Goal: Contribute content: Contribute content

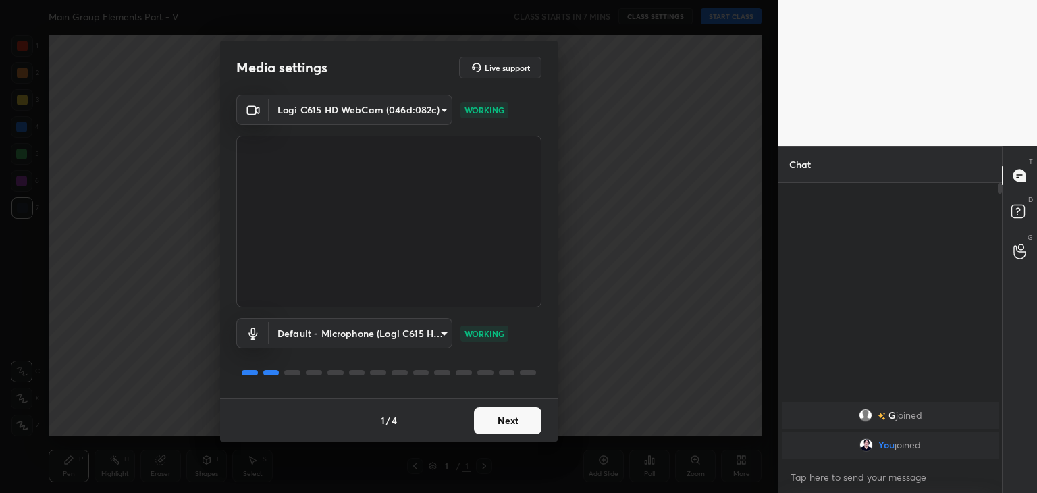
click at [499, 426] on button "Next" at bounding box center [507, 420] width 67 height 27
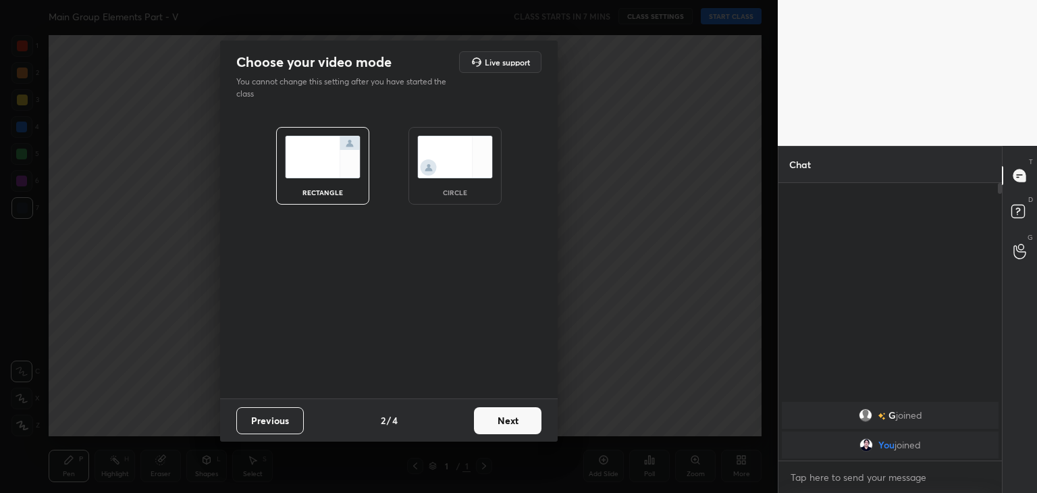
click at [450, 160] on img at bounding box center [455, 157] width 76 height 43
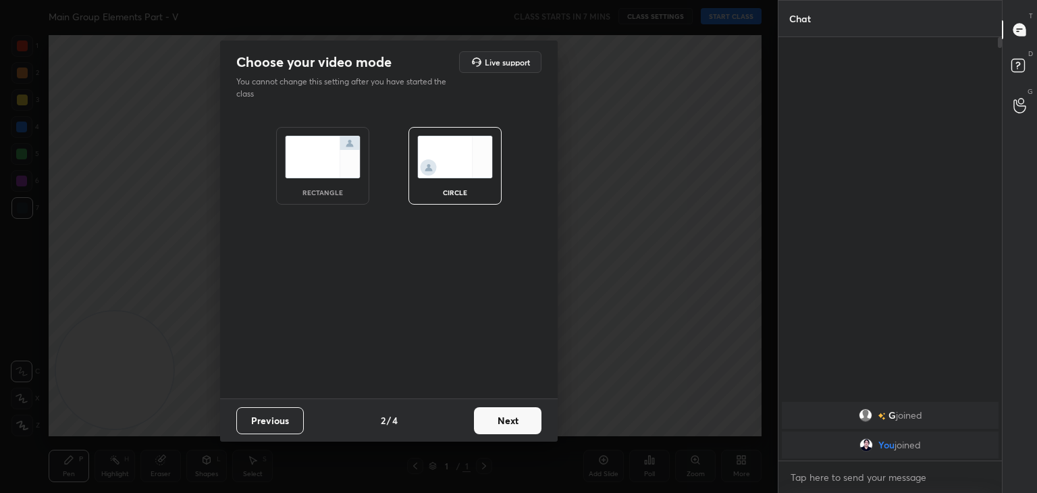
click at [515, 416] on button "Next" at bounding box center [507, 420] width 67 height 27
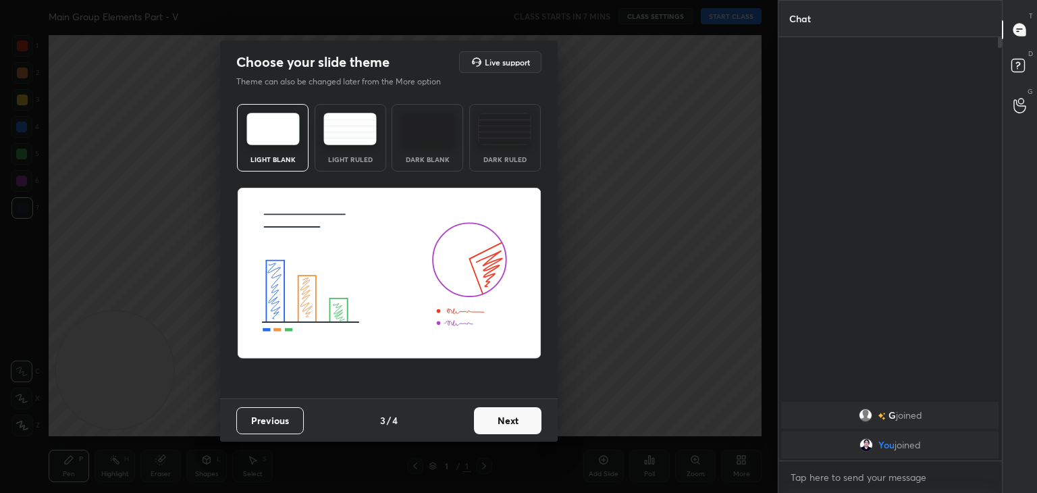
click at [514, 416] on button "Next" at bounding box center [507, 420] width 67 height 27
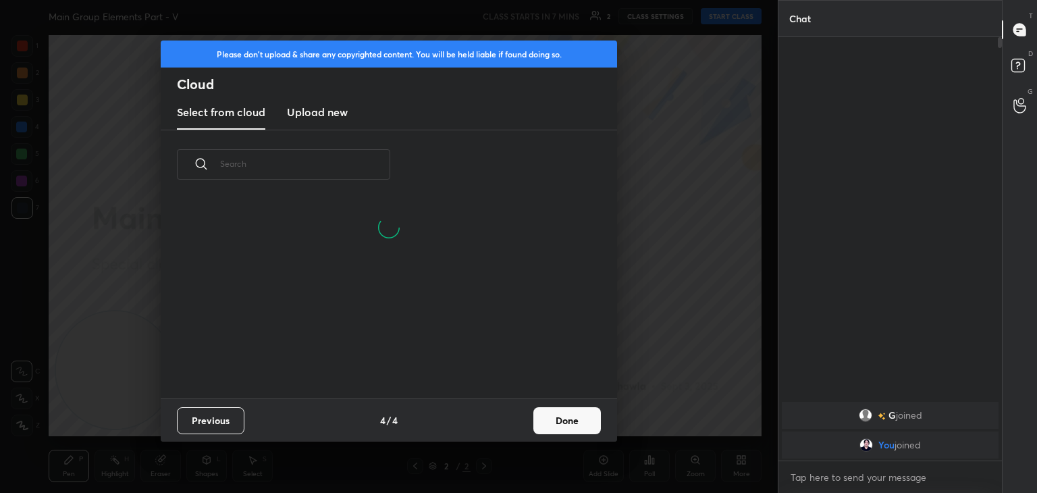
click at [309, 111] on h3 "Upload new" at bounding box center [317, 112] width 61 height 16
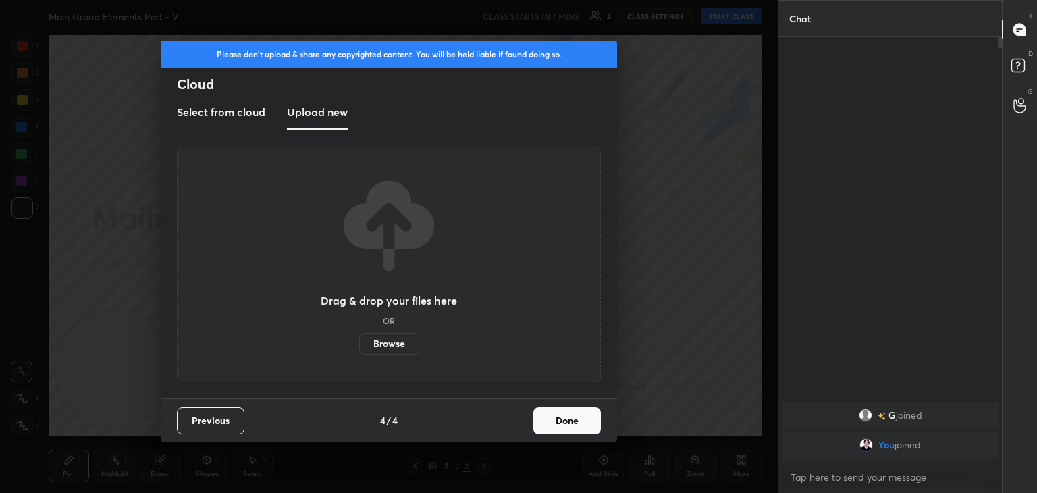
click at [389, 346] on label "Browse" at bounding box center [389, 344] width 60 height 22
click at [359, 346] on input "Browse" at bounding box center [359, 344] width 0 height 22
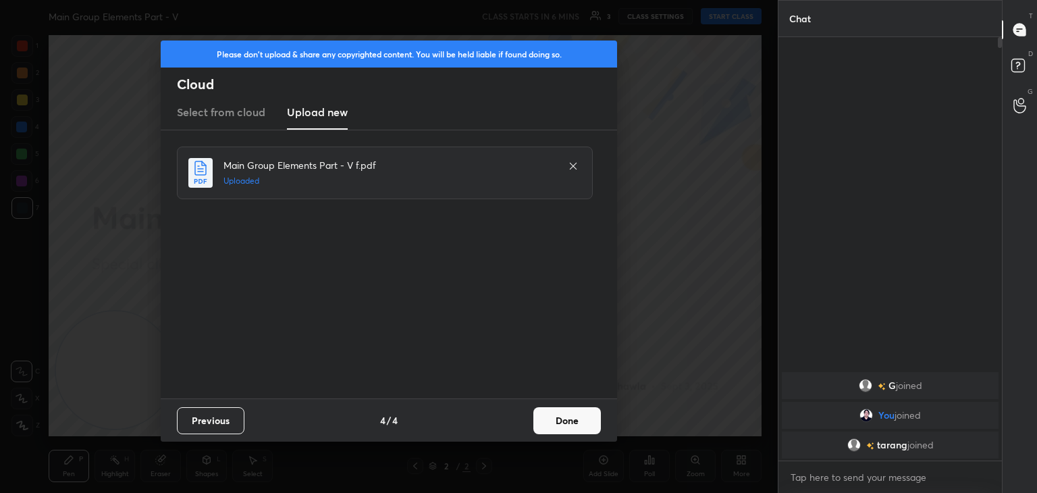
click at [563, 418] on button "Done" at bounding box center [566, 420] width 67 height 27
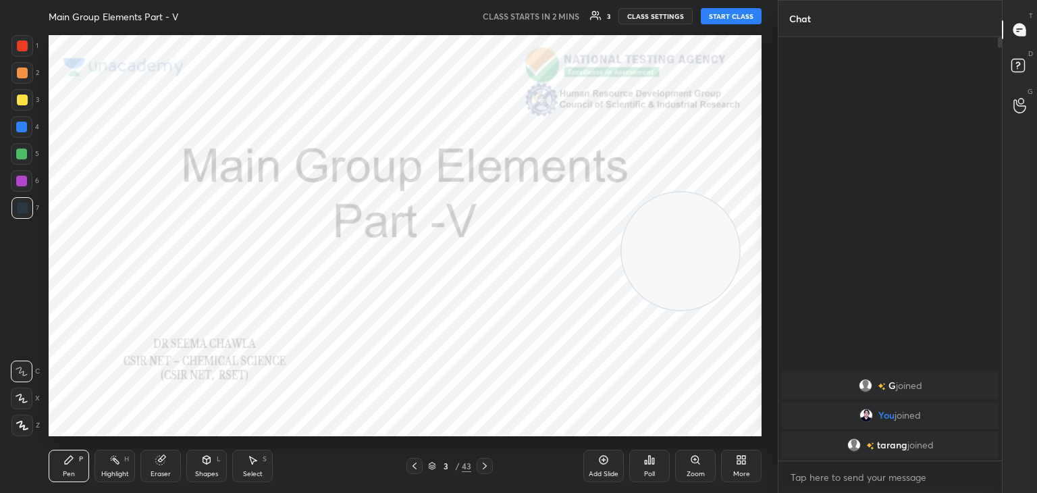
drag, startPoint x: 100, startPoint y: 384, endPoint x: 666, endPoint y: 265, distance: 578.0
click at [666, 265] on video at bounding box center [680, 250] width 117 height 117
click at [730, 21] on button "START CLASS" at bounding box center [731, 16] width 61 height 16
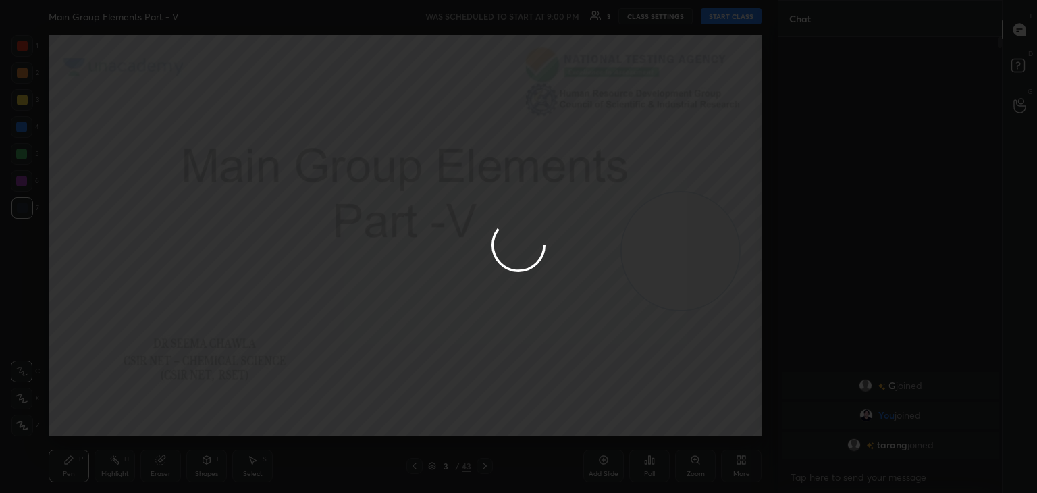
type textarea "x"
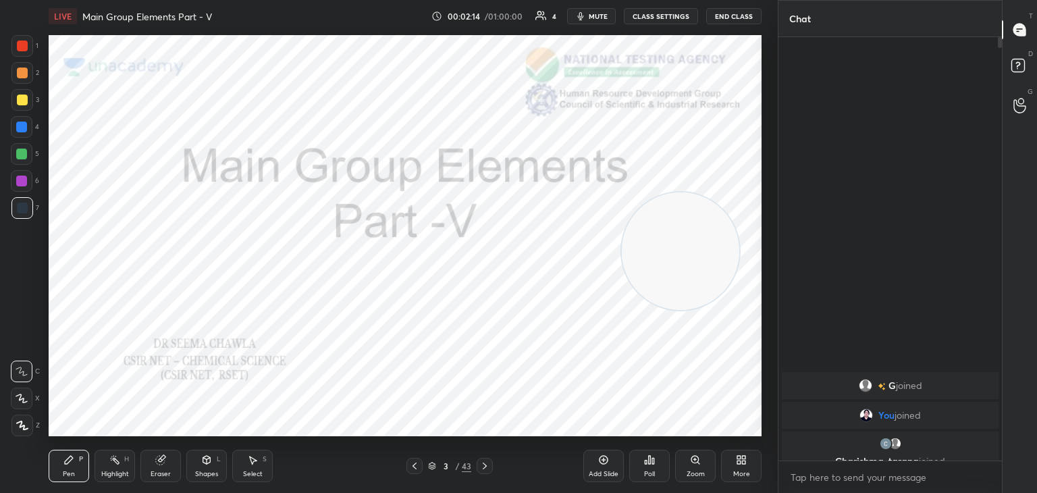
click at [480, 466] on icon at bounding box center [484, 465] width 11 height 11
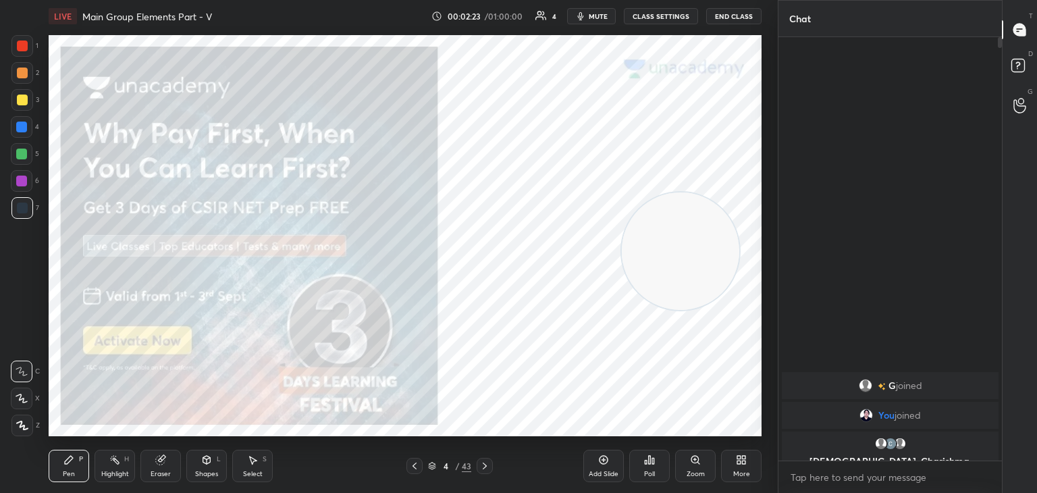
click at [24, 99] on div at bounding box center [22, 99] width 11 height 11
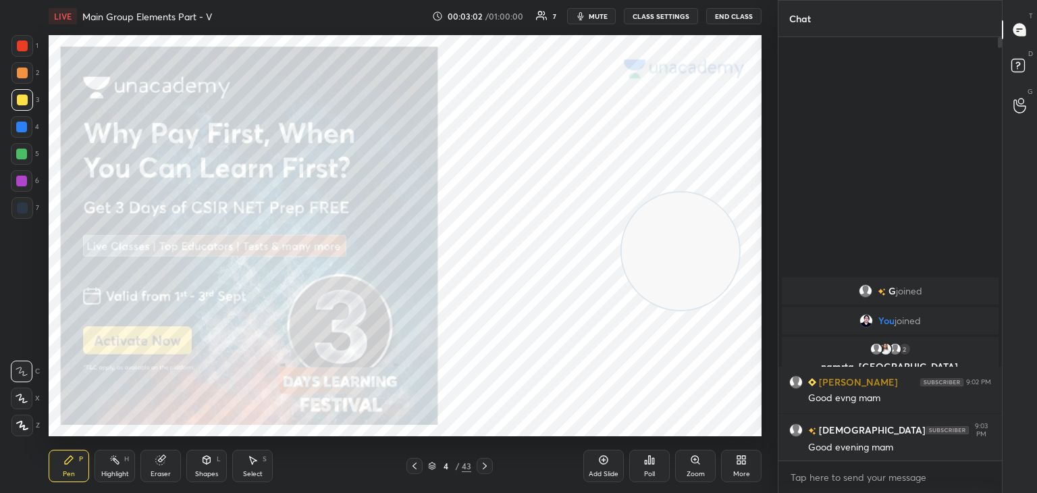
click at [486, 462] on icon at bounding box center [484, 465] width 11 height 11
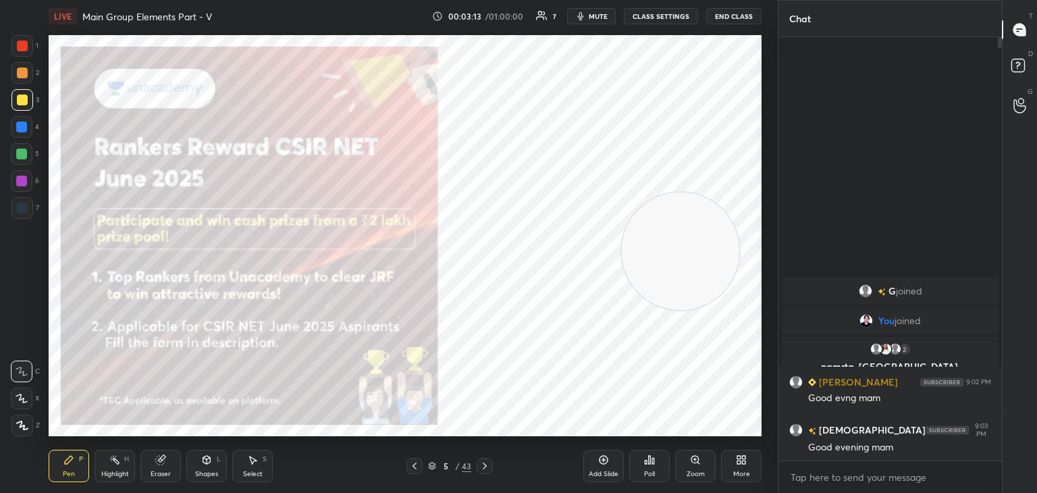
click at [489, 462] on icon at bounding box center [484, 465] width 11 height 11
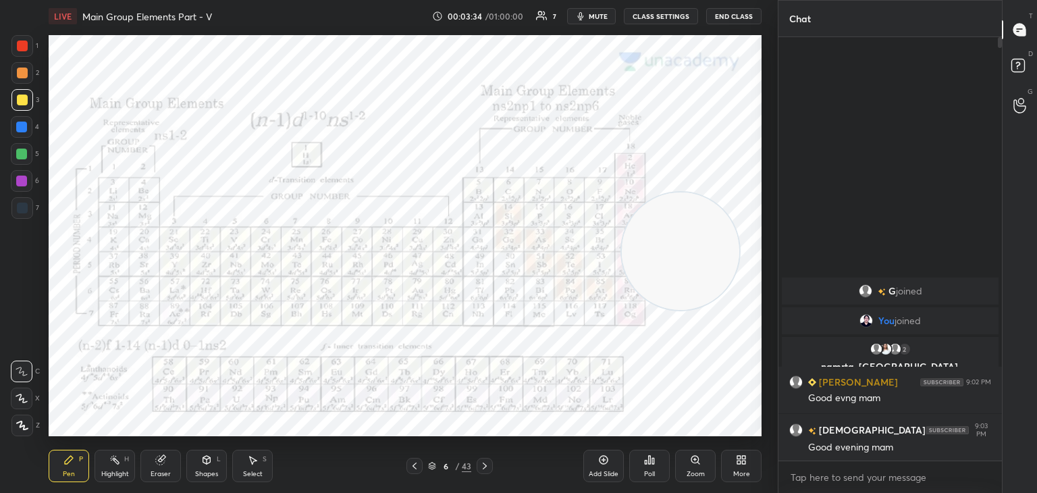
click at [26, 46] on div at bounding box center [22, 45] width 11 height 11
click at [487, 465] on icon at bounding box center [484, 465] width 11 height 11
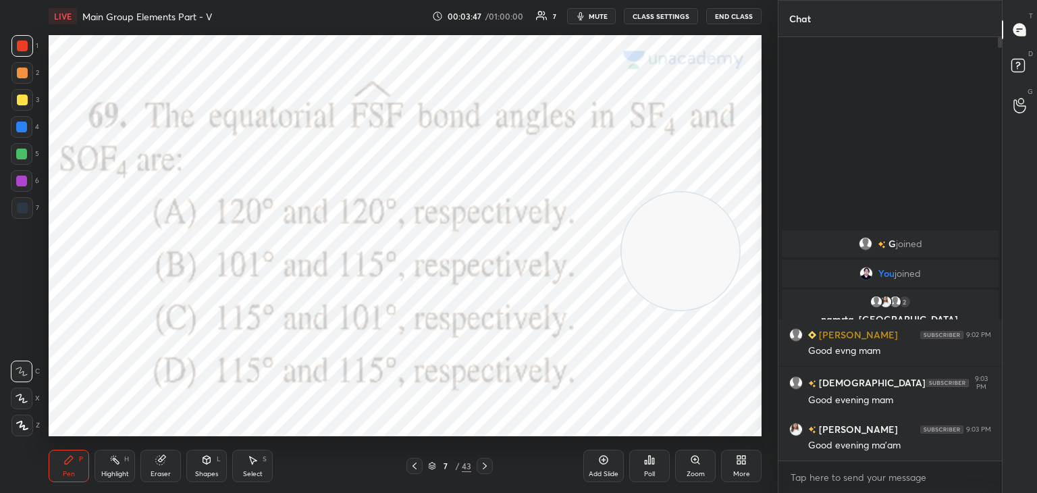
click at [651, 461] on icon at bounding box center [649, 459] width 11 height 11
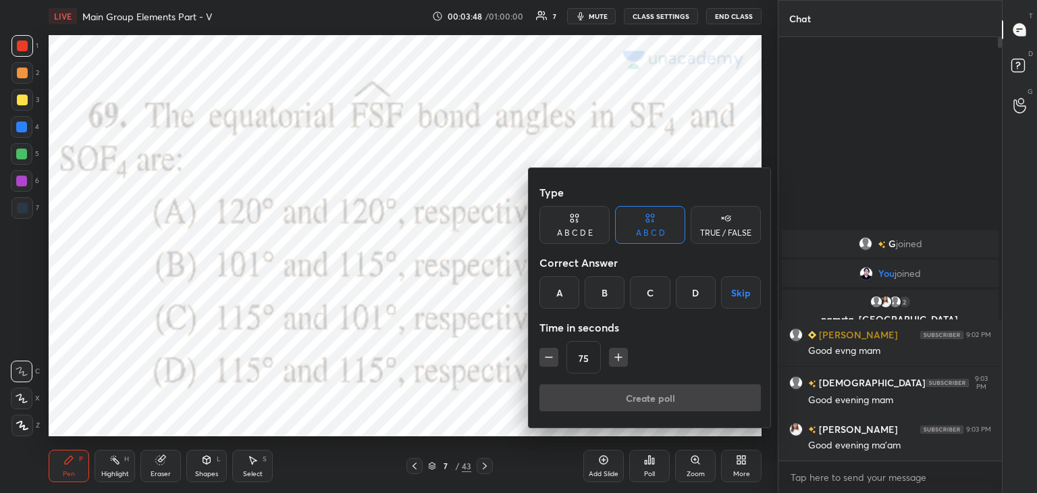
click at [614, 357] on icon "button" at bounding box center [618, 356] width 13 height 13
click at [618, 354] on icon "button" at bounding box center [618, 356] width 13 height 13
click at [624, 354] on icon "button" at bounding box center [624, 357] width 0 height 7
type input "120"
click at [607, 292] on div "B" at bounding box center [605, 292] width 40 height 32
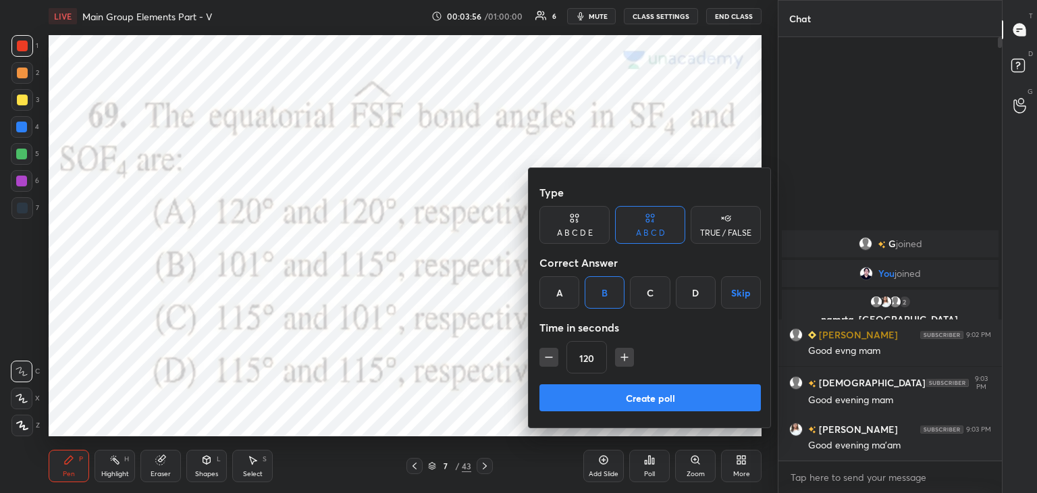
click at [589, 399] on button "Create poll" at bounding box center [649, 397] width 221 height 27
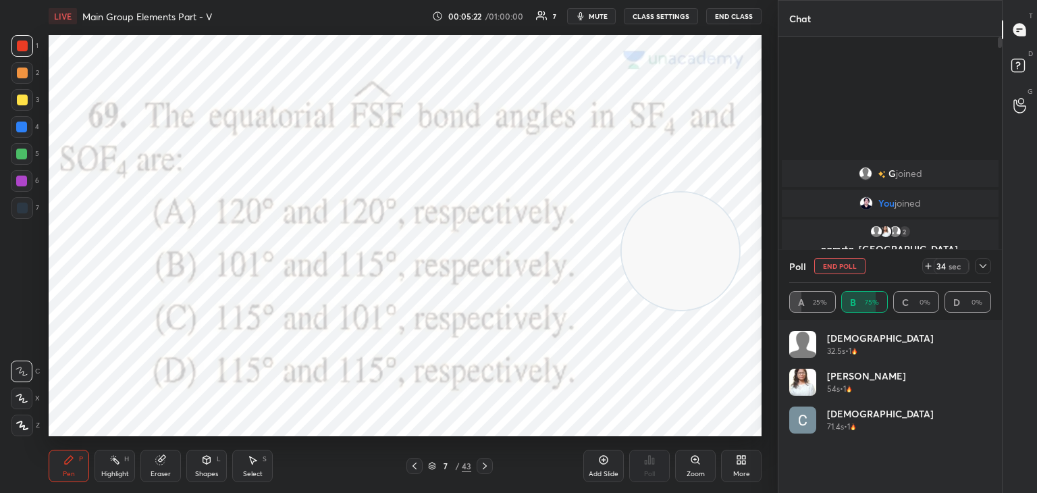
scroll to position [4, 4]
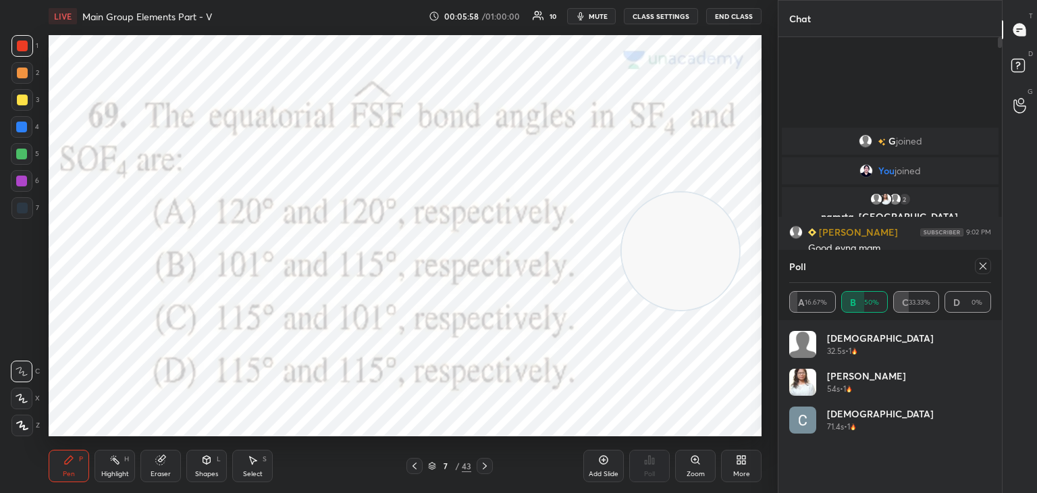
click at [990, 261] on div at bounding box center [983, 266] width 16 height 16
type textarea "x"
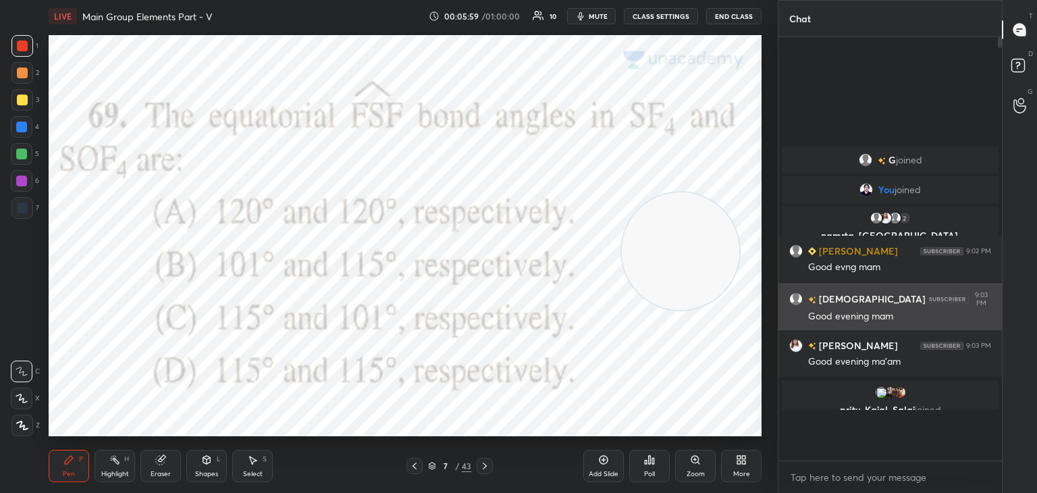
scroll to position [286, 219]
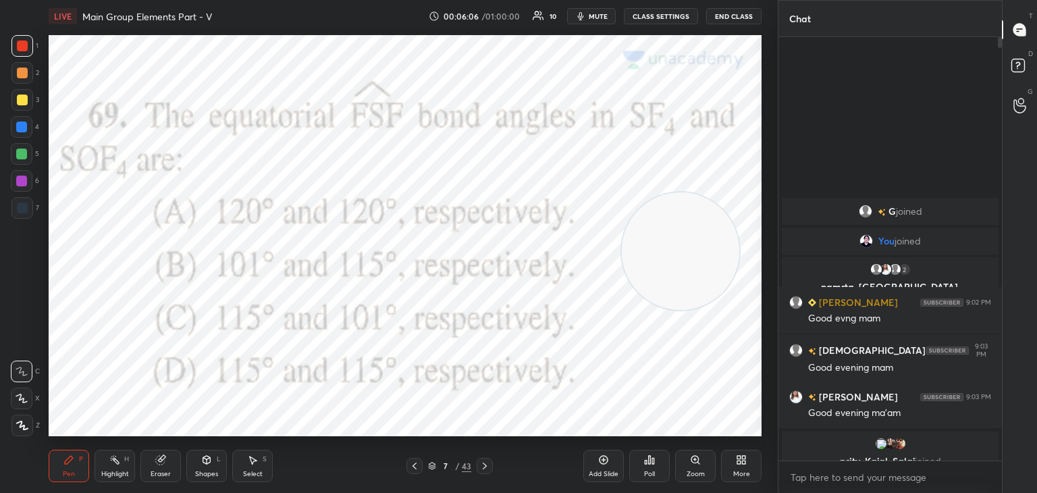
click at [487, 462] on icon at bounding box center [484, 465] width 11 height 11
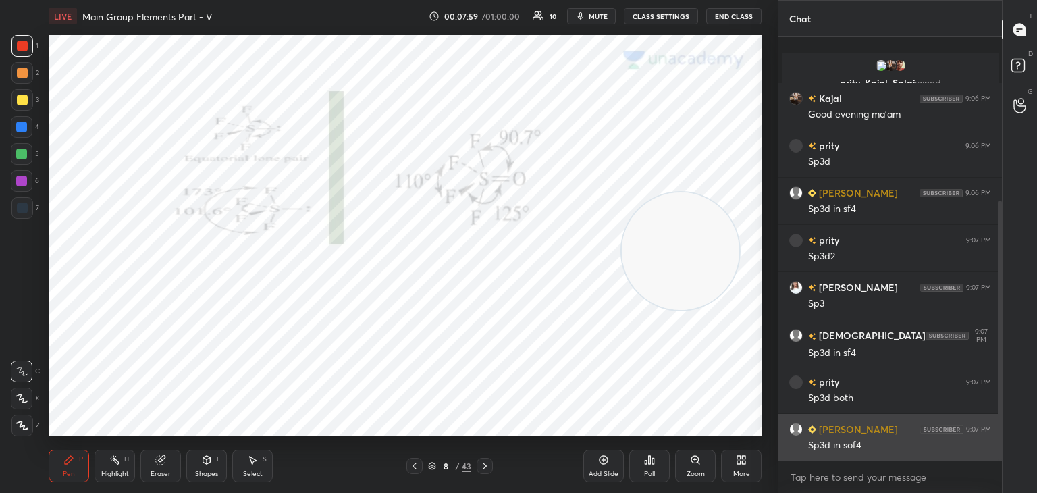
scroll to position [267, 0]
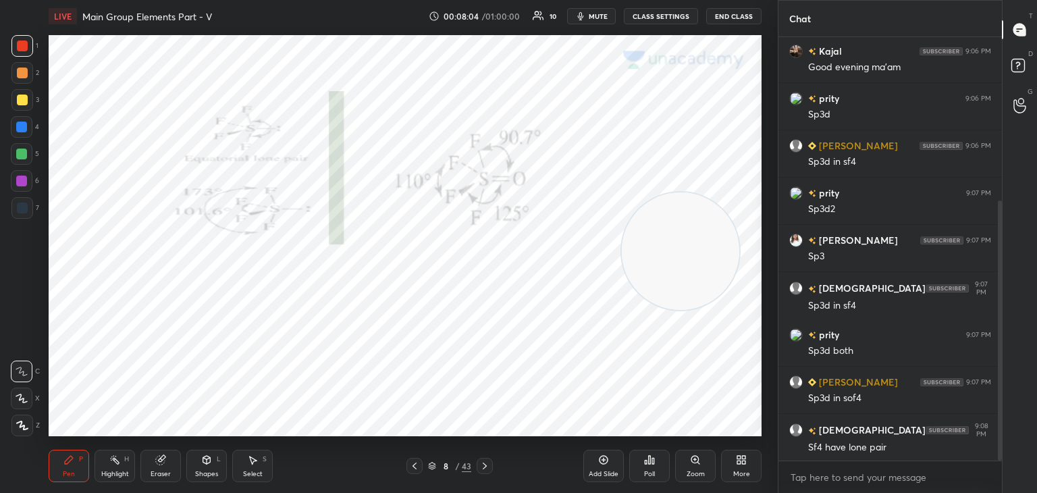
click at [24, 208] on div at bounding box center [22, 207] width 11 height 11
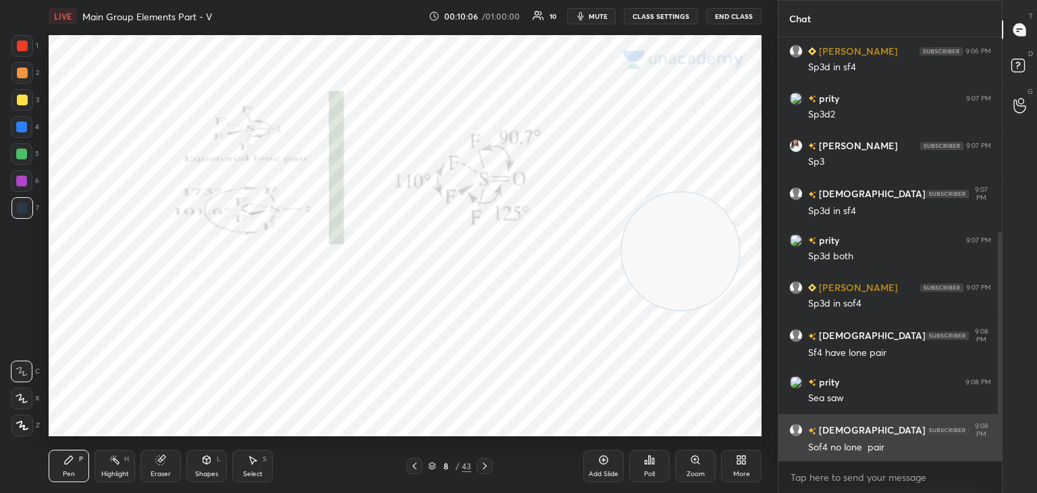
scroll to position [409, 0]
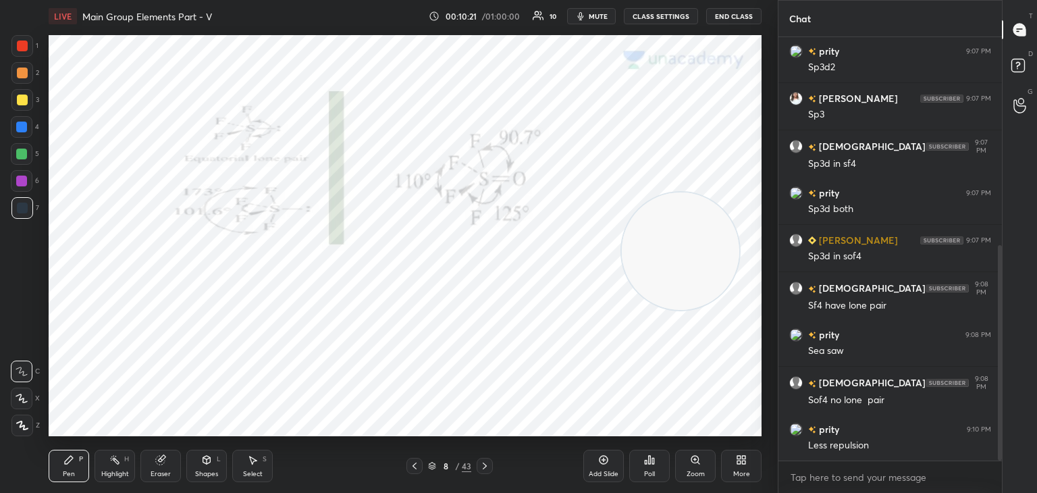
click at [420, 470] on div at bounding box center [414, 466] width 16 height 16
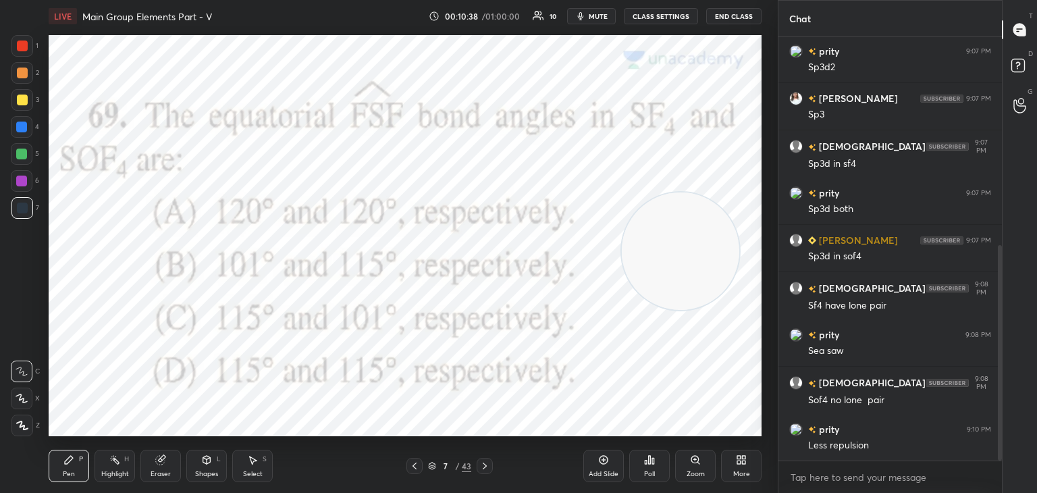
click at [487, 464] on icon at bounding box center [484, 465] width 11 height 11
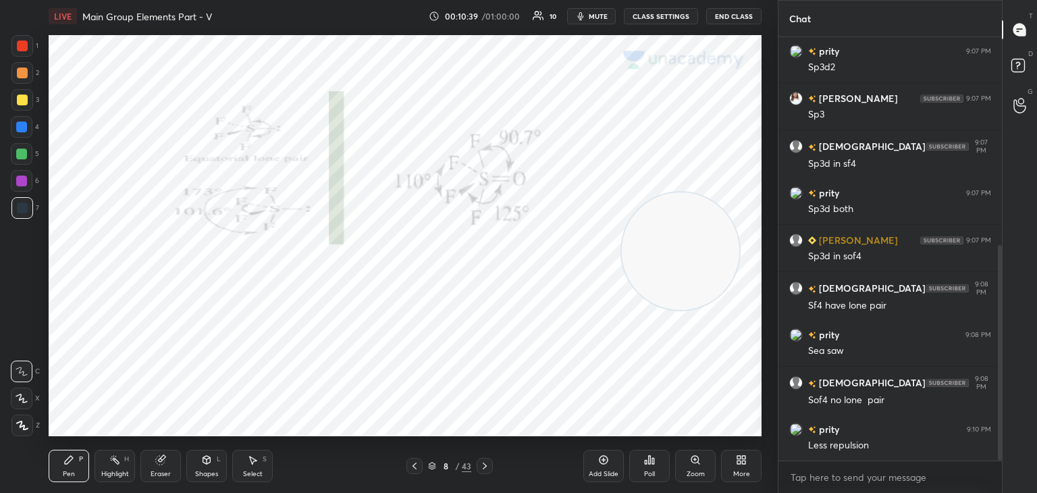
click at [485, 464] on icon at bounding box center [484, 465] width 11 height 11
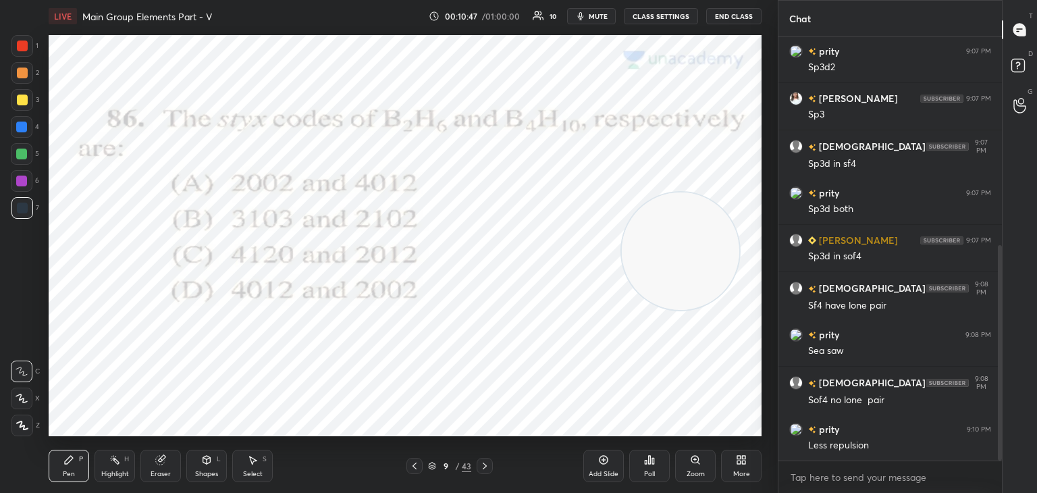
click at [649, 462] on icon at bounding box center [650, 460] width 2 height 8
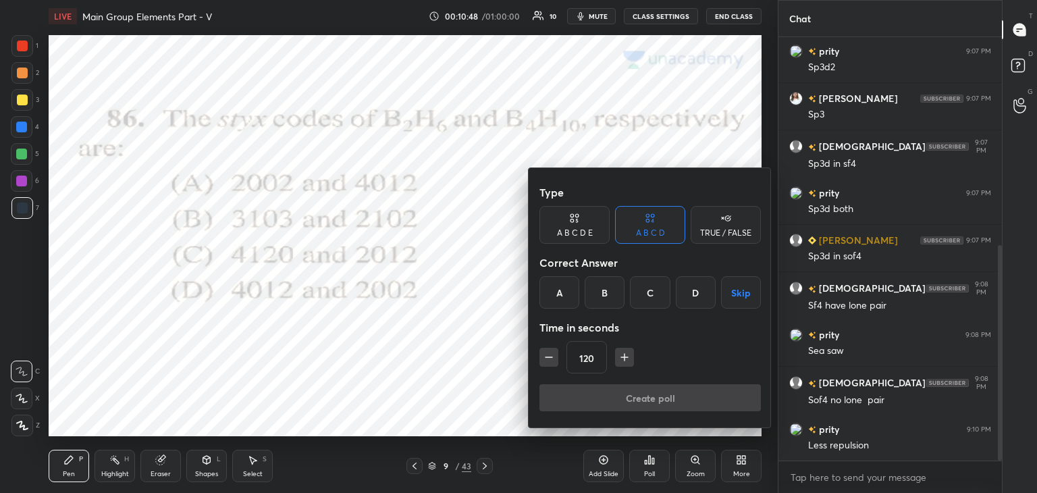
click at [545, 358] on icon "button" at bounding box center [548, 356] width 13 height 13
click at [545, 355] on icon "button" at bounding box center [548, 356] width 13 height 13
type input "90"
click at [556, 288] on div "A" at bounding box center [559, 292] width 40 height 32
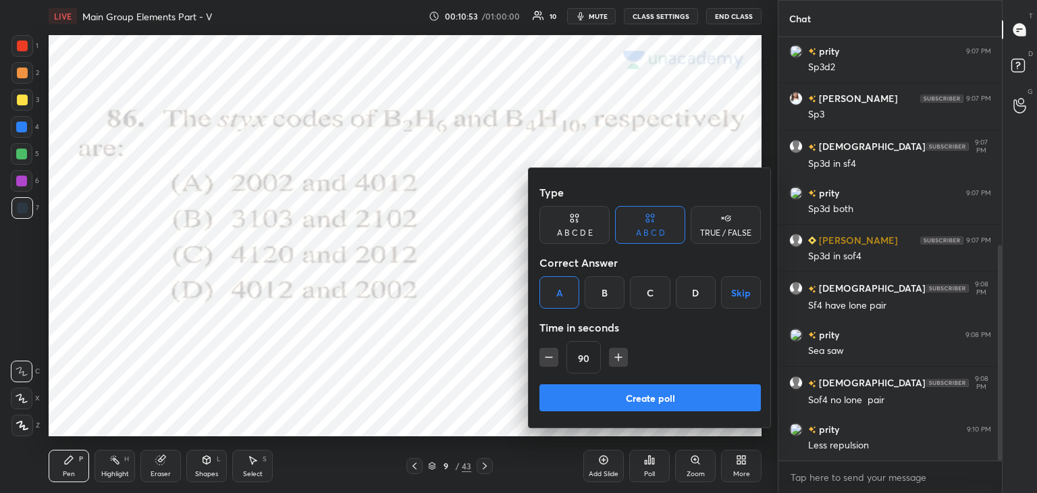
click at [575, 405] on button "Create poll" at bounding box center [649, 397] width 221 height 27
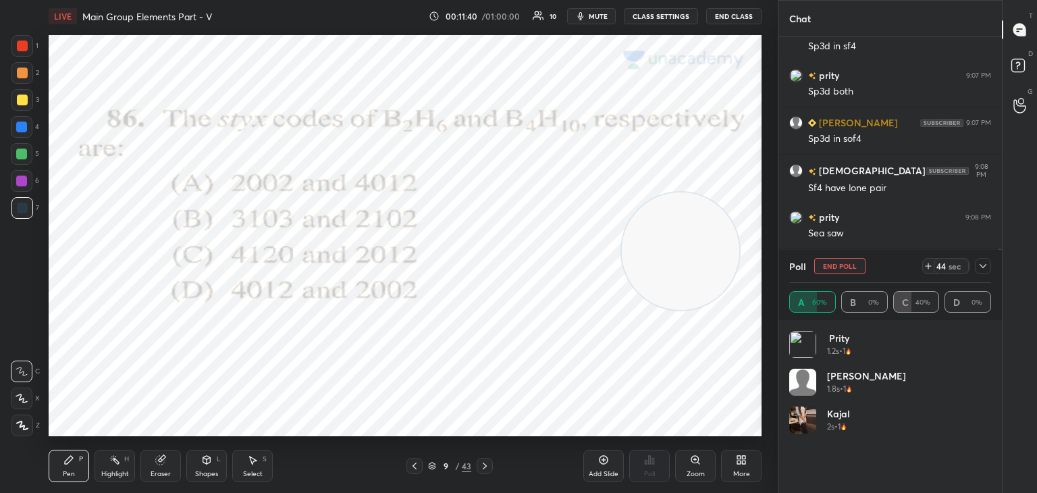
scroll to position [574, 0]
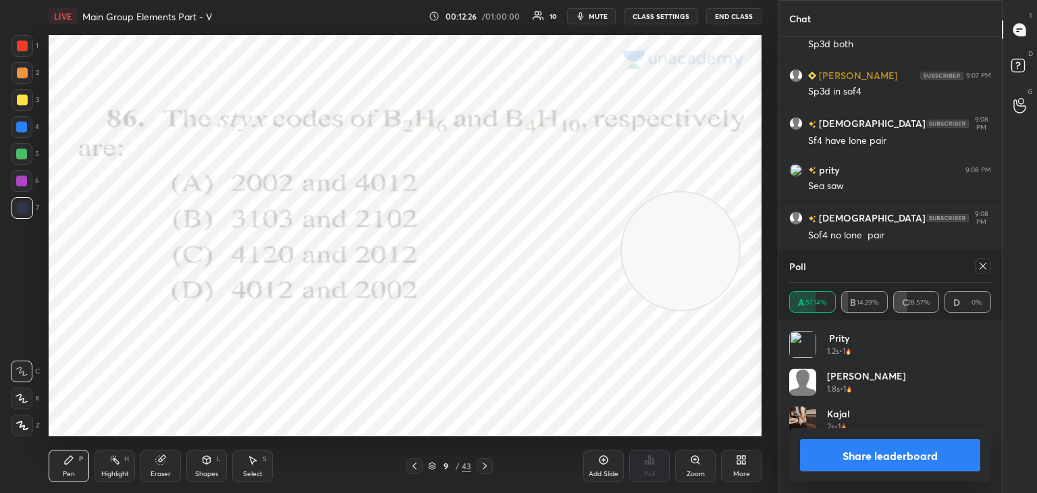
click at [985, 265] on icon at bounding box center [982, 266] width 11 height 11
type textarea "x"
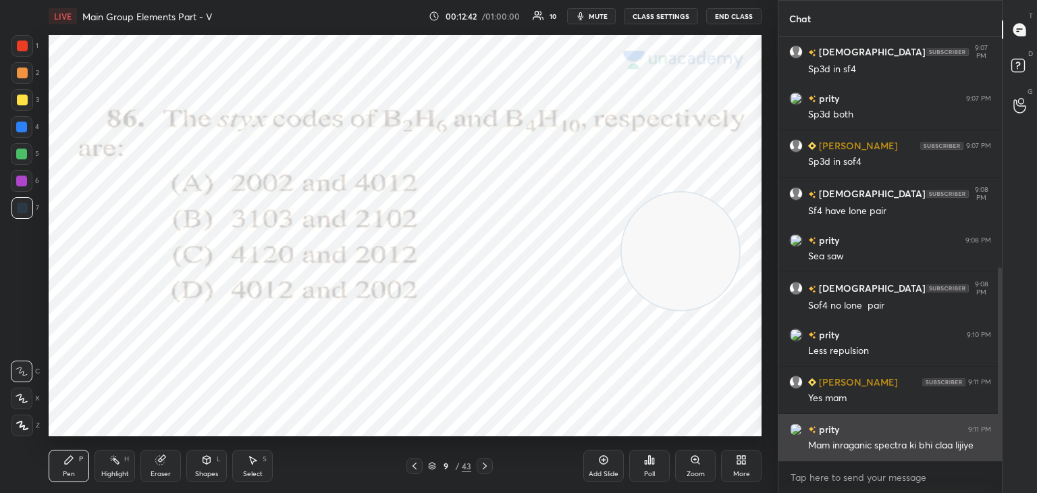
scroll to position [551, 0]
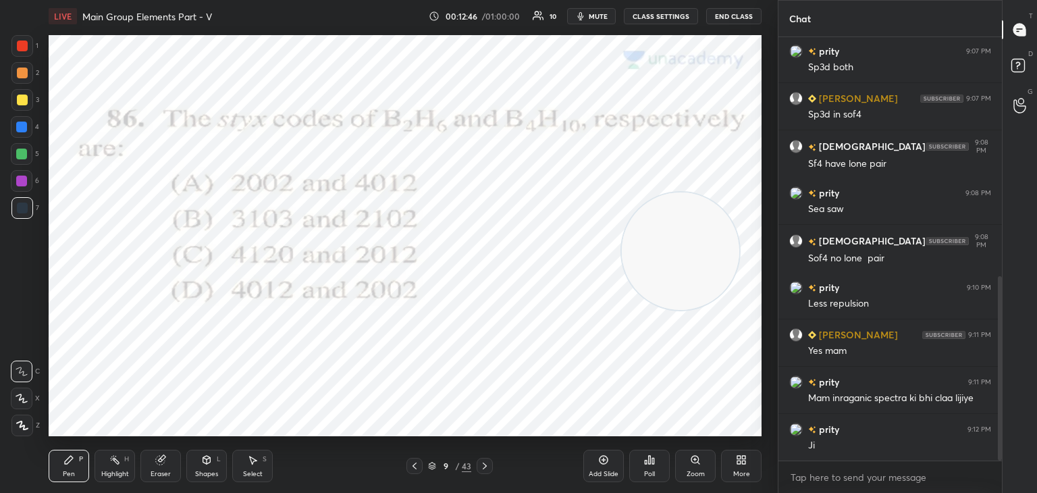
click at [484, 467] on icon at bounding box center [485, 465] width 4 height 7
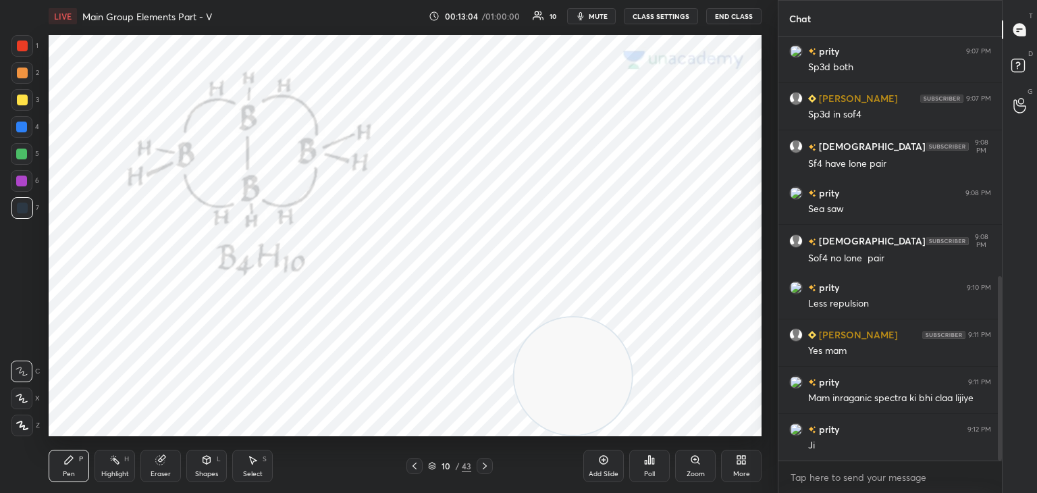
click at [22, 39] on div at bounding box center [22, 46] width 22 height 22
click at [416, 465] on icon at bounding box center [414, 465] width 11 height 11
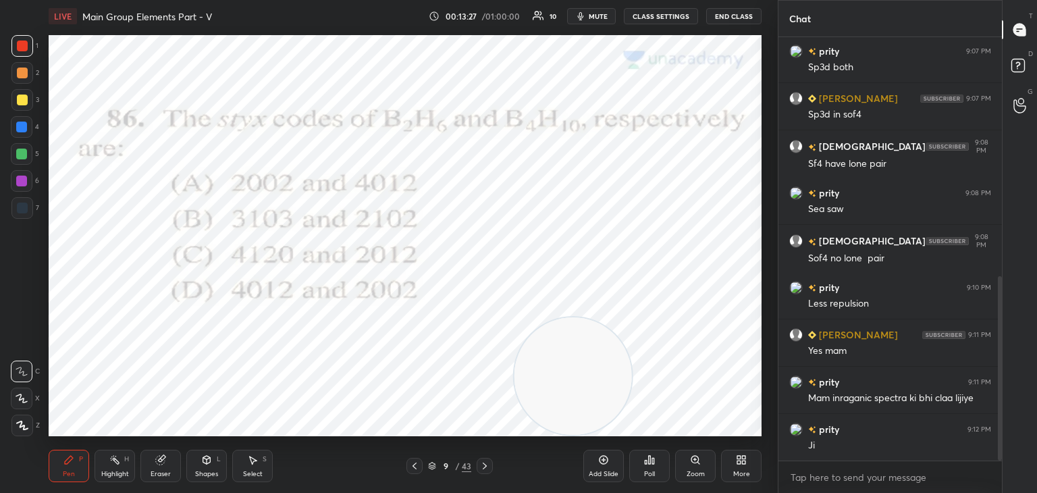
click at [489, 466] on icon at bounding box center [484, 465] width 11 height 11
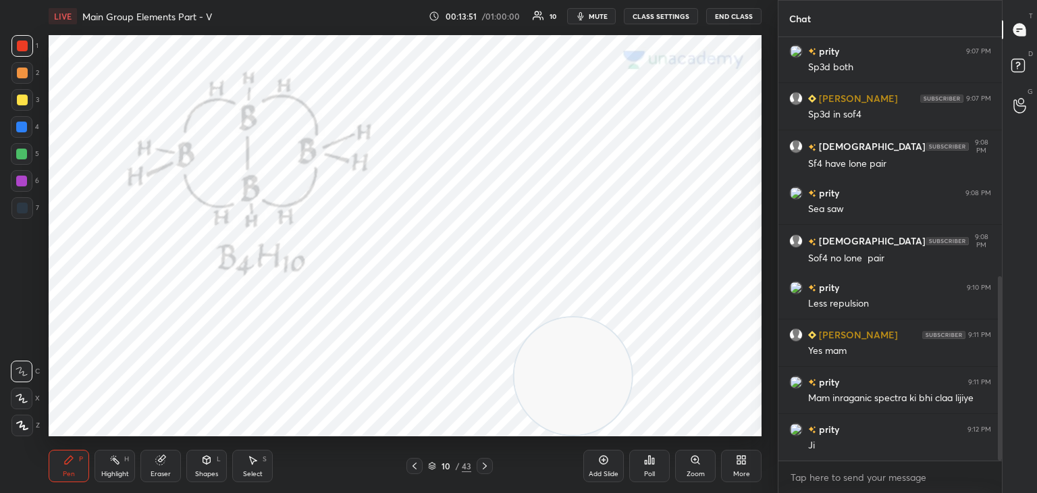
click at [486, 465] on icon at bounding box center [485, 465] width 4 height 7
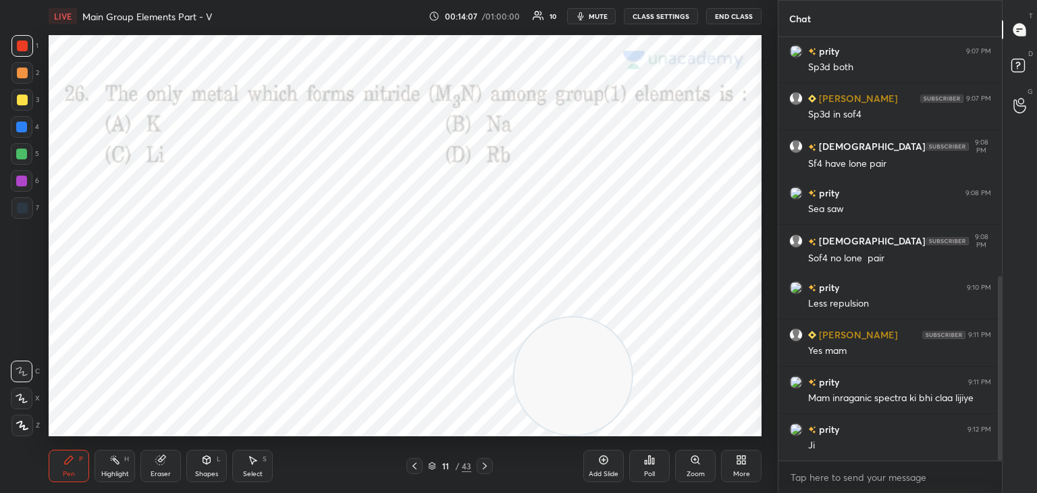
click at [649, 462] on icon at bounding box center [650, 460] width 2 height 8
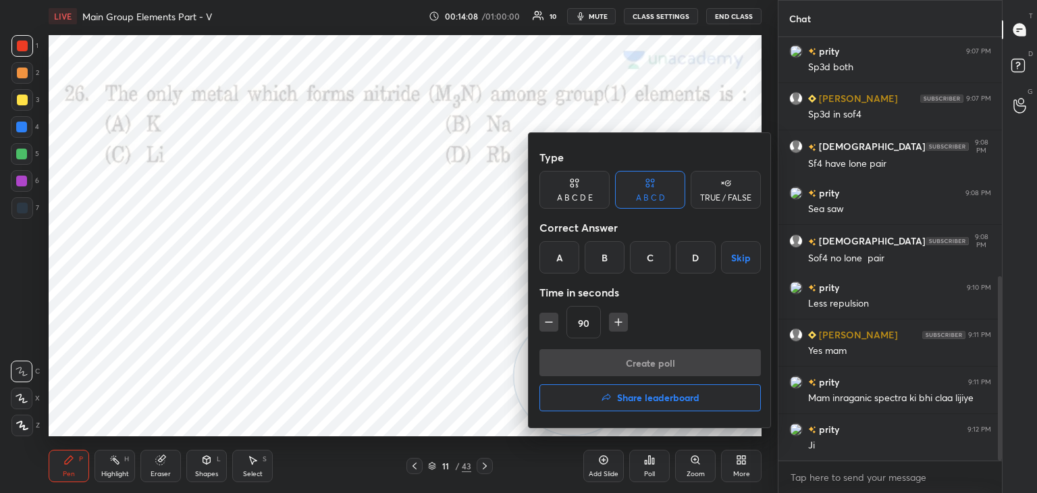
click at [549, 319] on icon "button" at bounding box center [548, 321] width 13 height 13
click at [548, 322] on icon "button" at bounding box center [548, 322] width 7 height 0
type input "60"
click at [655, 253] on div "C" at bounding box center [650, 257] width 40 height 32
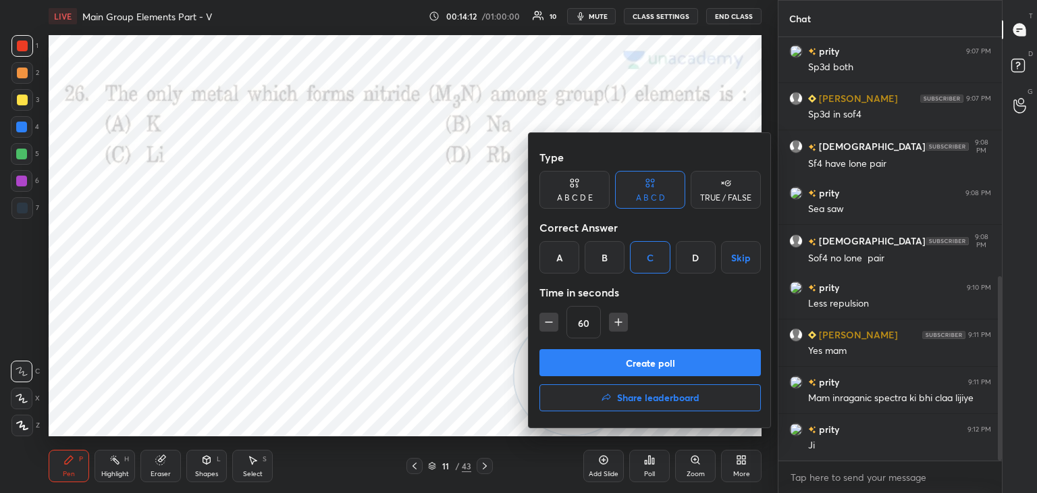
click at [601, 360] on button "Create poll" at bounding box center [649, 362] width 221 height 27
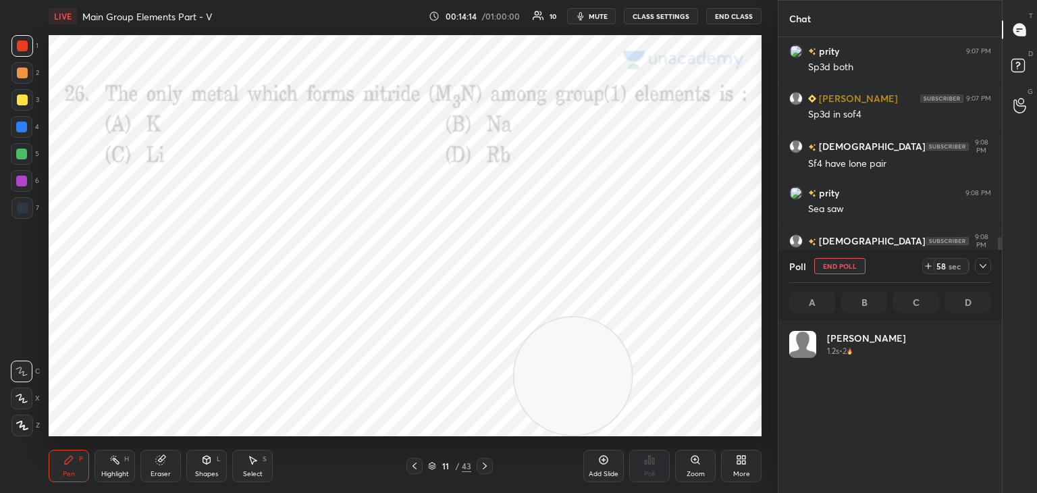
scroll to position [158, 198]
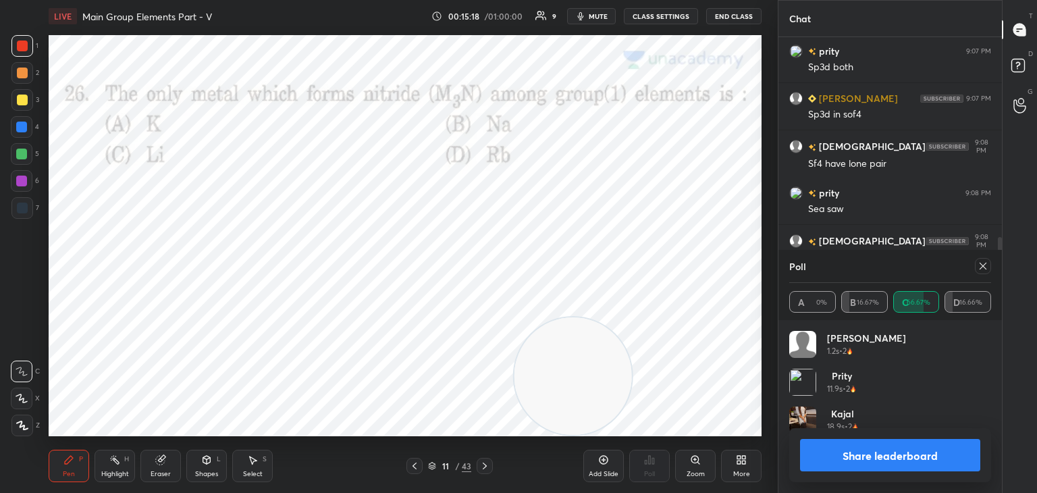
click at [982, 265] on icon at bounding box center [982, 266] width 11 height 11
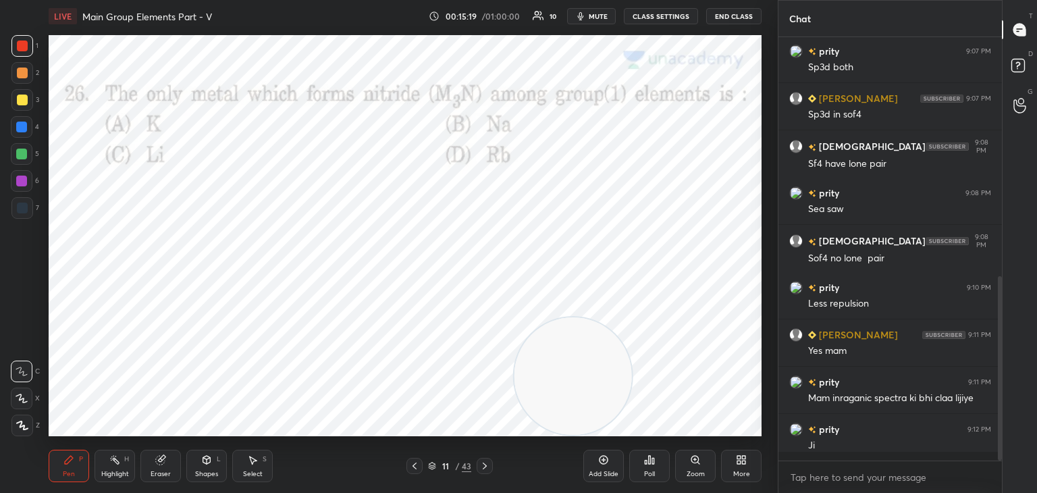
scroll to position [5, 4]
click at [163, 462] on icon at bounding box center [160, 460] width 9 height 9
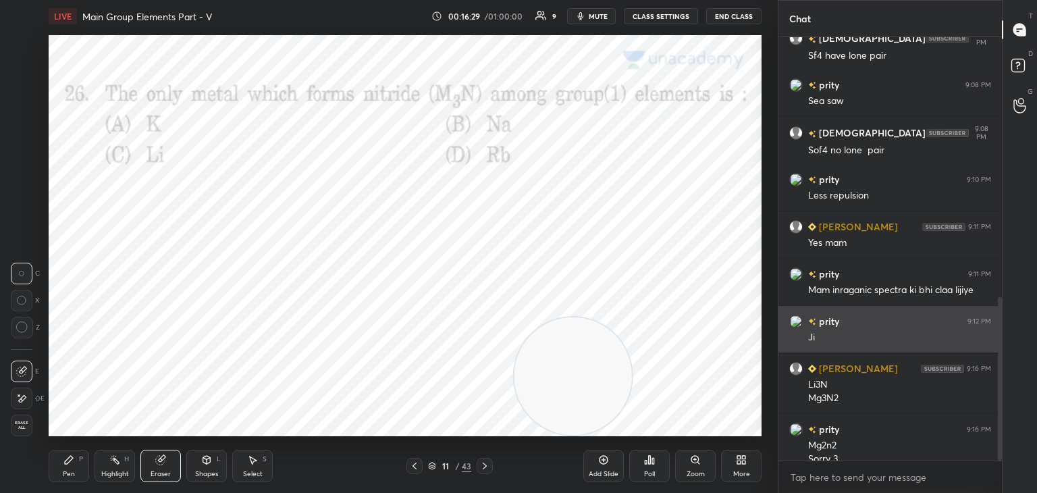
scroll to position [672, 0]
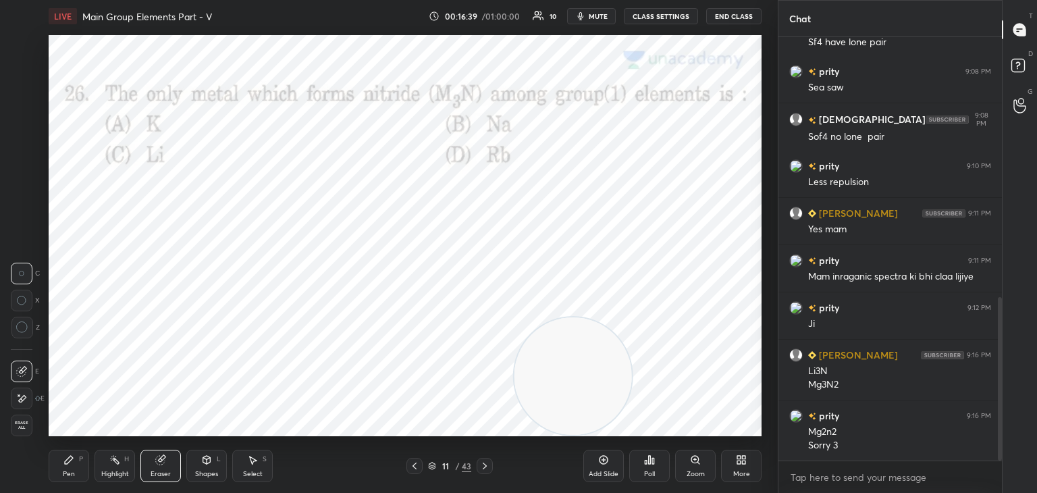
click at [74, 461] on icon at bounding box center [68, 459] width 11 height 11
click at [485, 463] on icon at bounding box center [484, 465] width 11 height 11
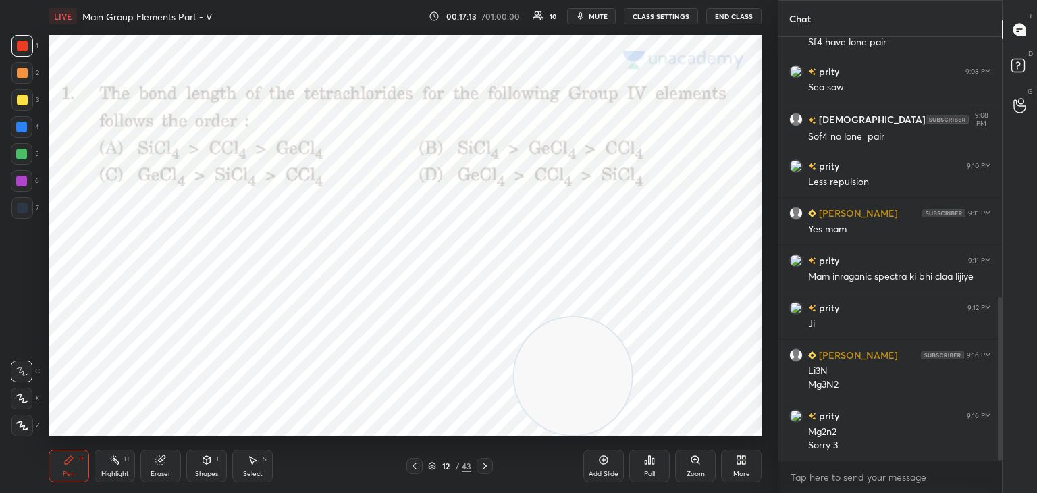
click at [651, 464] on icon at bounding box center [649, 459] width 11 height 11
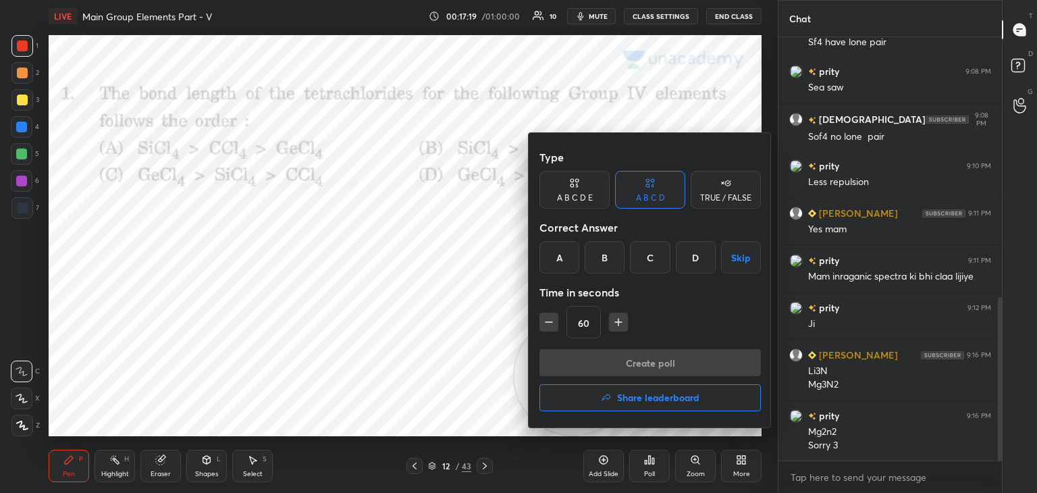
click at [650, 259] on div "C" at bounding box center [650, 257] width 40 height 32
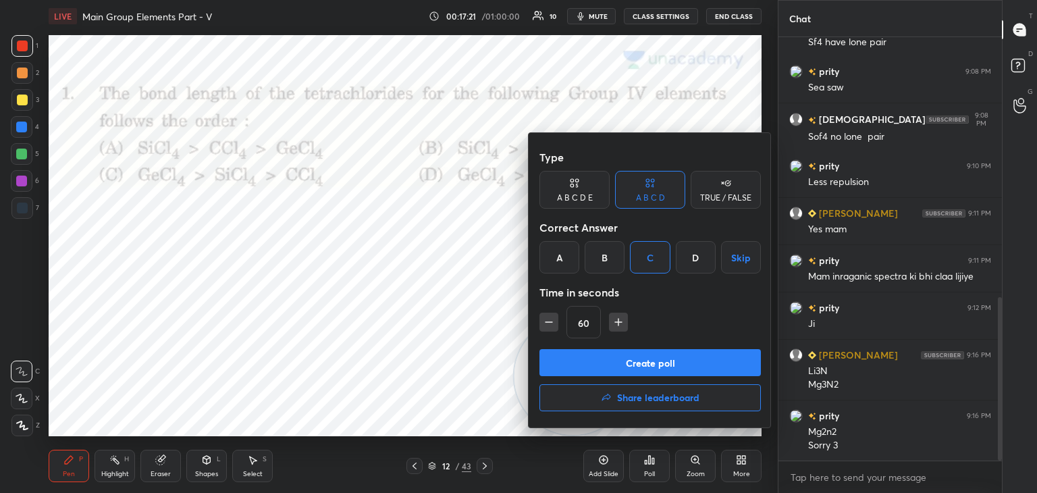
click at [626, 361] on button "Create poll" at bounding box center [649, 362] width 221 height 27
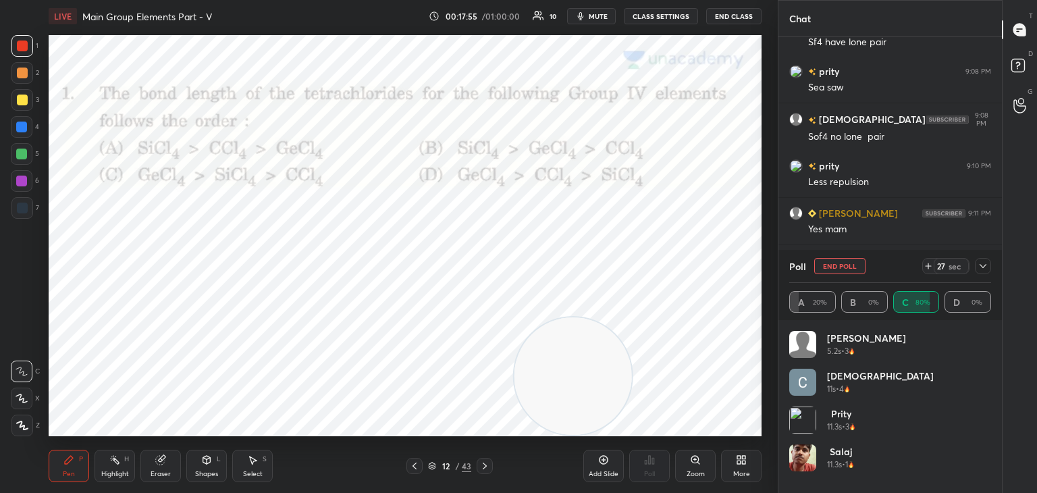
scroll to position [775, 0]
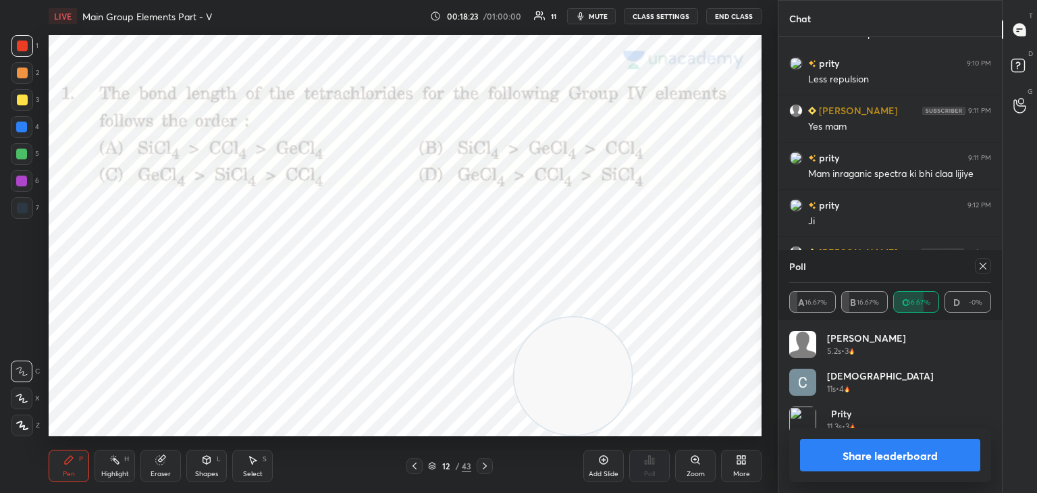
click at [987, 263] on icon at bounding box center [982, 266] width 11 height 11
type textarea "x"
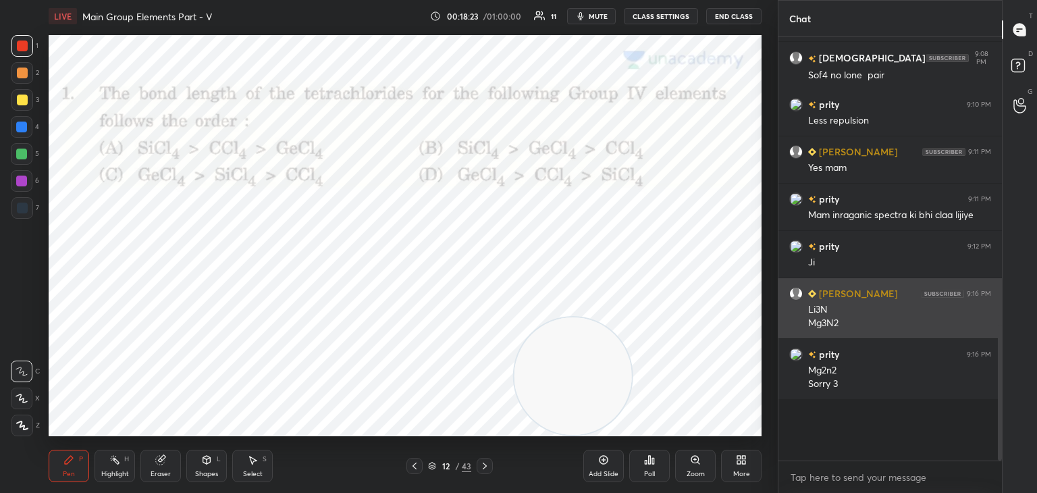
scroll to position [307, 219]
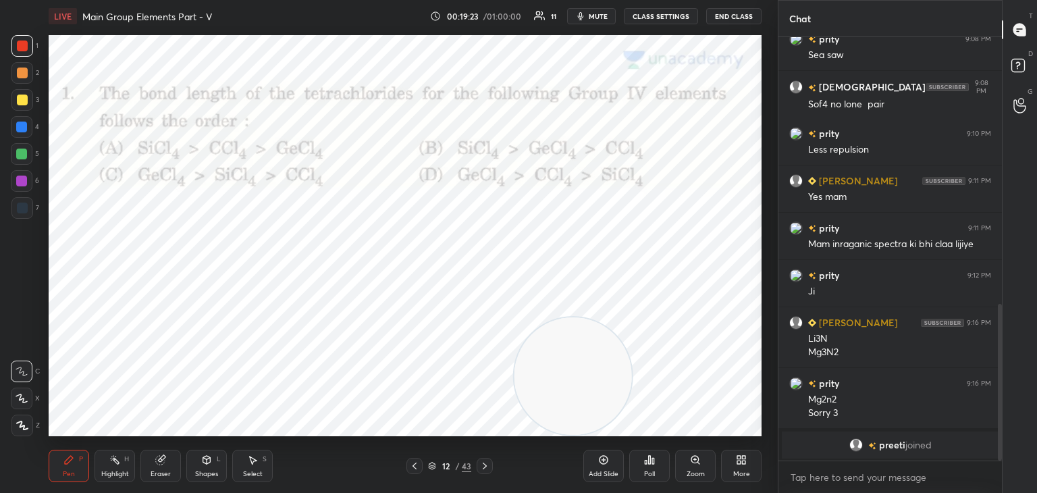
click at [487, 462] on icon at bounding box center [484, 465] width 11 height 11
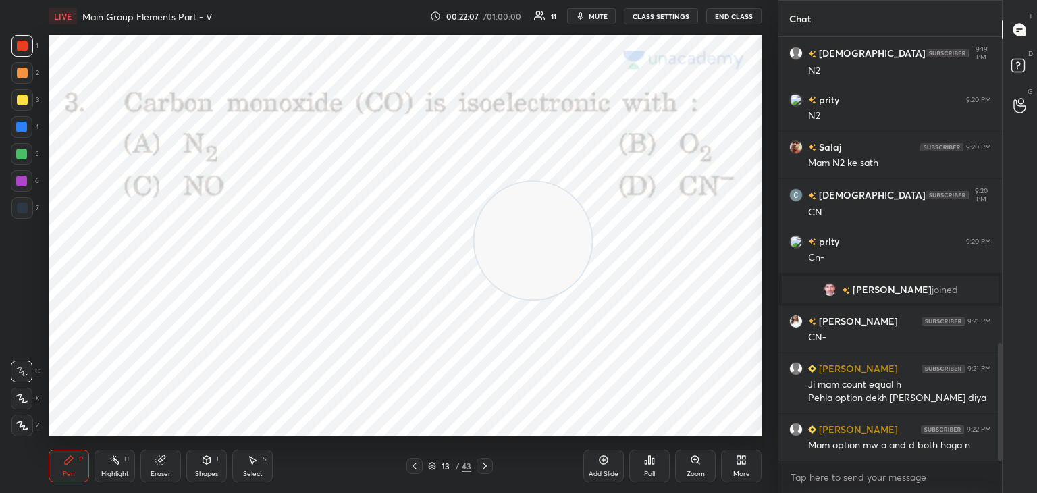
scroll to position [1153, 0]
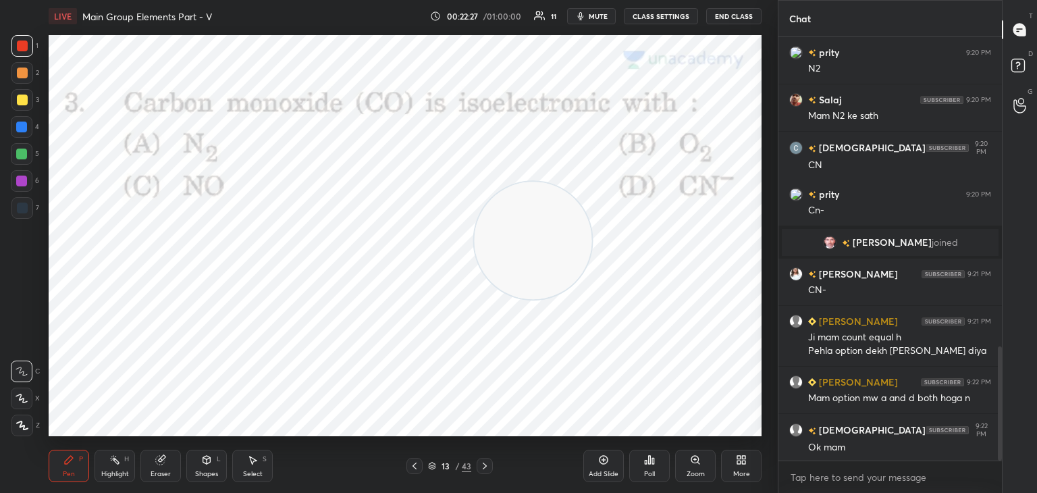
click at [485, 465] on icon at bounding box center [484, 465] width 11 height 11
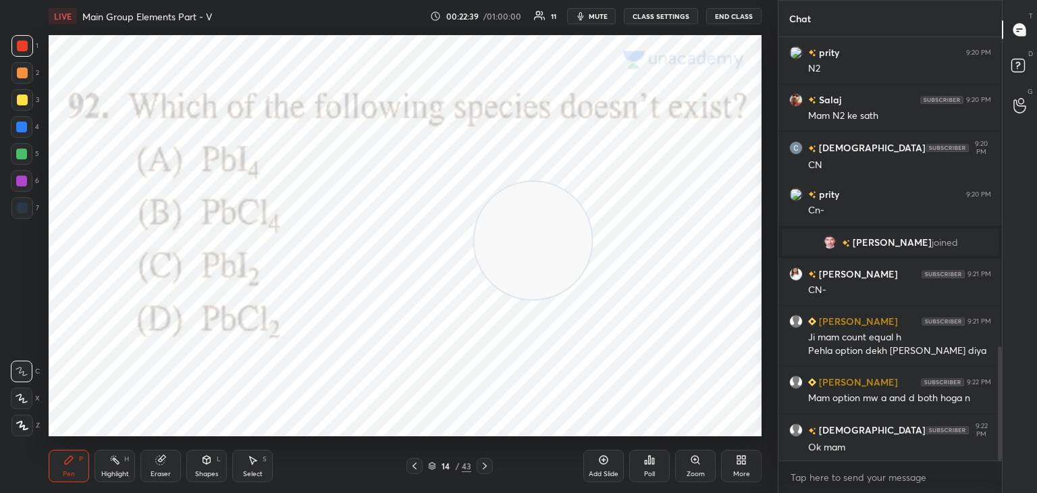
click at [650, 462] on icon at bounding box center [650, 460] width 2 height 8
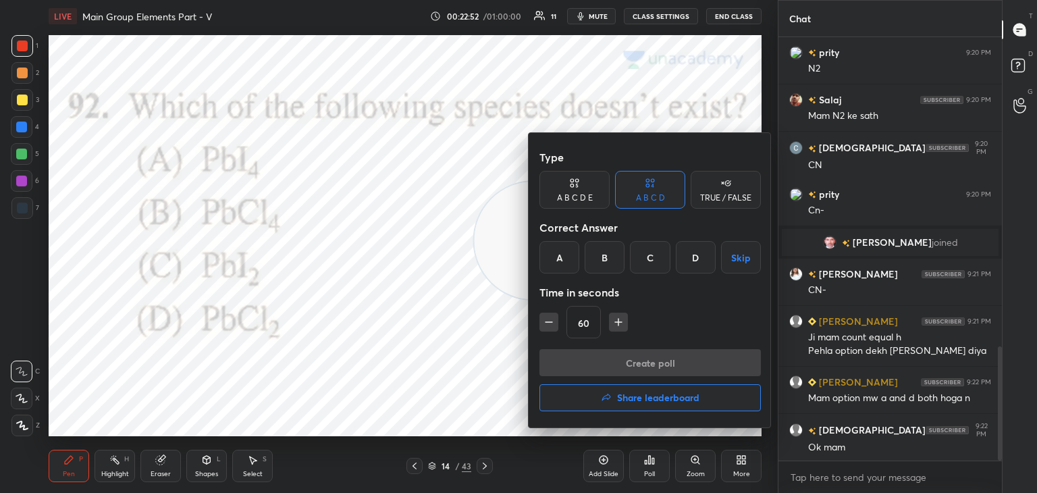
click at [561, 258] on div "A" at bounding box center [559, 257] width 40 height 32
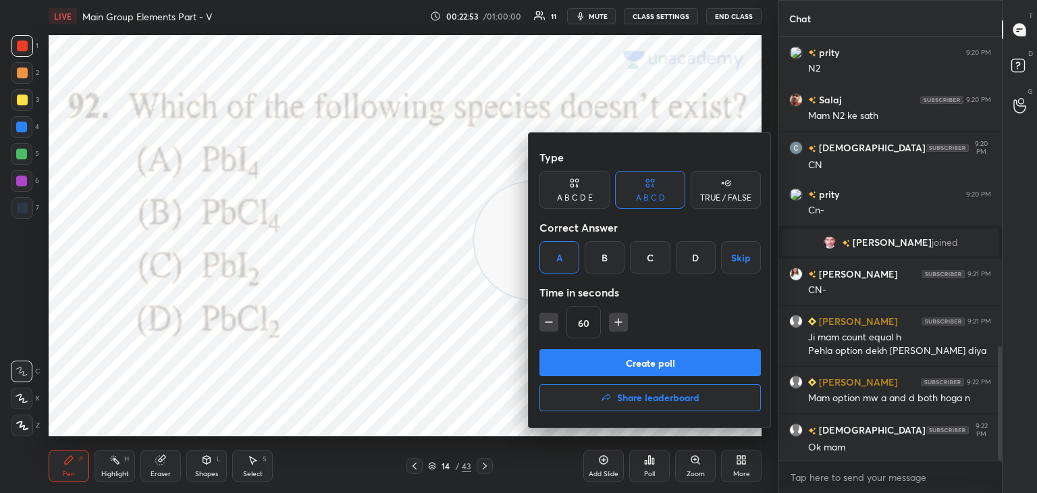
click at [616, 321] on icon "button" at bounding box center [618, 321] width 13 height 13
click at [618, 321] on icon "button" at bounding box center [618, 322] width 0 height 7
click at [618, 318] on icon "button" at bounding box center [618, 321] width 13 height 13
click at [620, 317] on icon "button" at bounding box center [624, 321] width 13 height 13
click at [621, 319] on icon "button" at bounding box center [624, 321] width 13 height 13
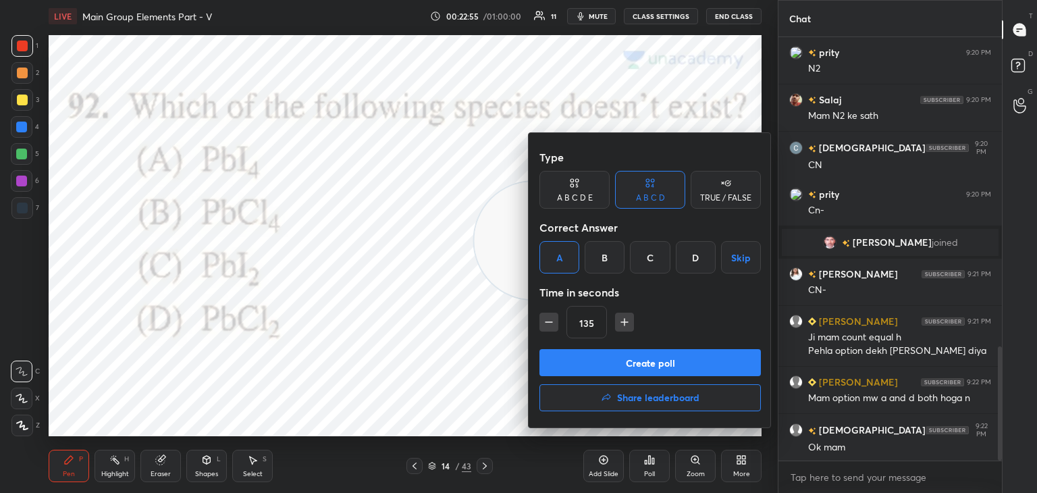
click at [547, 322] on icon "button" at bounding box center [548, 322] width 7 height 0
type input "120"
click at [591, 355] on button "Create poll" at bounding box center [649, 362] width 221 height 27
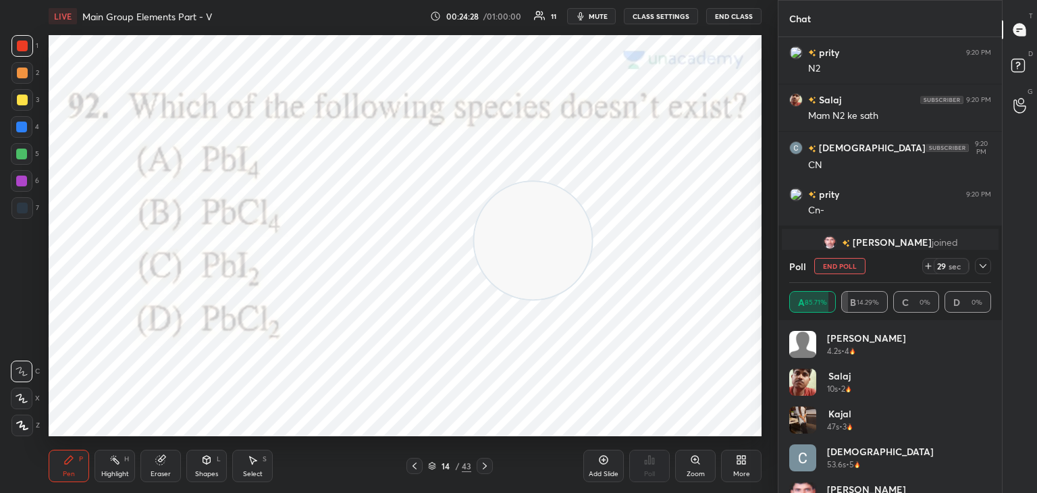
scroll to position [1270, 0]
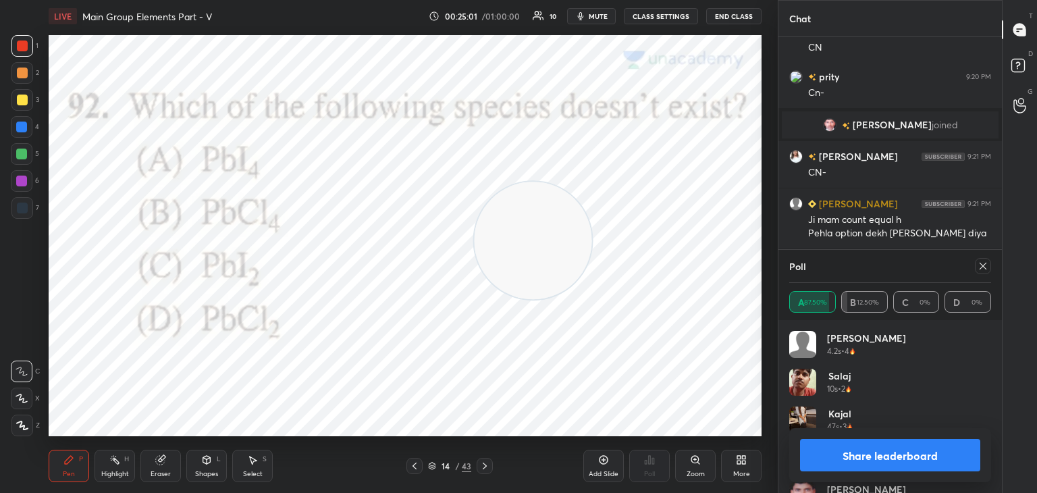
click at [983, 265] on icon at bounding box center [982, 266] width 11 height 11
type textarea "x"
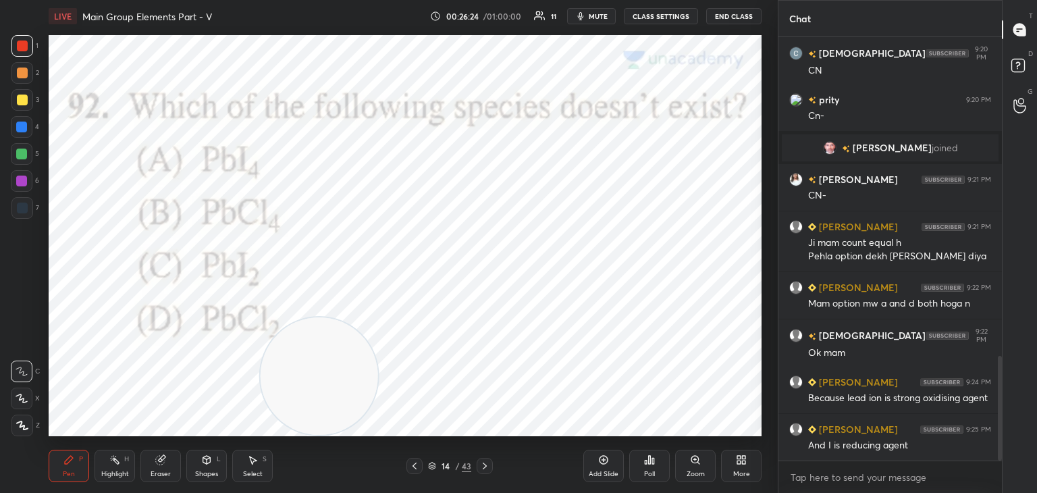
scroll to position [1295, 0]
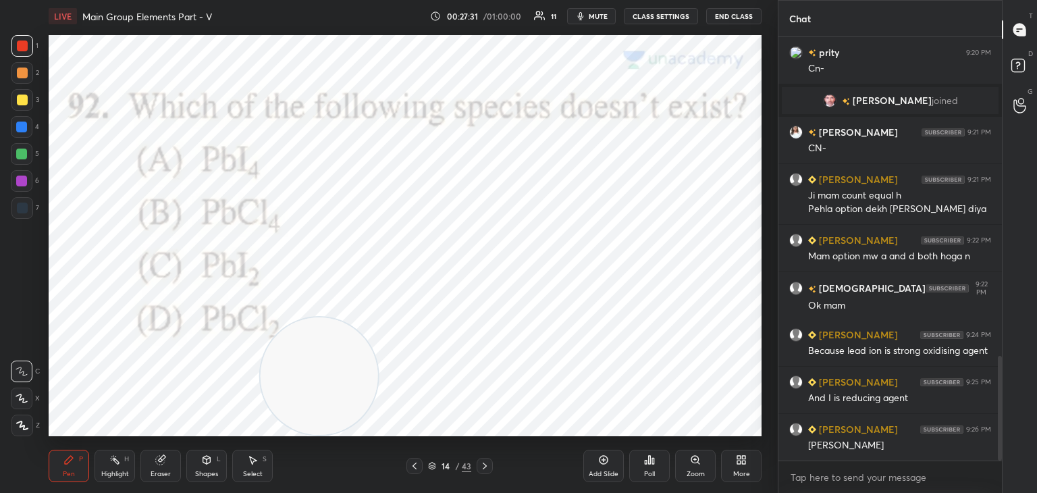
click at [24, 207] on div at bounding box center [22, 207] width 11 height 11
click at [487, 462] on icon at bounding box center [484, 465] width 11 height 11
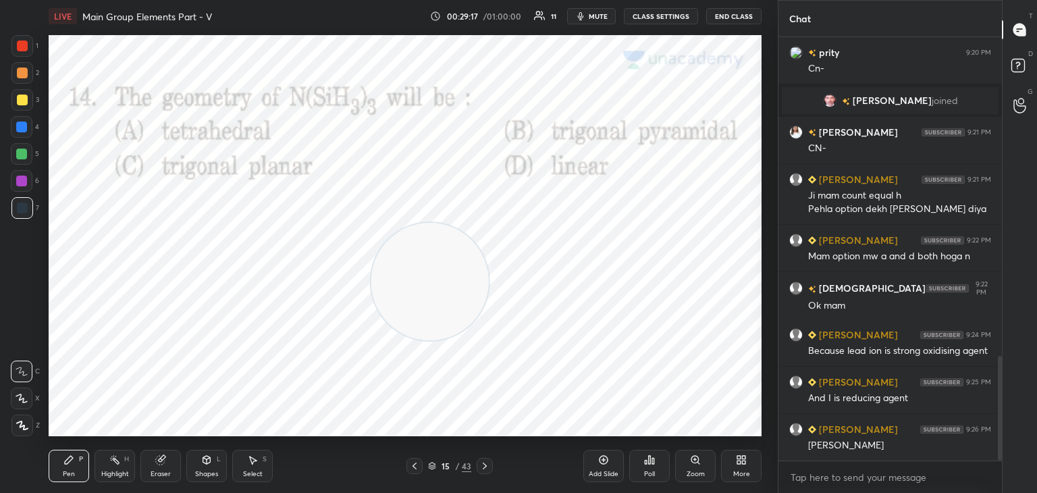
click at [652, 458] on icon at bounding box center [653, 461] width 2 height 6
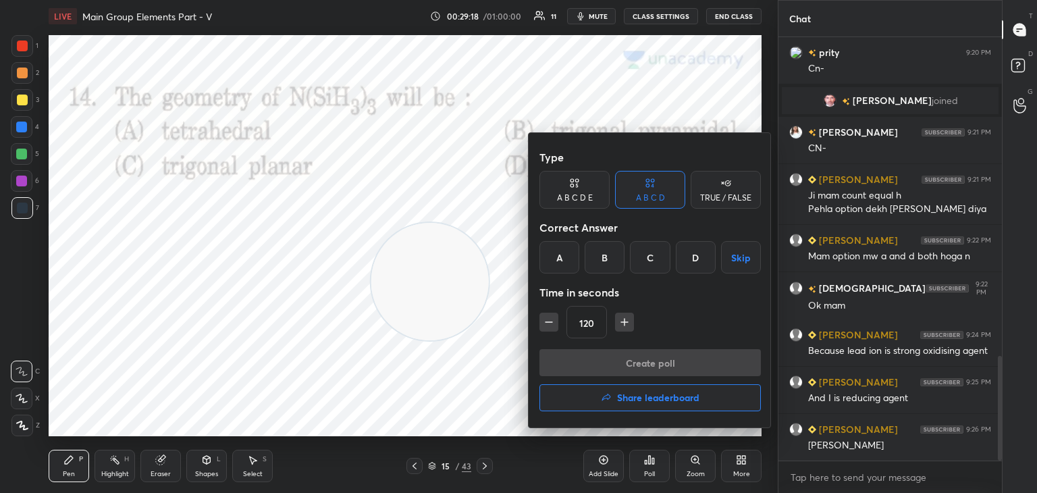
click at [543, 318] on icon "button" at bounding box center [548, 321] width 13 height 13
click at [544, 316] on icon "button" at bounding box center [548, 321] width 13 height 13
click at [542, 317] on icon "button" at bounding box center [548, 321] width 13 height 13
type input "75"
click at [648, 256] on div "C" at bounding box center [650, 257] width 40 height 32
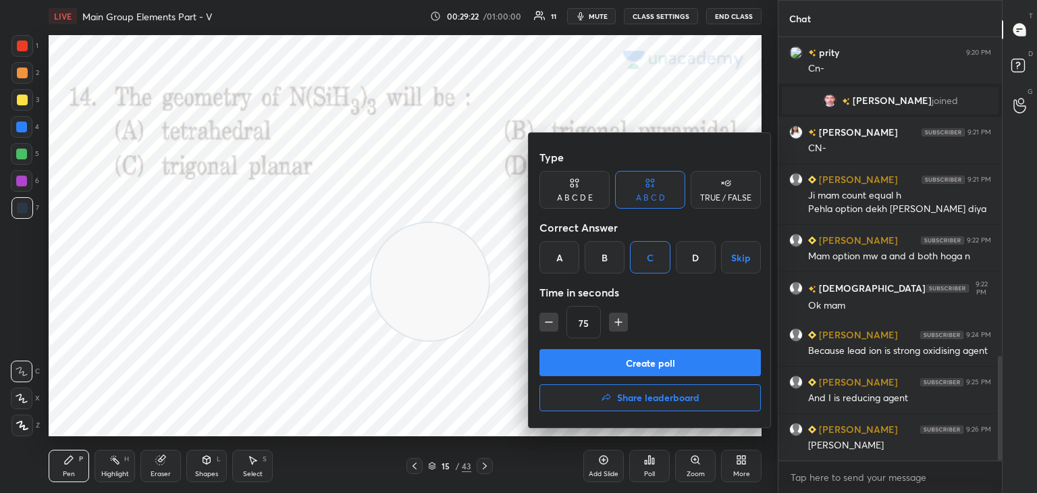
click at [601, 364] on button "Create poll" at bounding box center [649, 362] width 221 height 27
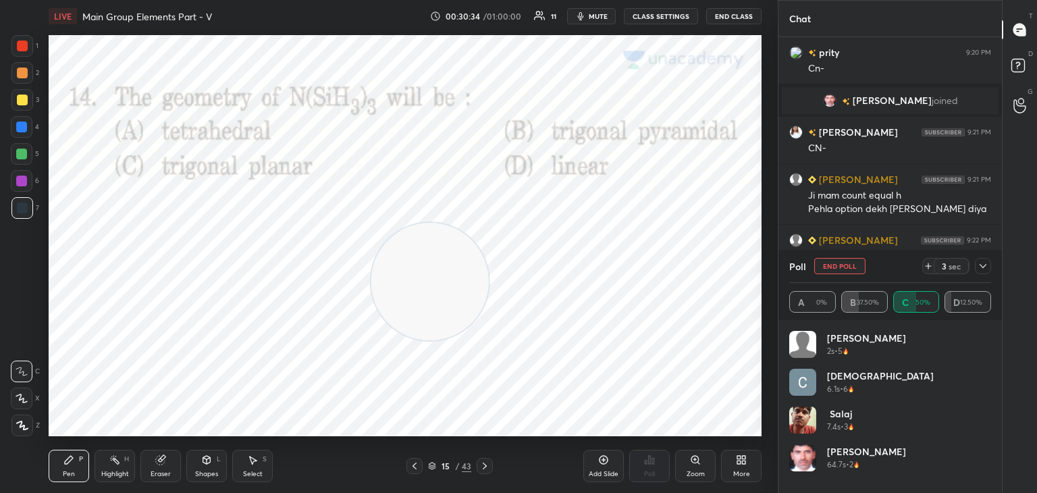
scroll to position [1397, 0]
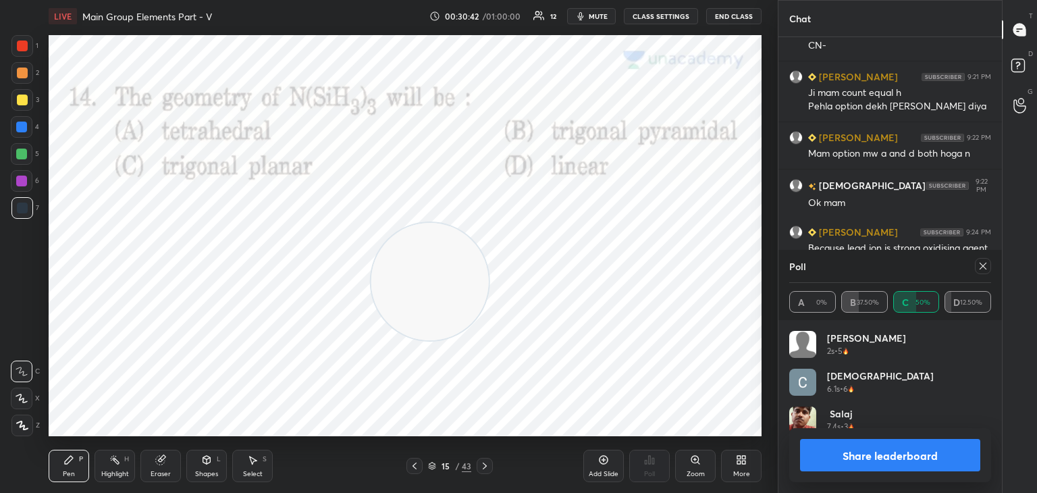
click at [983, 266] on icon at bounding box center [982, 266] width 11 height 11
type textarea "x"
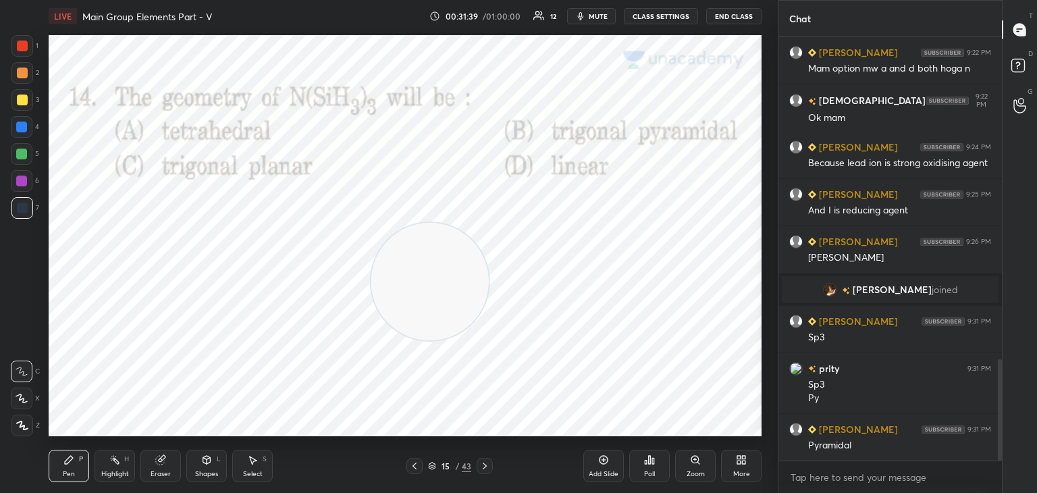
scroll to position [1380, 0]
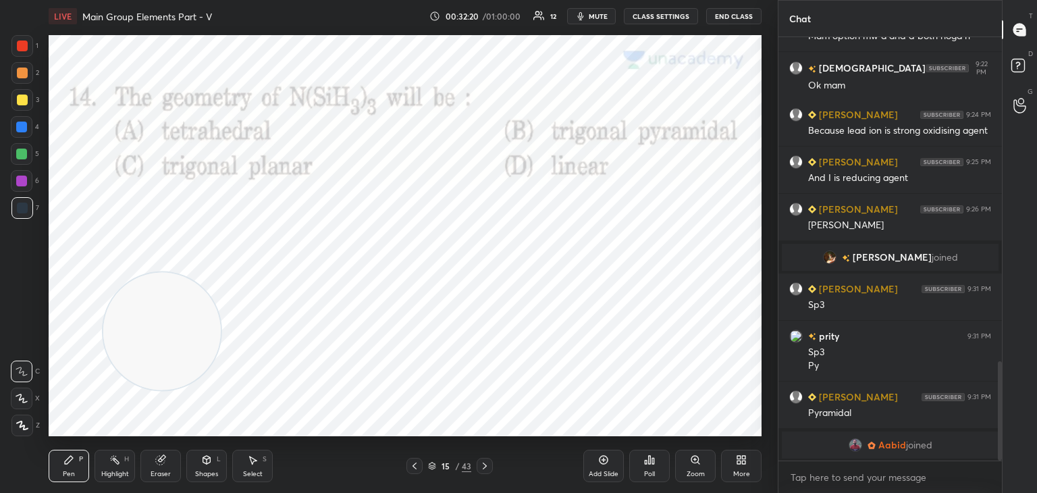
click at [20, 43] on div at bounding box center [22, 45] width 11 height 11
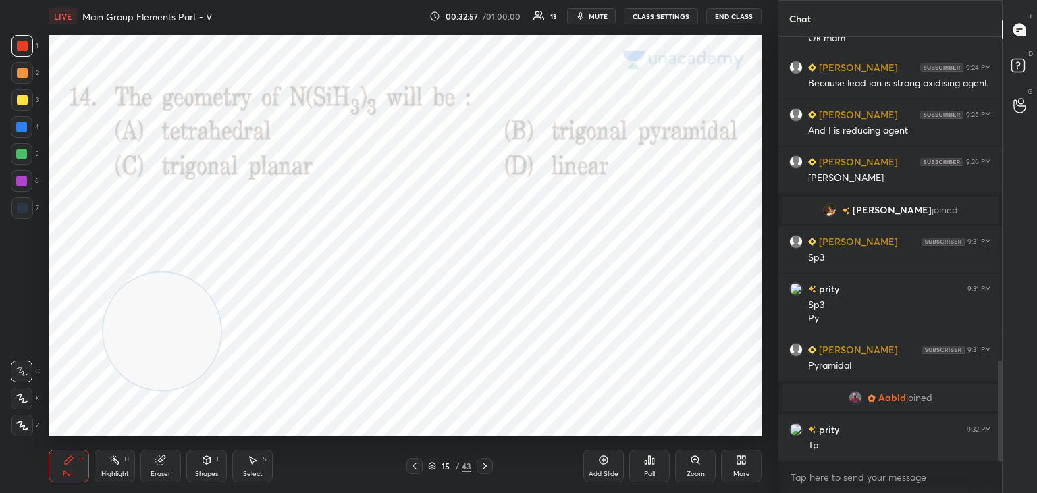
click at [24, 206] on div at bounding box center [22, 207] width 11 height 11
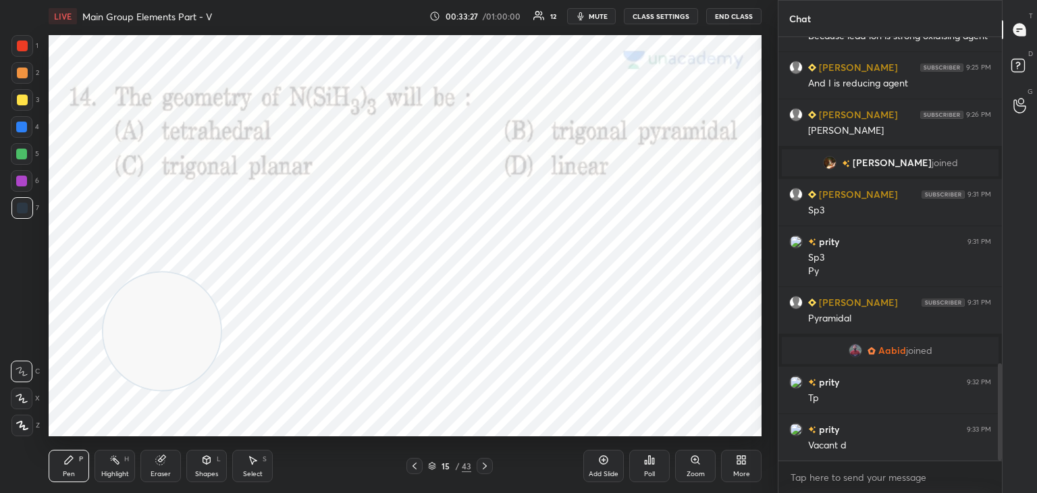
click at [209, 273] on video at bounding box center [161, 331] width 117 height 117
click at [219, 275] on video at bounding box center [161, 331] width 117 height 117
click at [20, 47] on div at bounding box center [22, 45] width 11 height 11
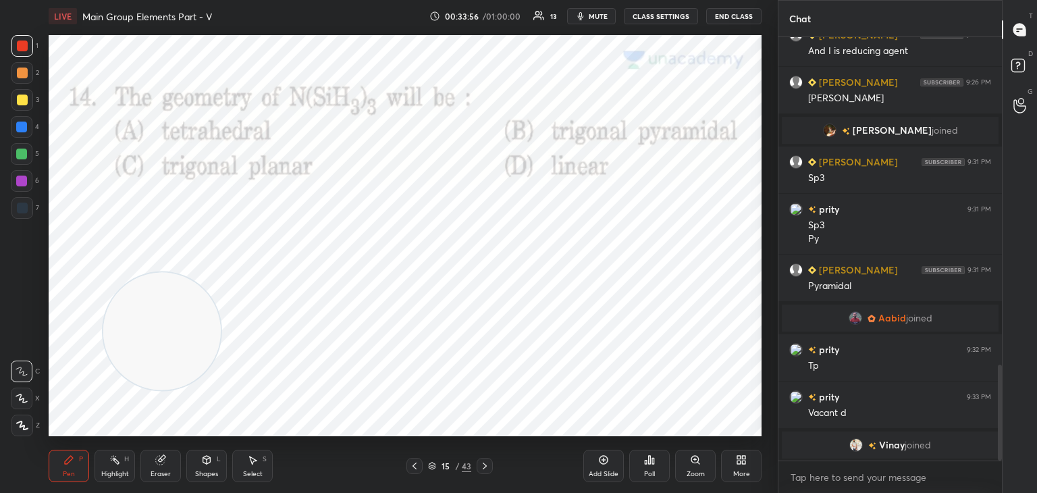
scroll to position [1469, 0]
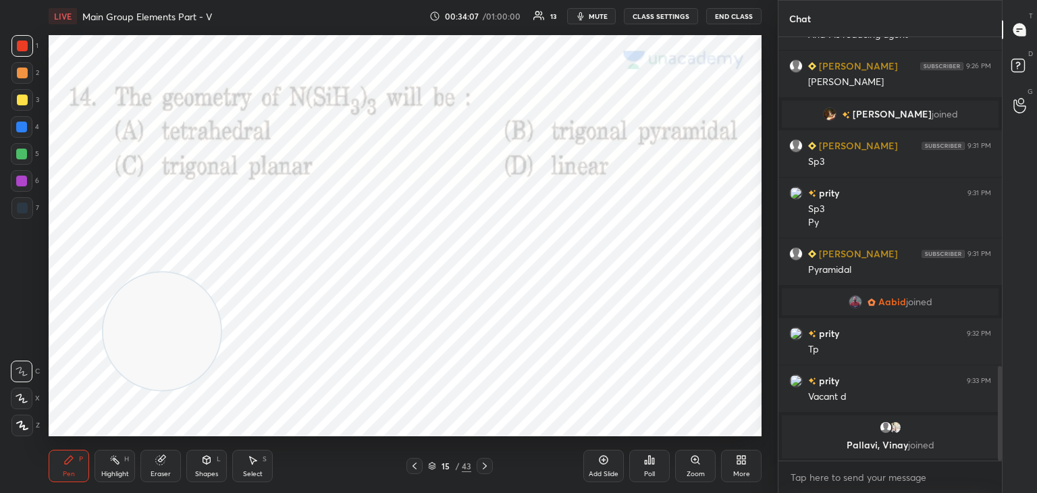
click at [916, 300] on span "joined" at bounding box center [919, 301] width 26 height 11
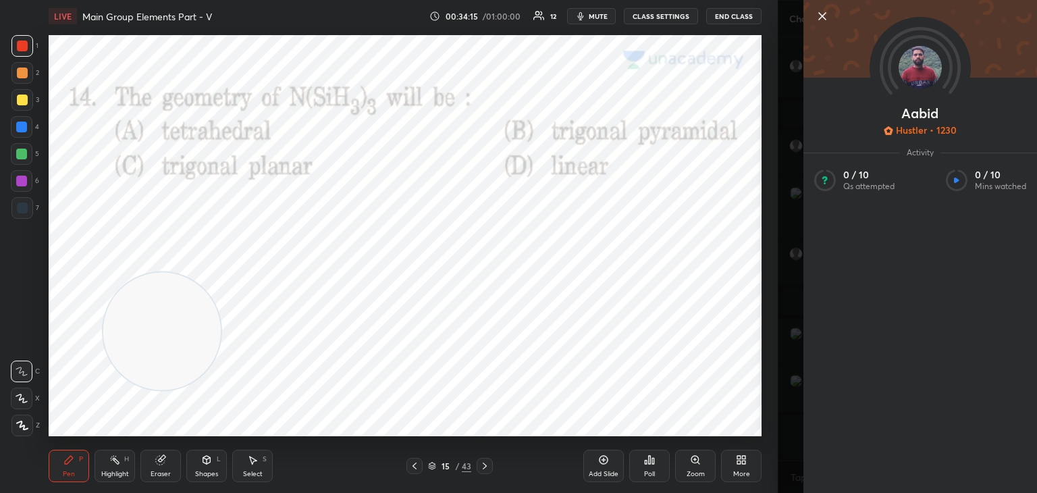
click at [820, 16] on icon at bounding box center [822, 16] width 16 height 16
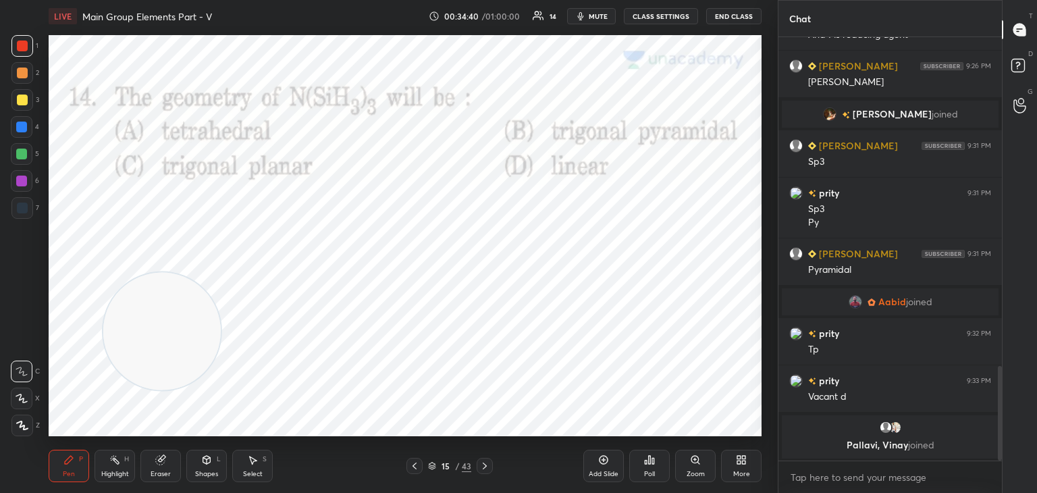
click at [485, 460] on icon at bounding box center [484, 465] width 11 height 11
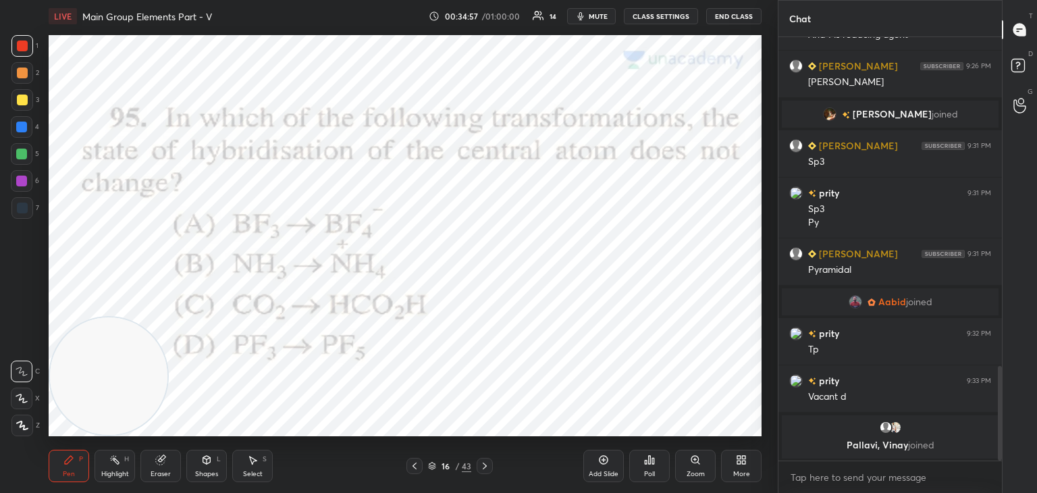
click at [666, 457] on div "Poll" at bounding box center [649, 466] width 40 height 32
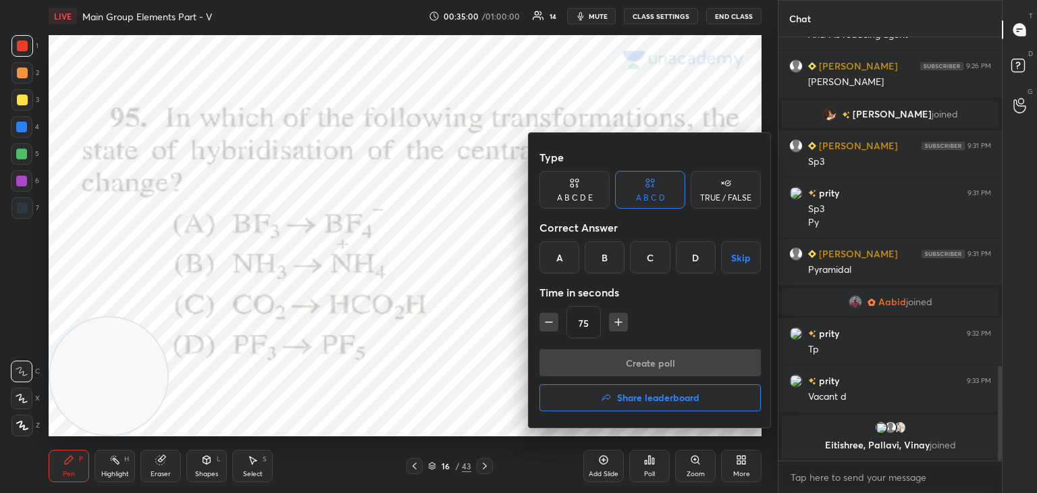
click at [630, 314] on div "75" at bounding box center [649, 322] width 221 height 32
click at [628, 317] on div "75" at bounding box center [649, 322] width 221 height 32
click at [624, 321] on button "button" at bounding box center [618, 322] width 19 height 19
click at [618, 321] on icon "button" at bounding box center [618, 321] width 13 height 13
click at [618, 321] on icon "button" at bounding box center [624, 321] width 13 height 13
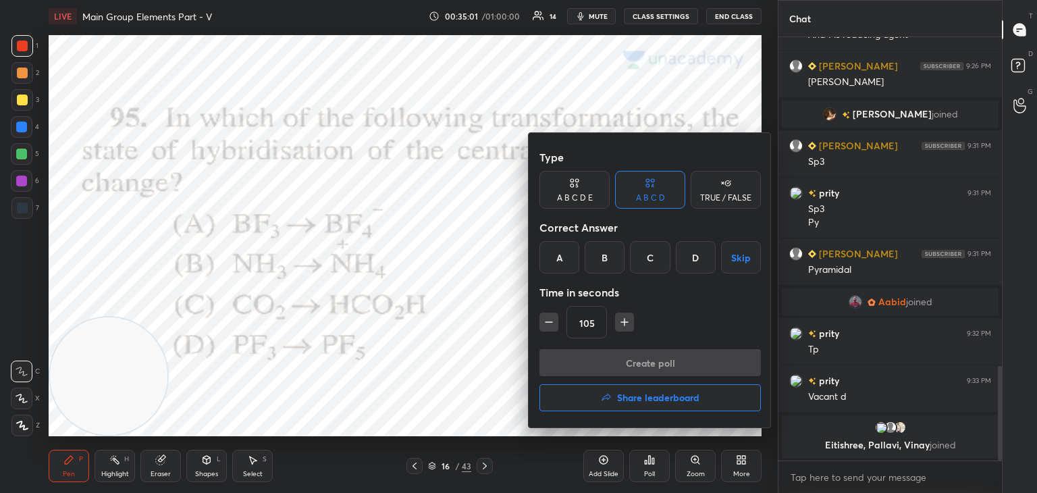
type input "120"
click at [604, 257] on div "B" at bounding box center [605, 257] width 40 height 32
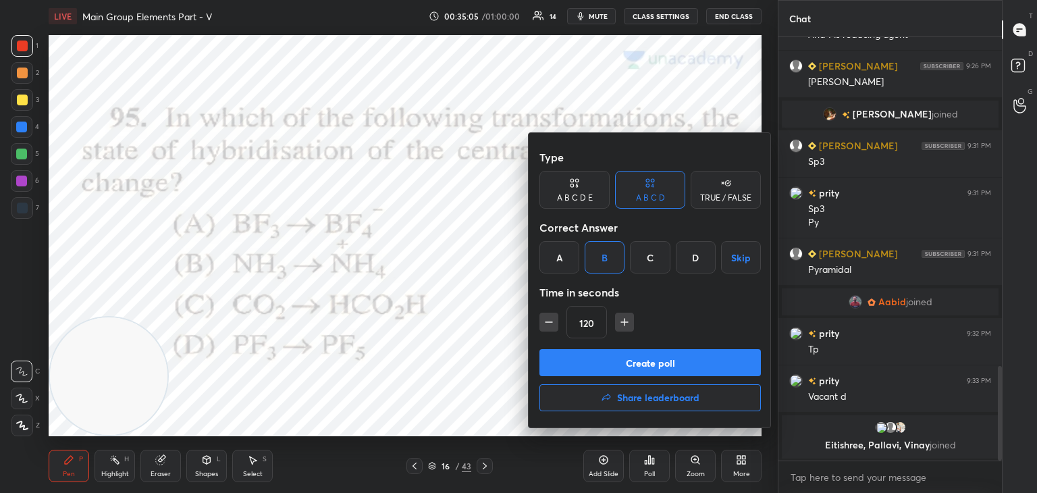
click at [618, 362] on button "Create poll" at bounding box center [649, 362] width 221 height 27
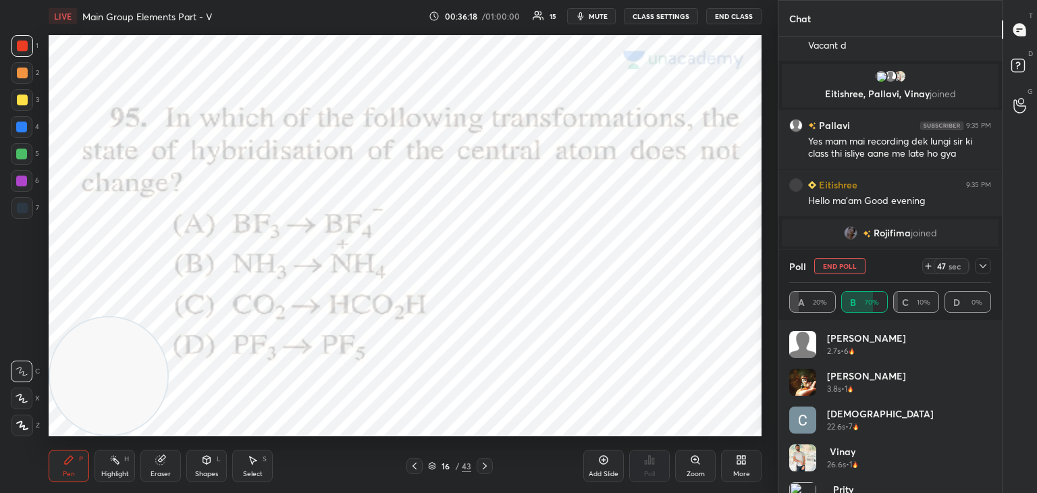
scroll to position [1760, 0]
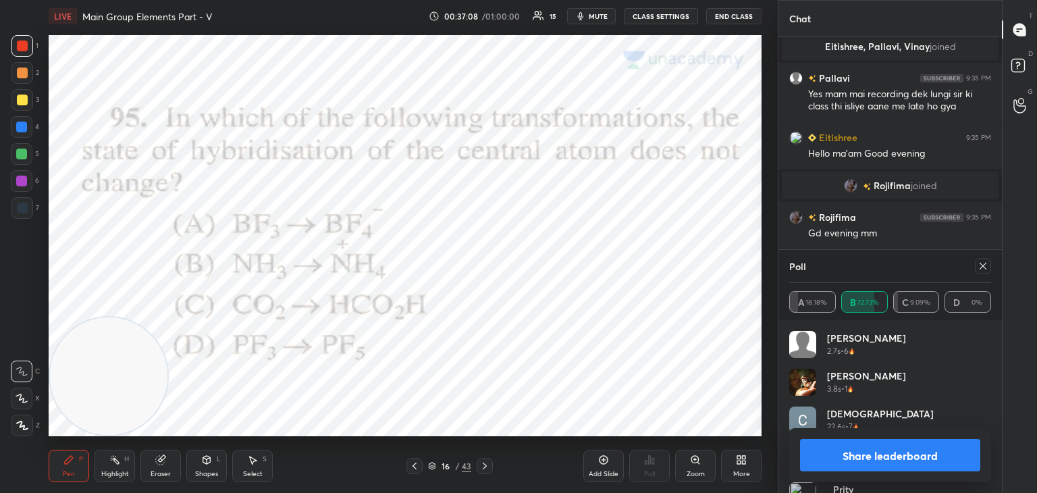
click at [983, 265] on icon at bounding box center [982, 266] width 11 height 11
type textarea "x"
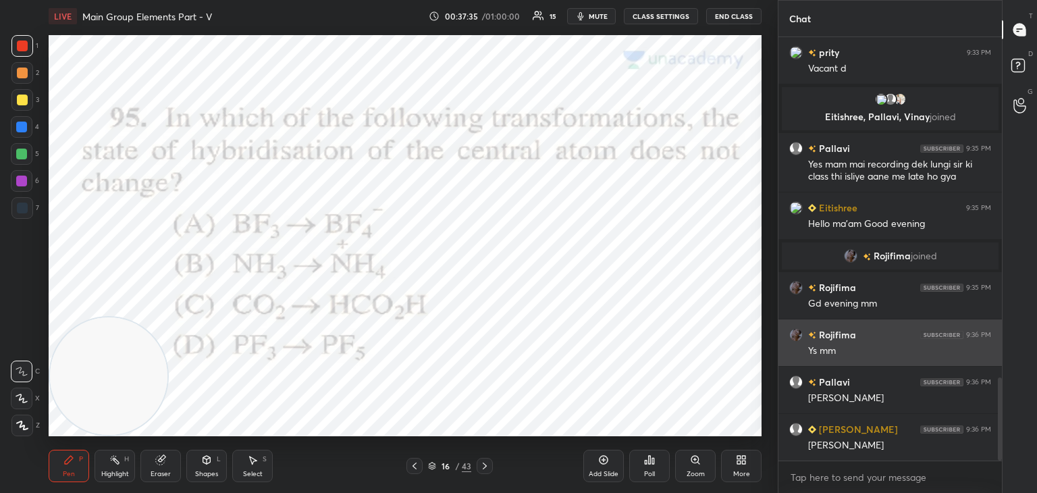
scroll to position [1737, 0]
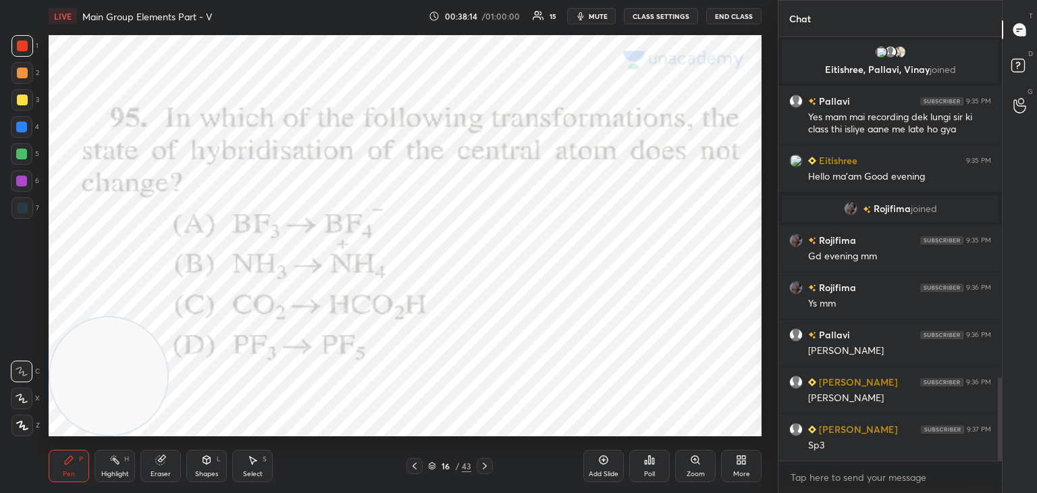
click at [483, 464] on icon at bounding box center [485, 465] width 4 height 7
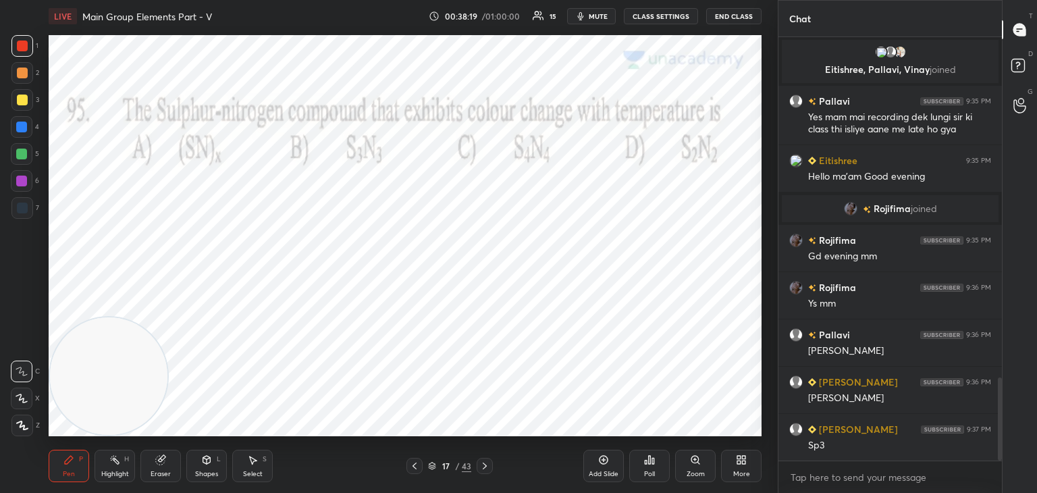
click at [649, 456] on icon at bounding box center [650, 460] width 2 height 8
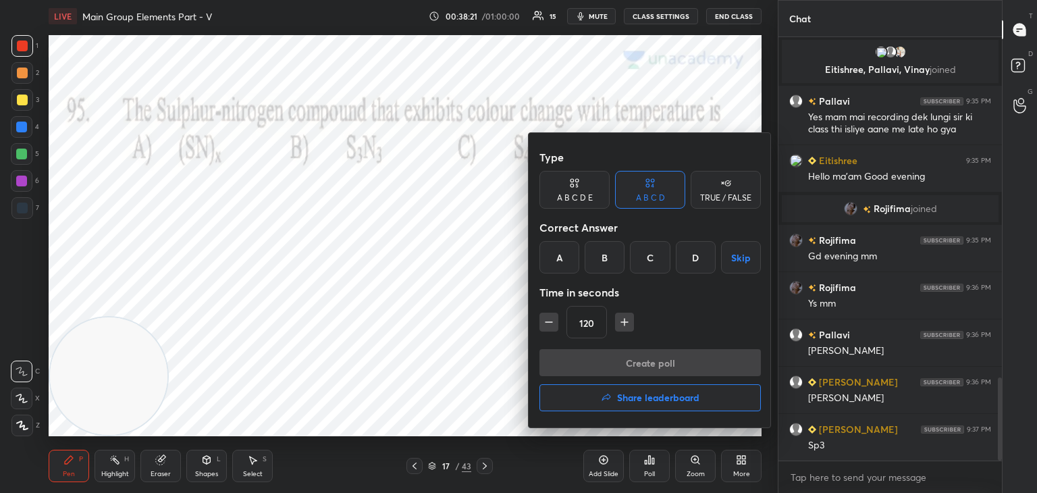
click at [656, 254] on div "C" at bounding box center [650, 257] width 40 height 32
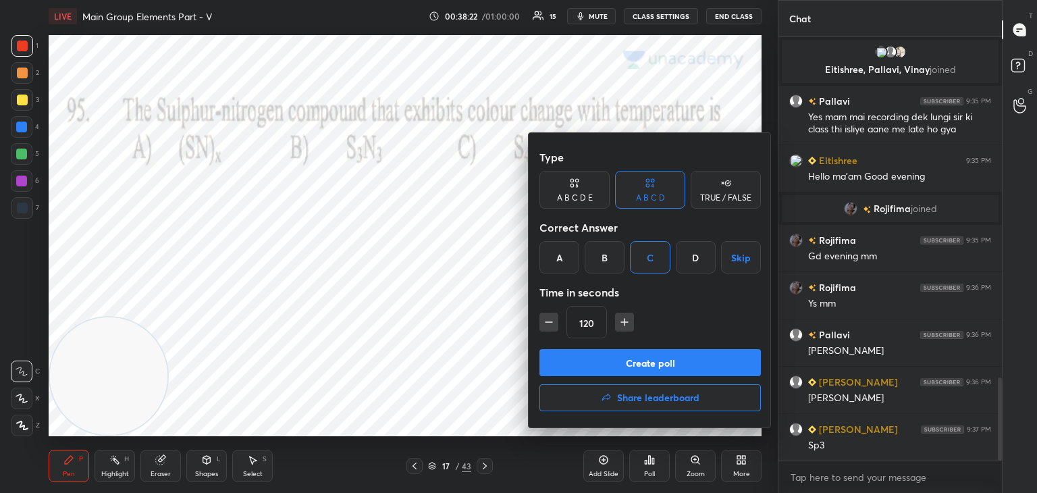
click at [541, 323] on button "button" at bounding box center [548, 322] width 19 height 19
click at [543, 321] on icon "button" at bounding box center [548, 321] width 13 height 13
click at [543, 320] on icon "button" at bounding box center [548, 321] width 13 height 13
type input "60"
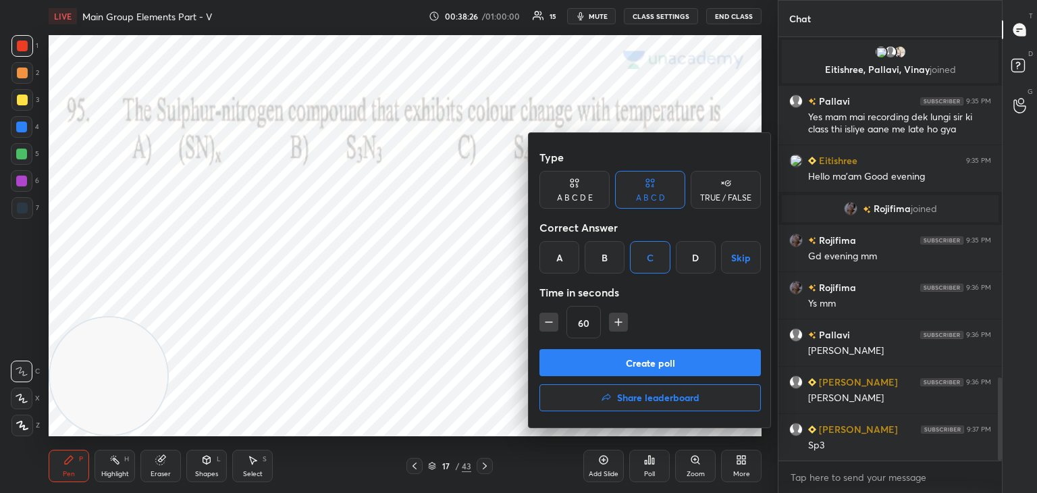
click at [632, 353] on button "Create poll" at bounding box center [649, 362] width 221 height 27
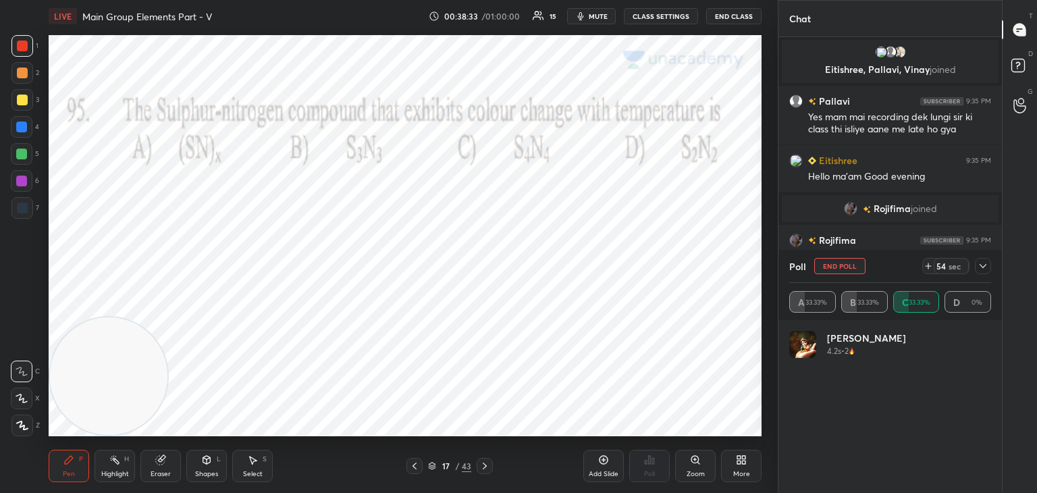
scroll to position [158, 198]
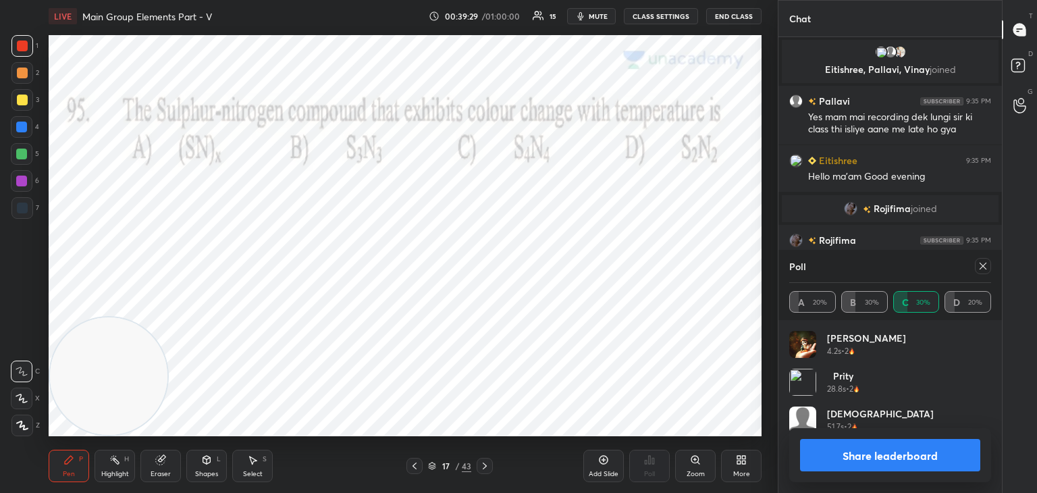
click at [981, 268] on icon at bounding box center [982, 266] width 11 height 11
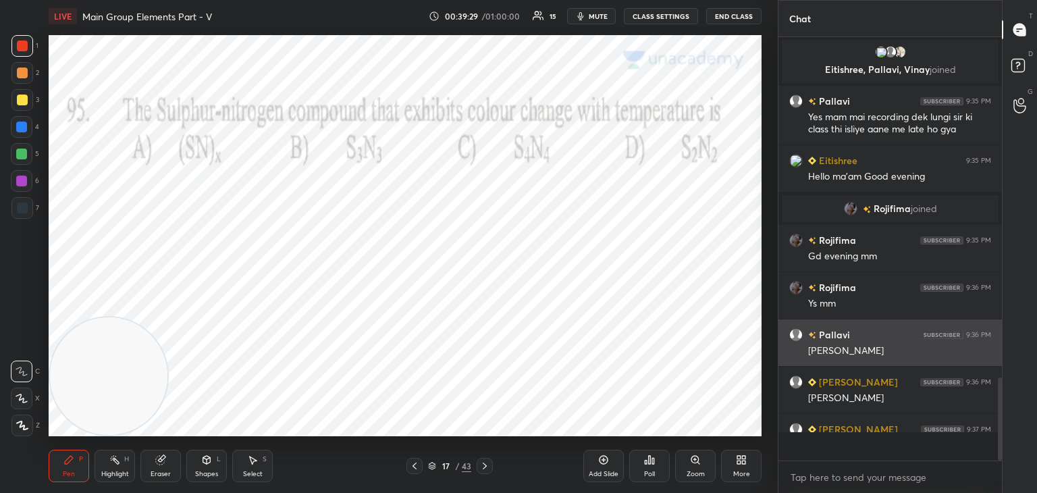
scroll to position [286, 219]
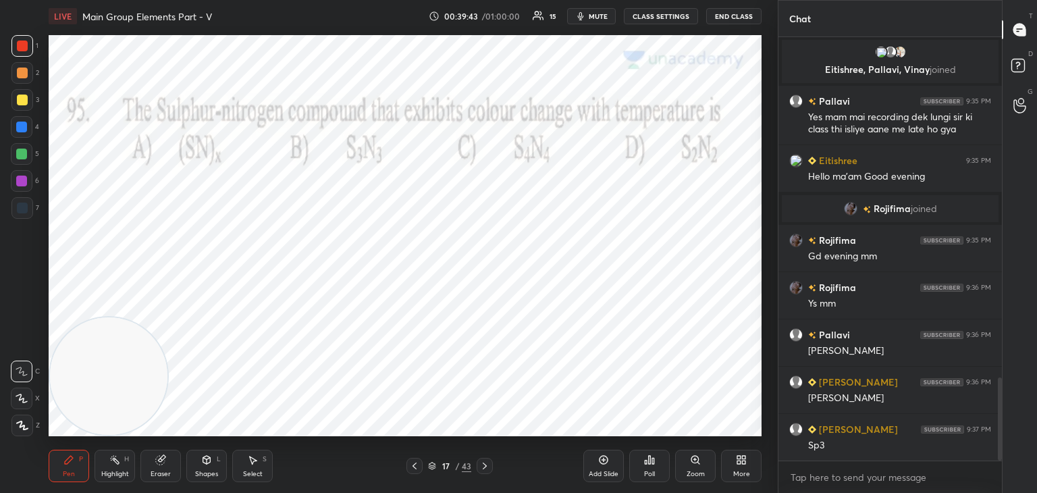
click at [487, 468] on icon at bounding box center [484, 465] width 11 height 11
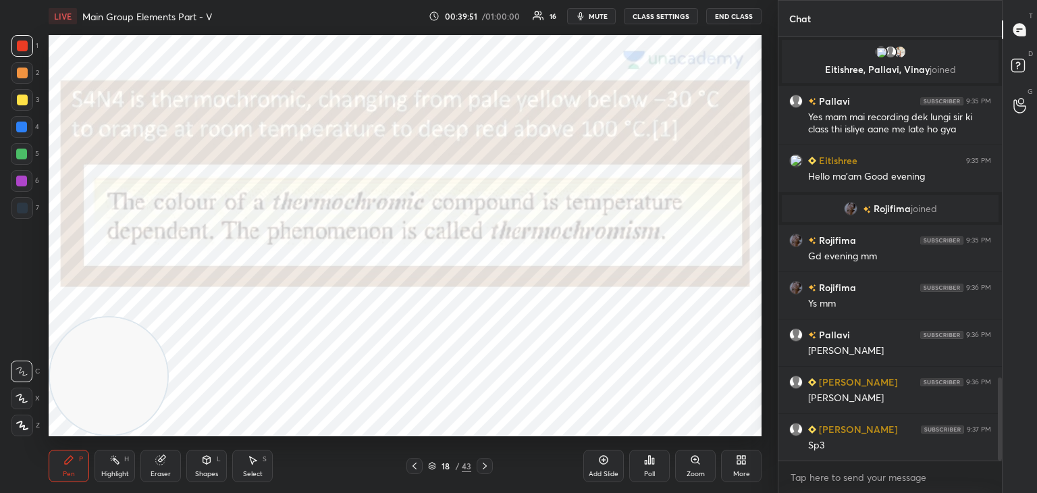
scroll to position [1770, 0]
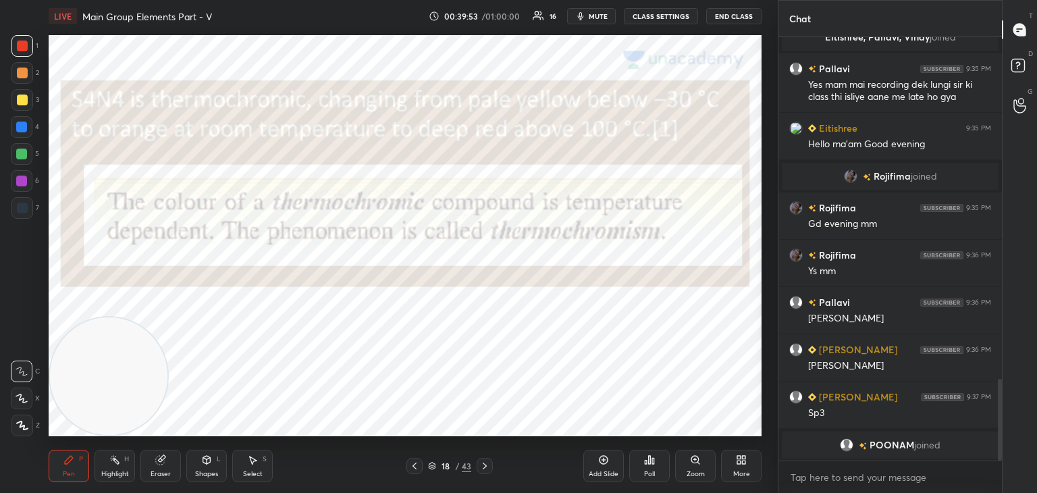
click at [20, 95] on div at bounding box center [22, 99] width 11 height 11
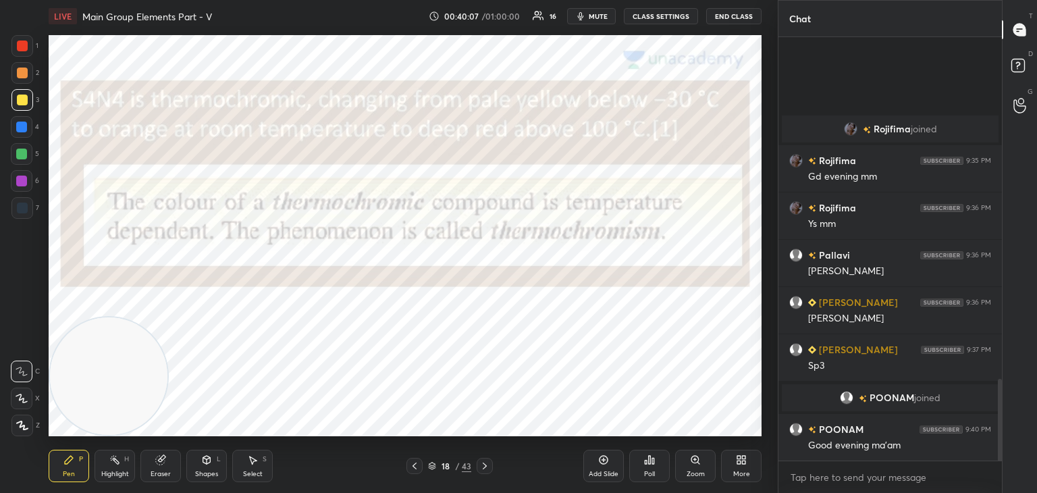
scroll to position [1778, 0]
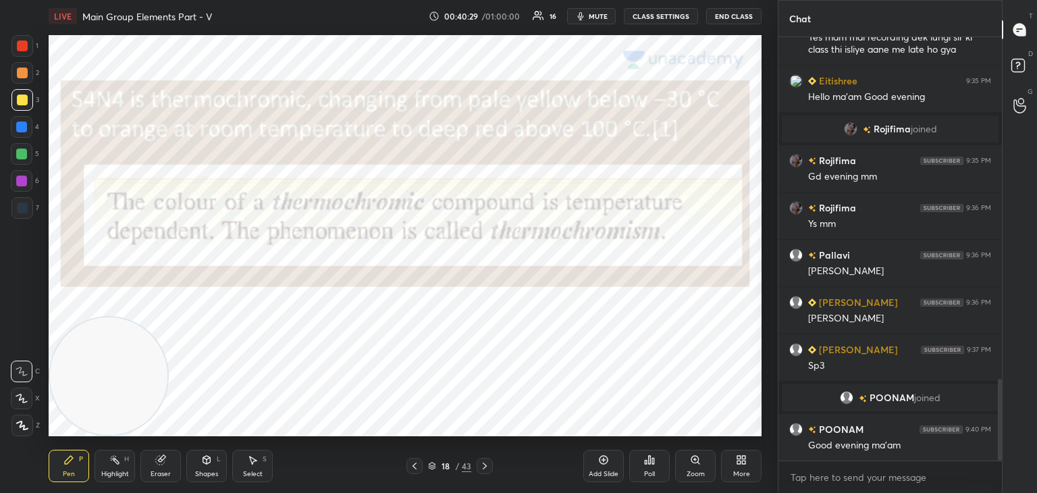
click at [485, 462] on icon at bounding box center [484, 465] width 11 height 11
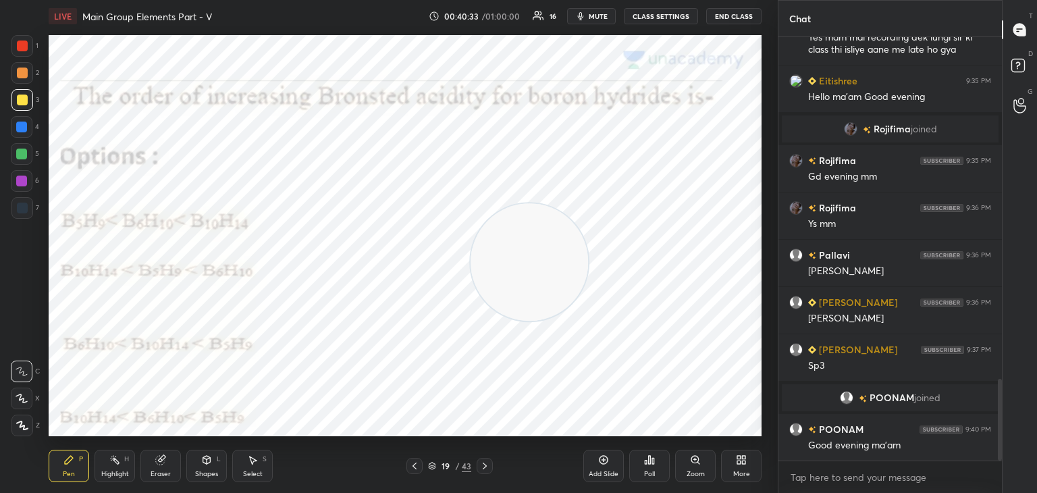
click at [23, 38] on div at bounding box center [22, 46] width 22 height 22
click at [651, 462] on icon at bounding box center [649, 459] width 11 height 11
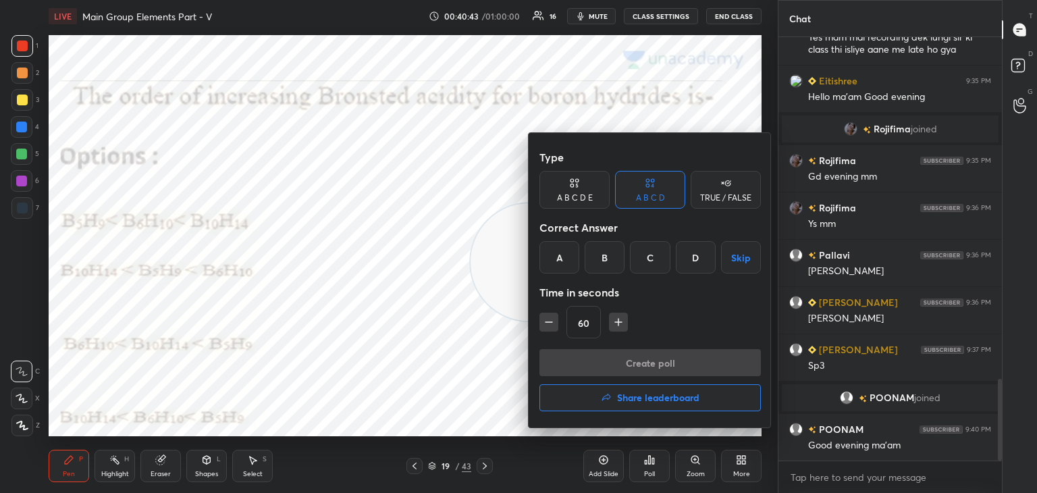
click at [562, 252] on div "A" at bounding box center [559, 257] width 40 height 32
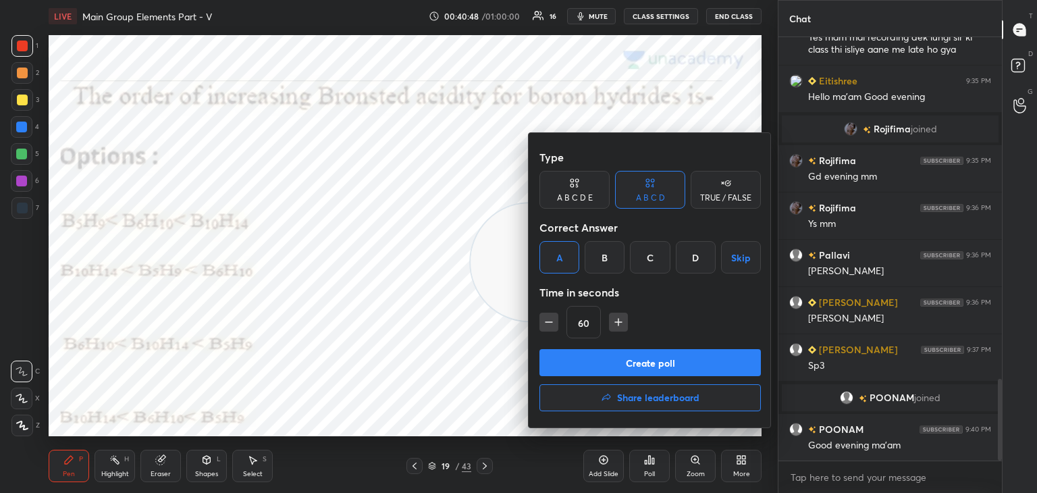
click at [603, 362] on button "Create poll" at bounding box center [649, 362] width 221 height 27
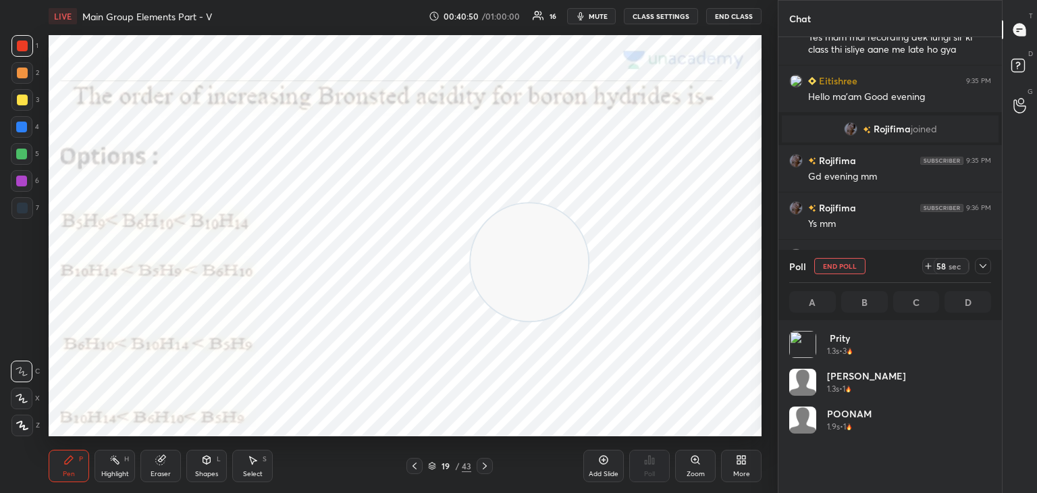
scroll to position [158, 198]
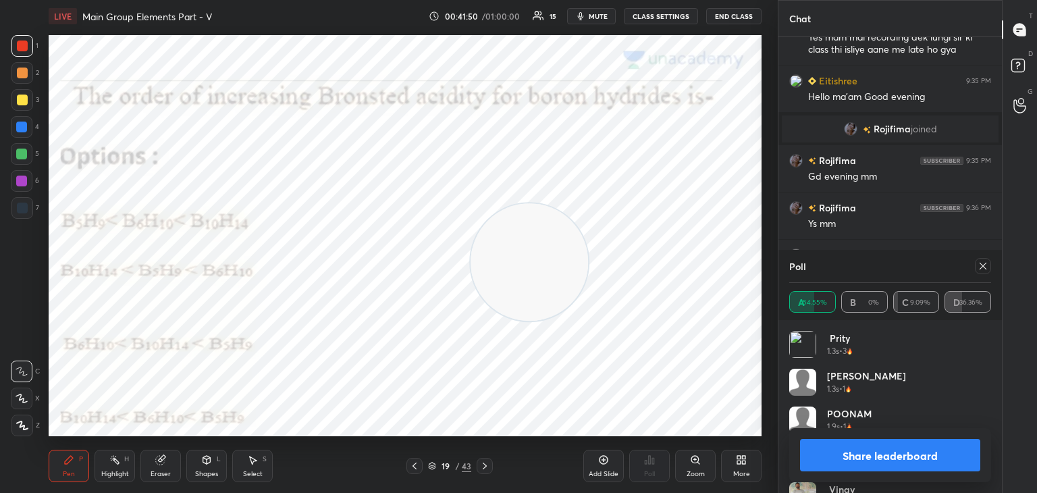
click at [981, 267] on icon at bounding box center [982, 266] width 11 height 11
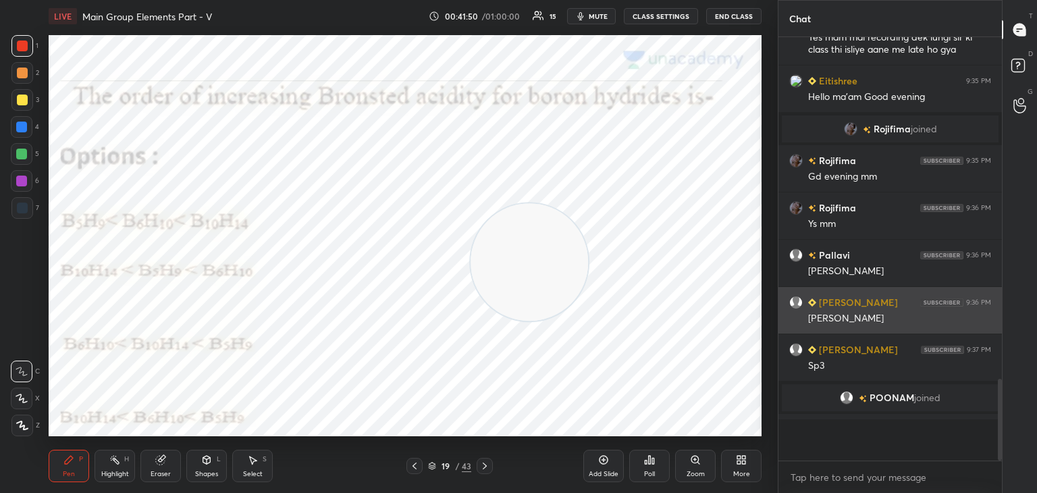
scroll to position [286, 219]
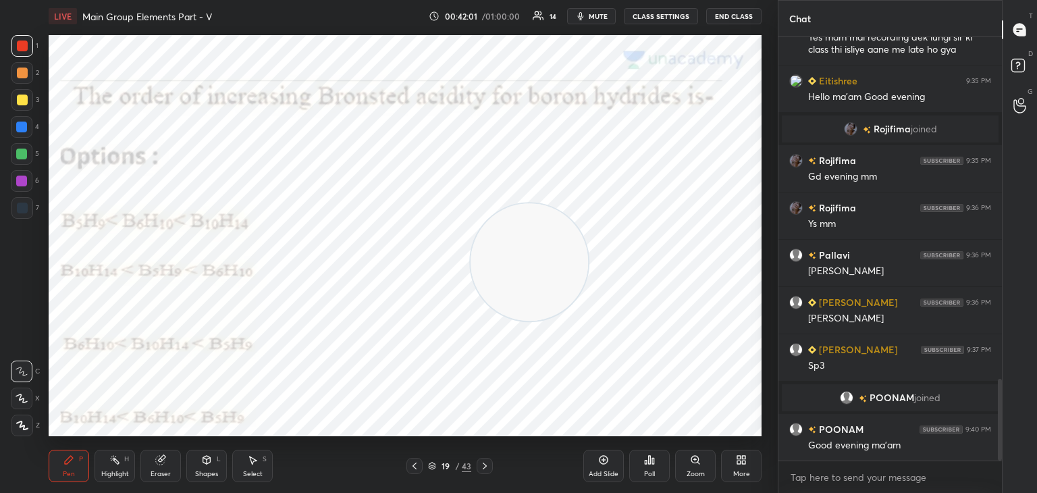
click at [484, 466] on icon at bounding box center [484, 465] width 11 height 11
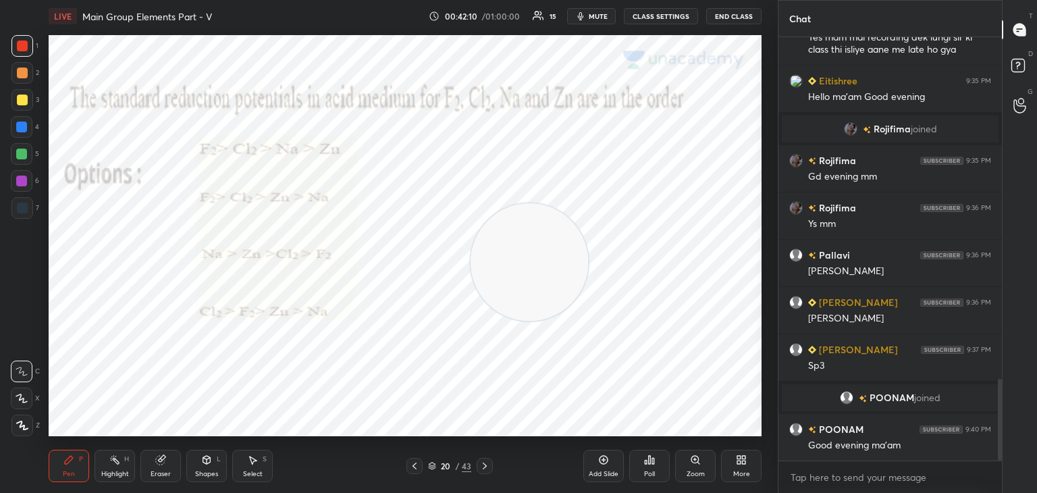
click at [653, 457] on icon at bounding box center [649, 459] width 11 height 11
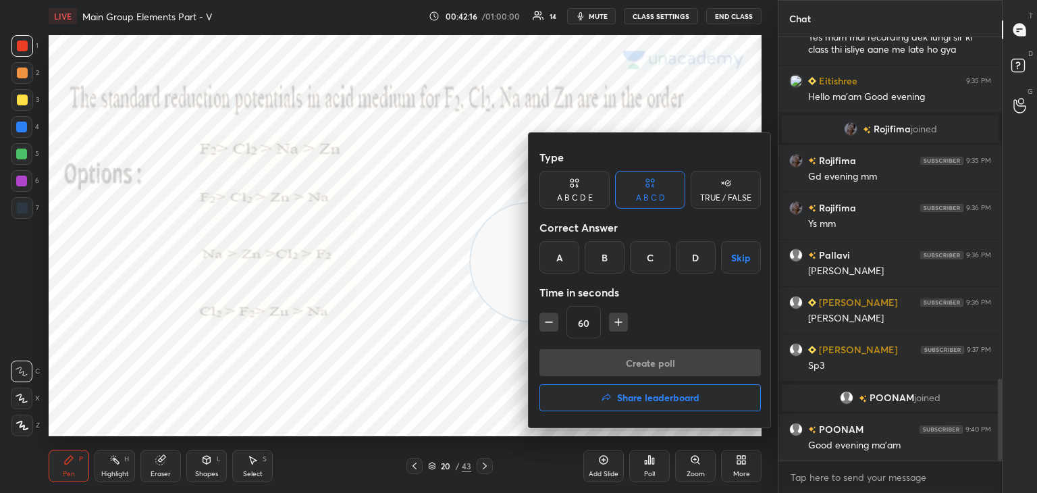
click at [607, 254] on div "B" at bounding box center [605, 257] width 40 height 32
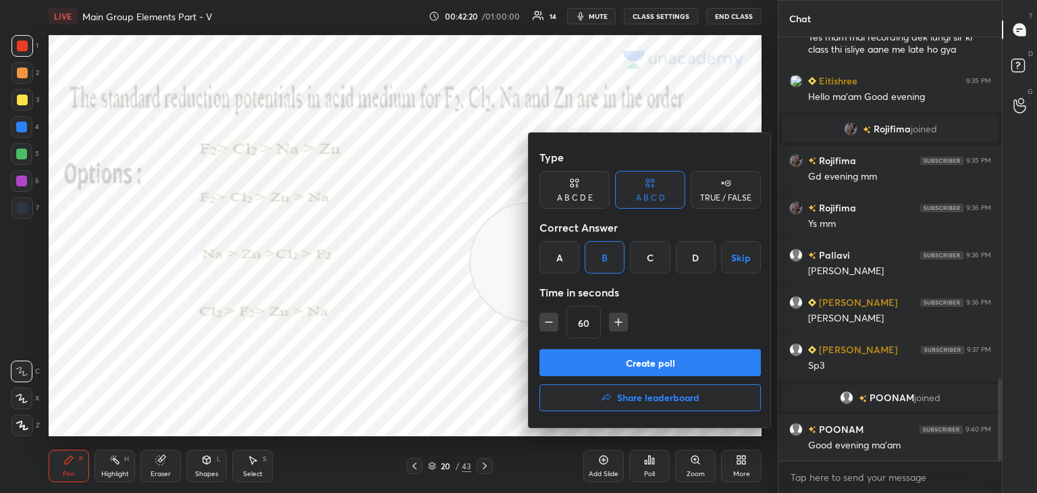
click at [603, 360] on button "Create poll" at bounding box center [649, 362] width 221 height 27
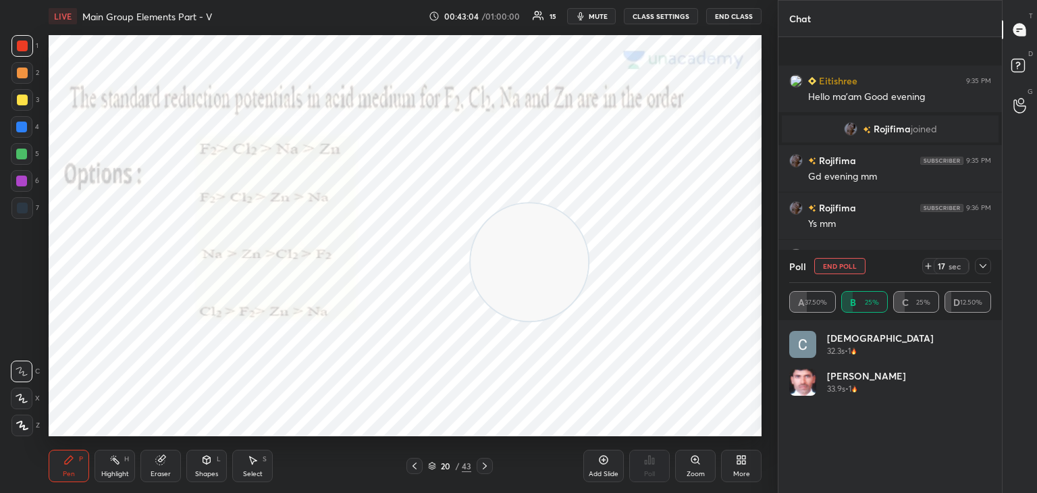
scroll to position [1880, 0]
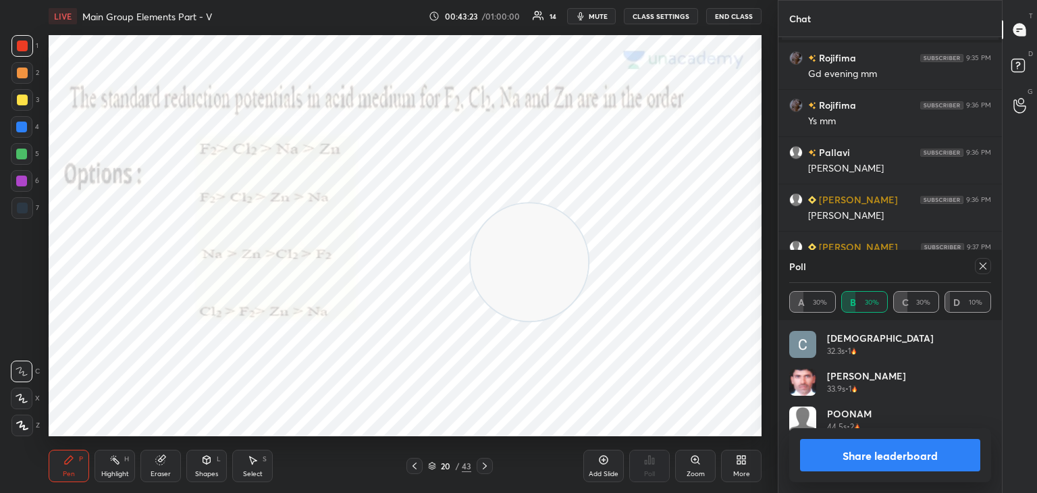
click at [984, 265] on icon at bounding box center [982, 266] width 7 height 7
type textarea "x"
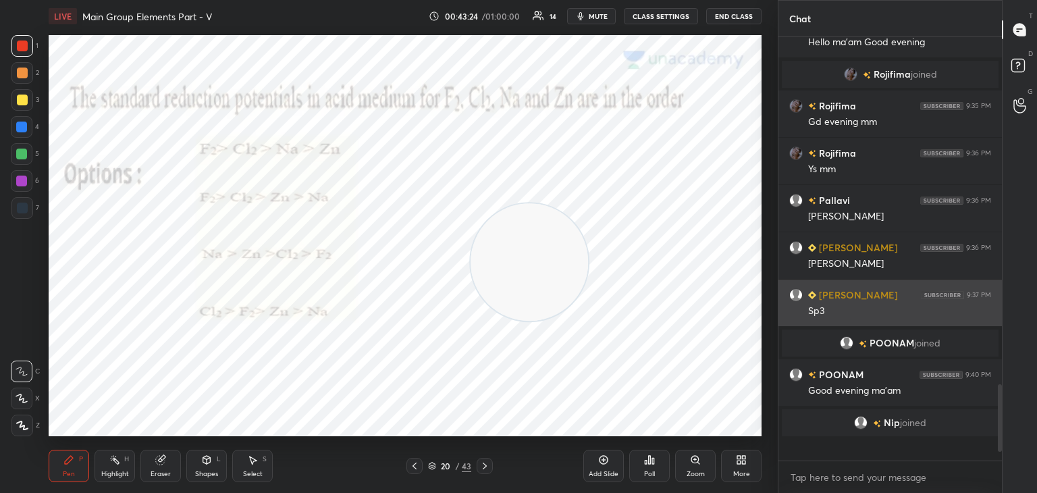
scroll to position [308, 219]
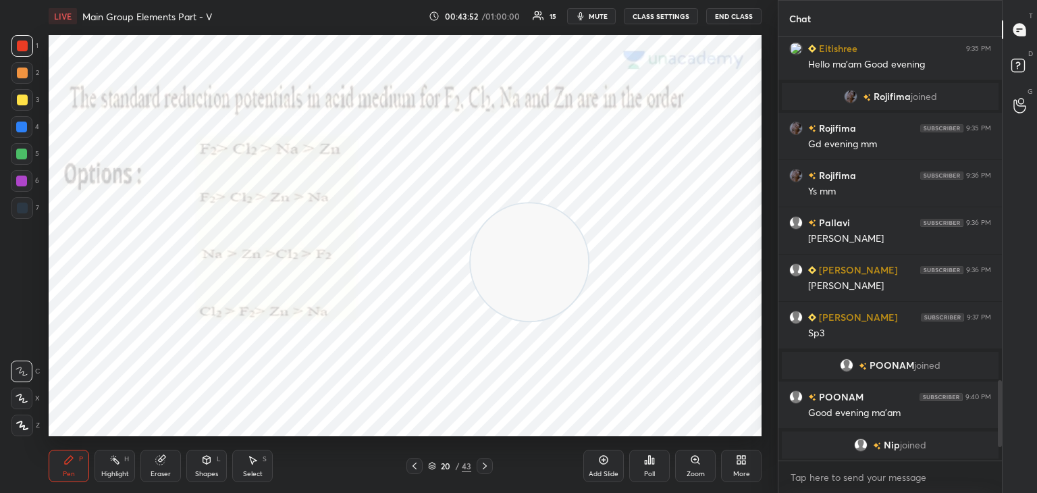
click at [487, 462] on icon at bounding box center [484, 465] width 11 height 11
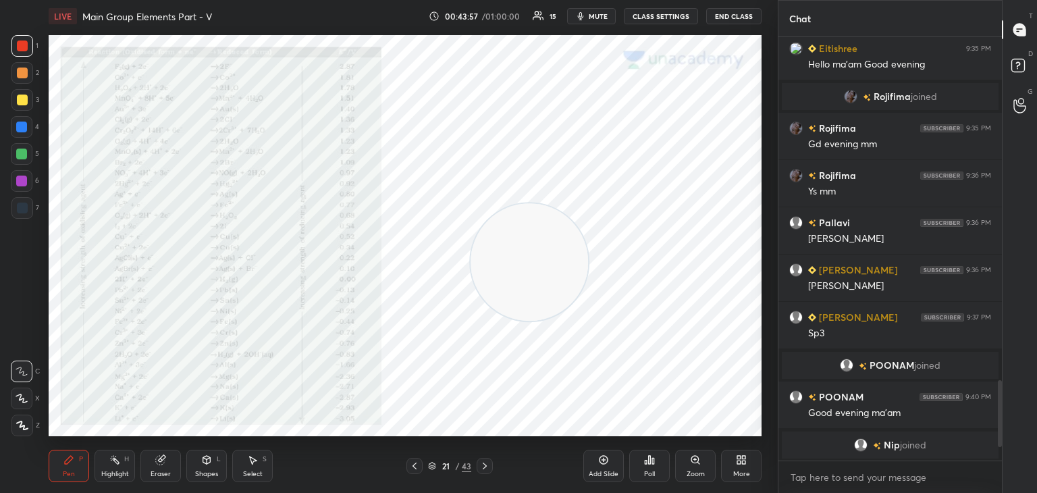
click at [697, 460] on icon at bounding box center [694, 459] width 7 height 7
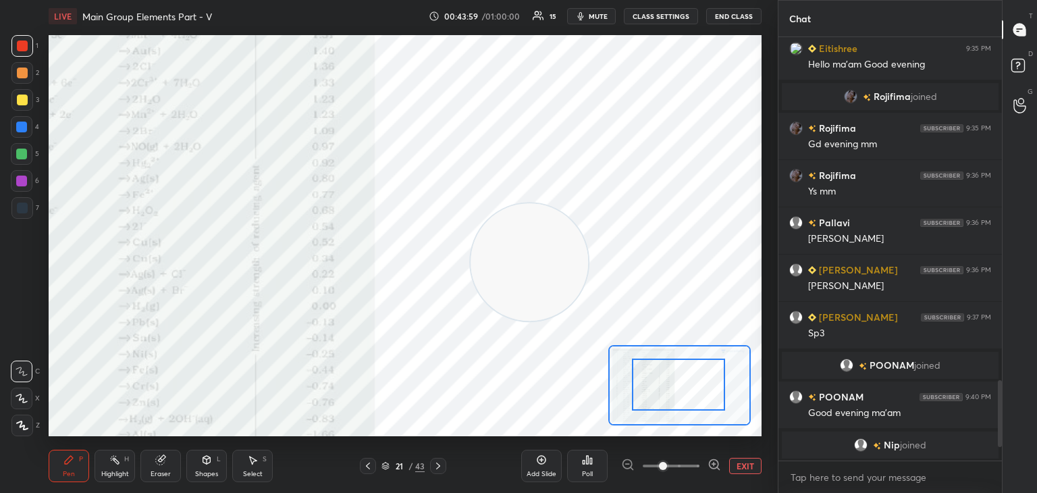
drag, startPoint x: 703, startPoint y: 407, endPoint x: 668, endPoint y: 400, distance: 35.2
click at [166, 463] on div "Eraser" at bounding box center [160, 466] width 40 height 32
click at [28, 425] on span "Erase all" at bounding box center [21, 425] width 20 height 9
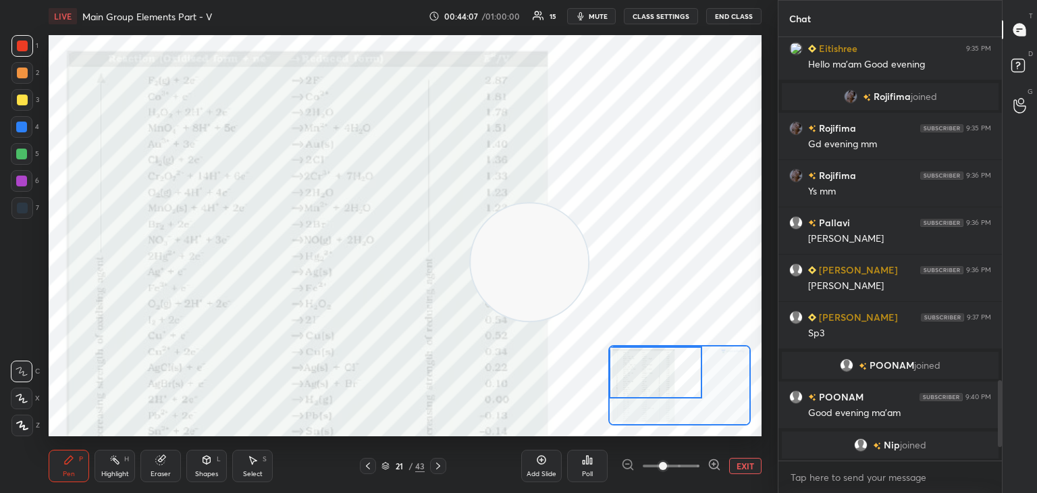
drag, startPoint x: 695, startPoint y: 408, endPoint x: 661, endPoint y: 393, distance: 37.1
click at [661, 393] on div at bounding box center [655, 372] width 93 height 52
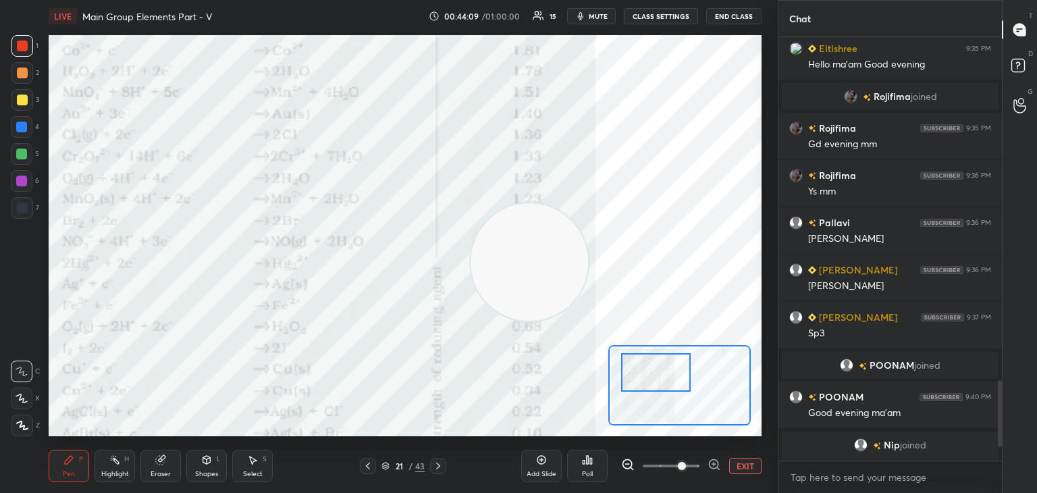
drag, startPoint x: 661, startPoint y: 464, endPoint x: 686, endPoint y: 463, distance: 24.3
click at [686, 463] on span at bounding box center [682, 466] width 8 height 8
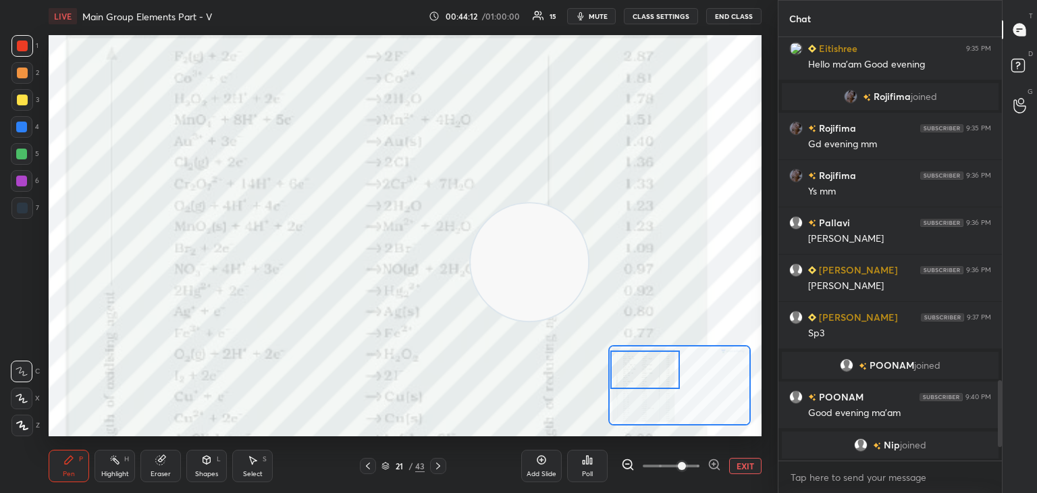
drag, startPoint x: 683, startPoint y: 391, endPoint x: 672, endPoint y: 388, distance: 11.1
click at [672, 388] on div at bounding box center [645, 369] width 70 height 38
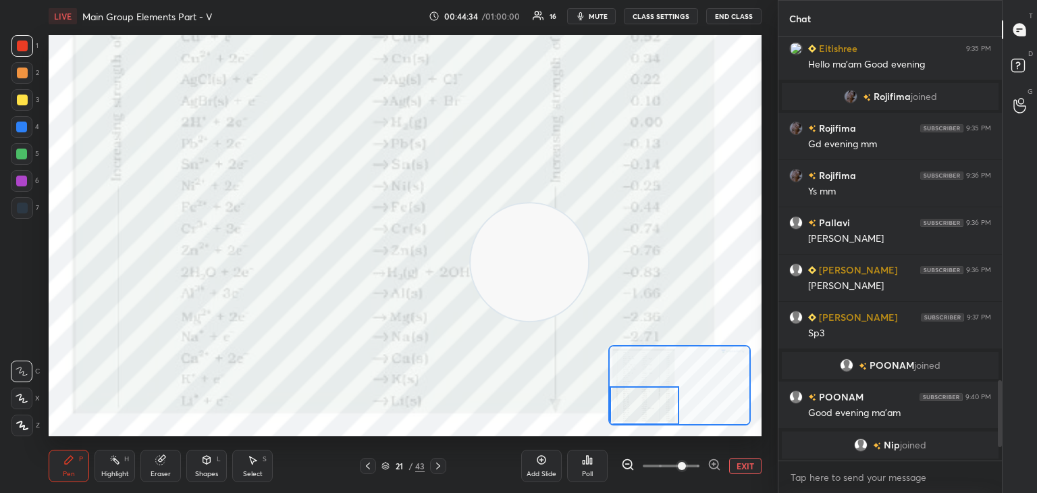
drag, startPoint x: 676, startPoint y: 387, endPoint x: 675, endPoint y: 424, distance: 36.5
click at [675, 424] on div at bounding box center [645, 405] width 70 height 38
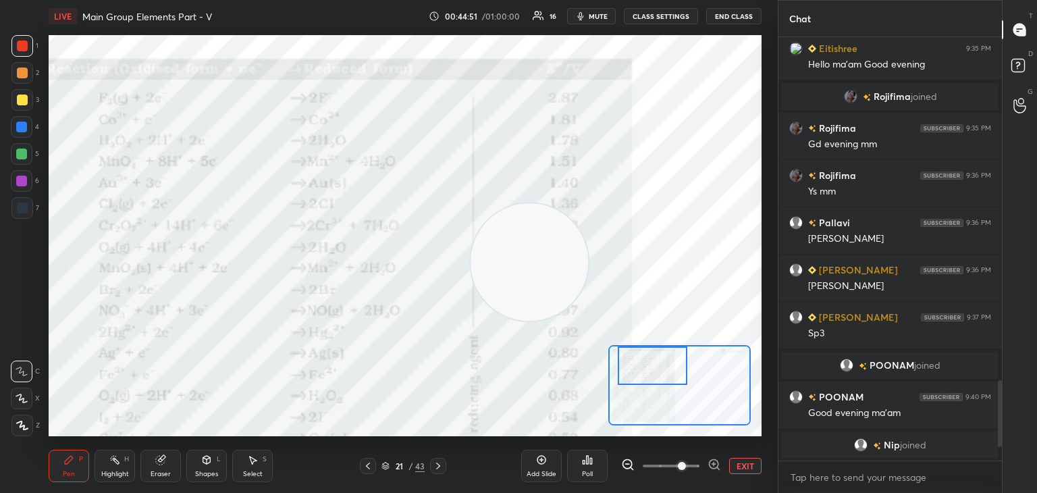
scroll to position [1804, 0]
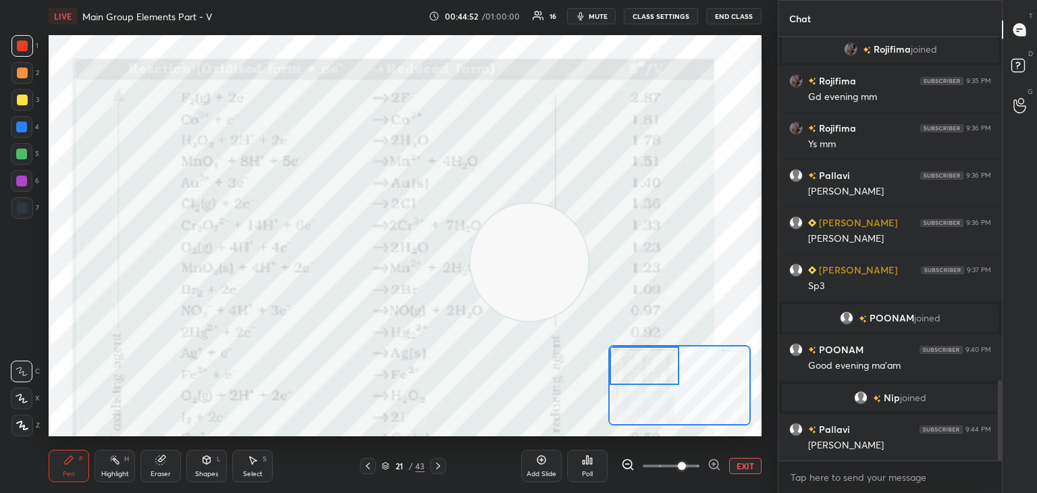
drag, startPoint x: 675, startPoint y: 400, endPoint x: 667, endPoint y: 358, distance: 43.3
click at [667, 358] on div at bounding box center [645, 365] width 70 height 38
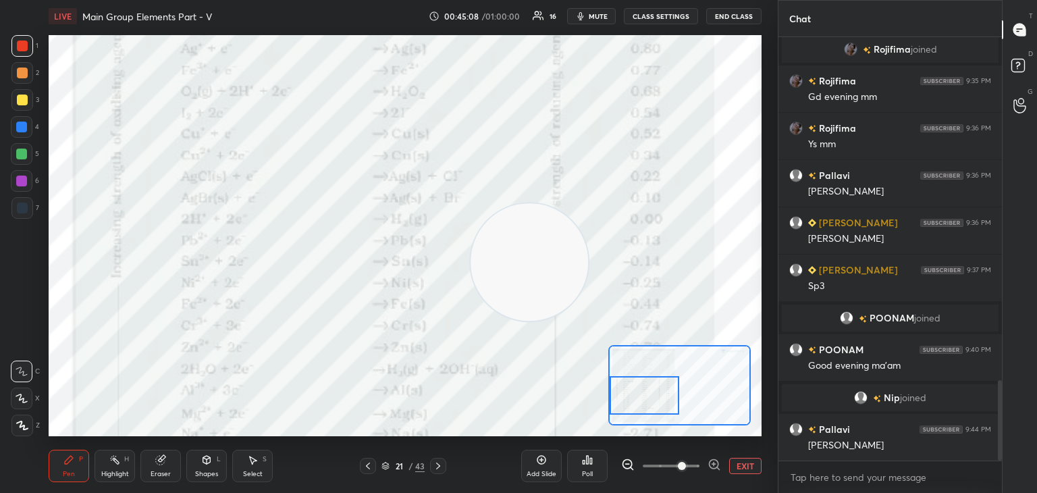
drag, startPoint x: 668, startPoint y: 376, endPoint x: 642, endPoint y: 406, distance: 39.7
click at [642, 406] on div at bounding box center [645, 395] width 70 height 38
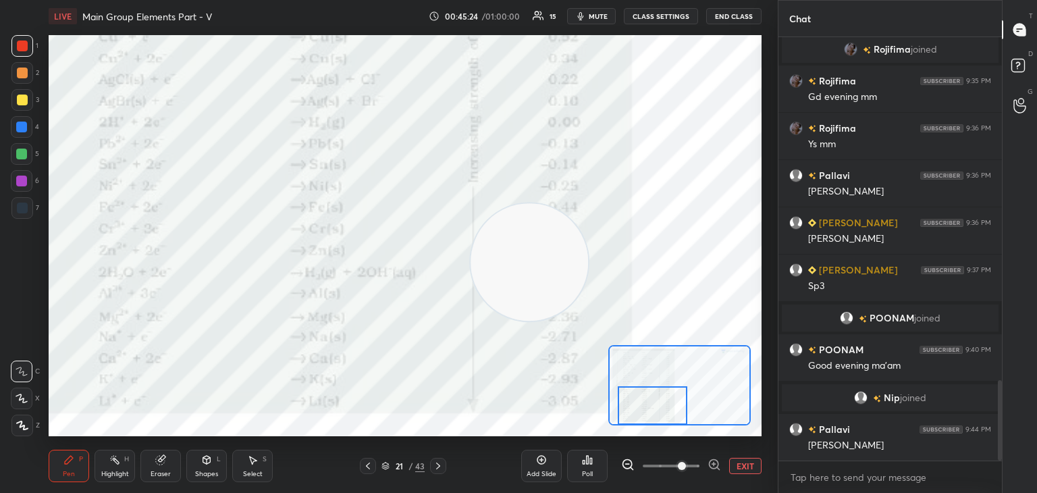
drag, startPoint x: 653, startPoint y: 409, endPoint x: 661, endPoint y: 424, distance: 16.9
click at [661, 424] on div at bounding box center [653, 405] width 70 height 38
click at [371, 465] on icon at bounding box center [367, 465] width 11 height 11
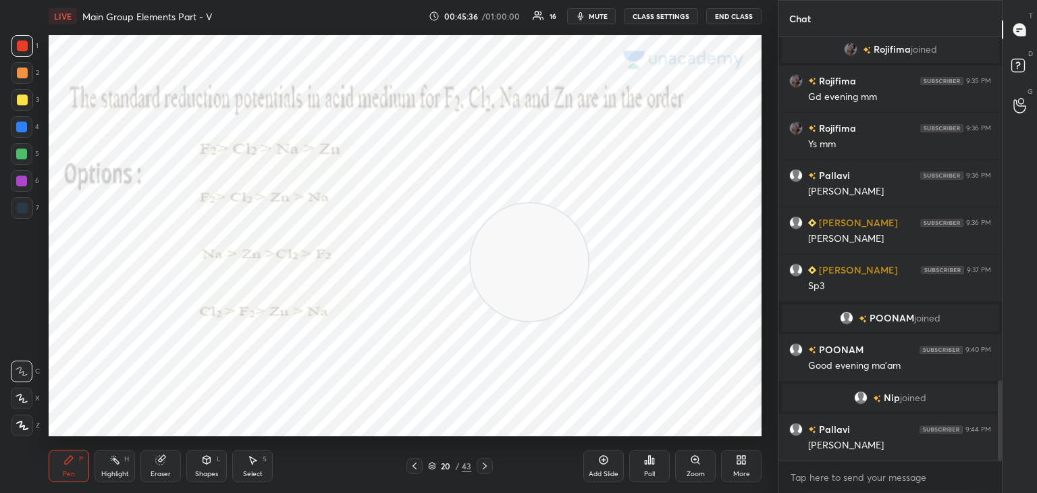
click at [486, 464] on icon at bounding box center [484, 465] width 11 height 11
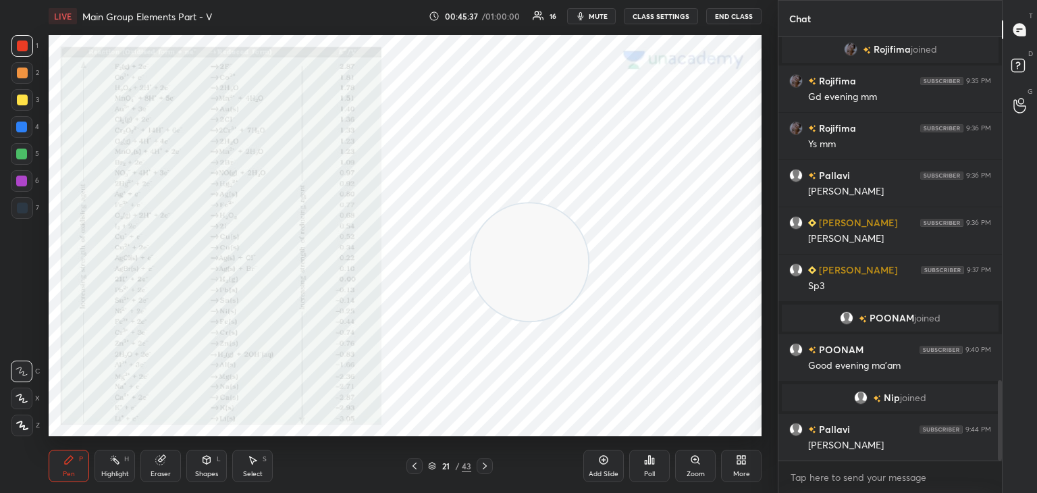
click at [485, 463] on icon at bounding box center [484, 465] width 11 height 11
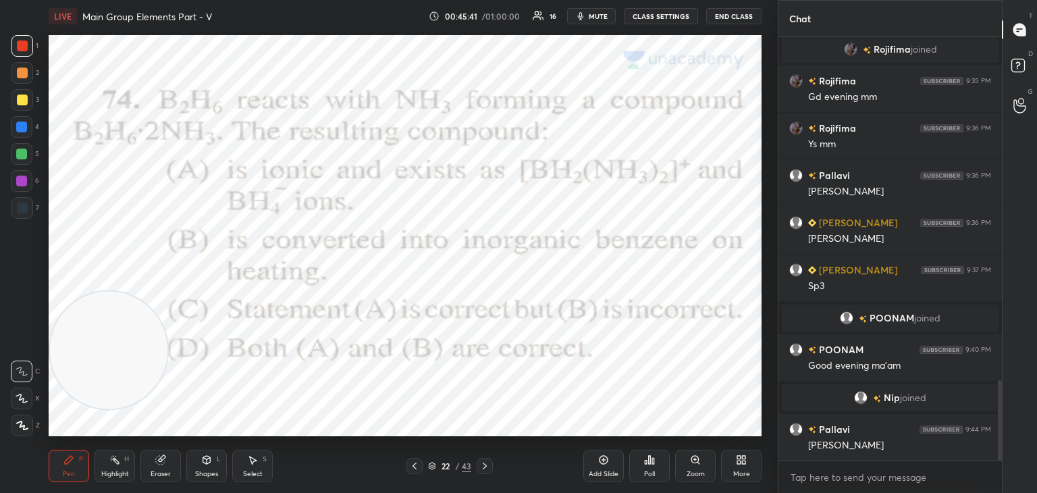
click at [653, 460] on icon at bounding box center [653, 461] width 2 height 6
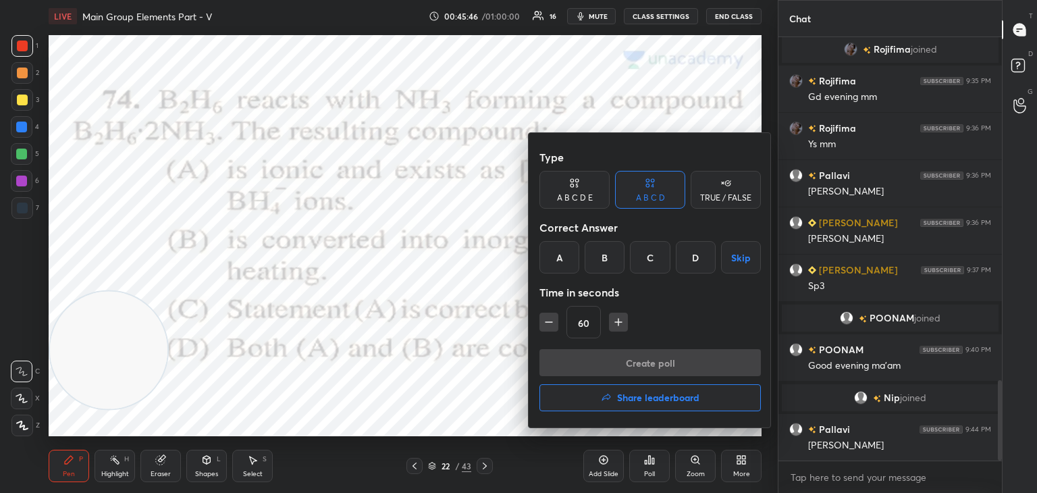
click at [697, 251] on div "D" at bounding box center [696, 257] width 40 height 32
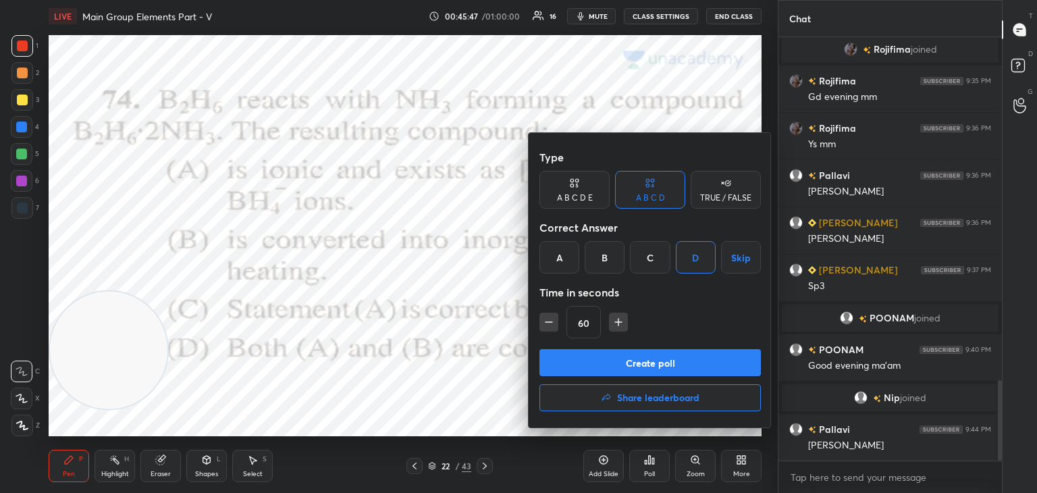
click at [616, 317] on icon "button" at bounding box center [618, 321] width 13 height 13
type input "75"
click at [614, 358] on button "Create poll" at bounding box center [649, 362] width 221 height 27
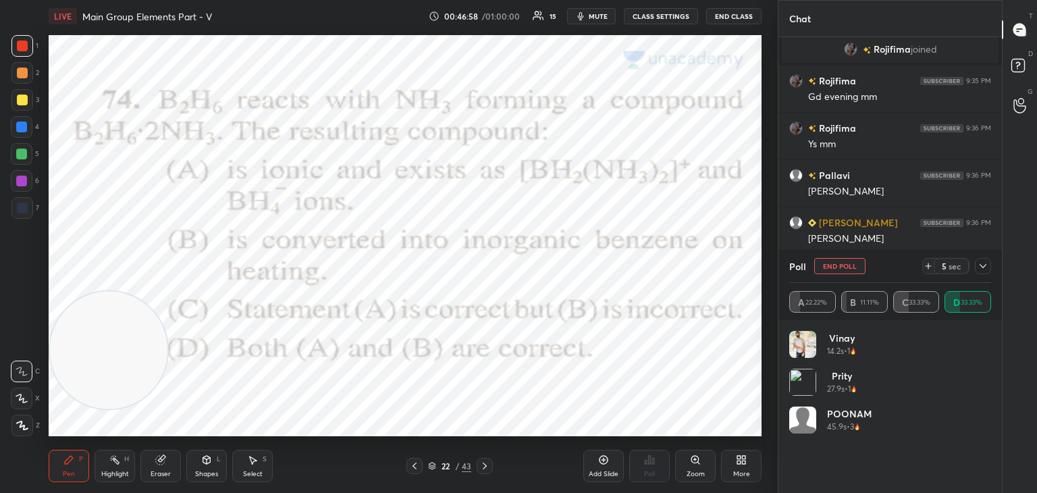
scroll to position [1906, 0]
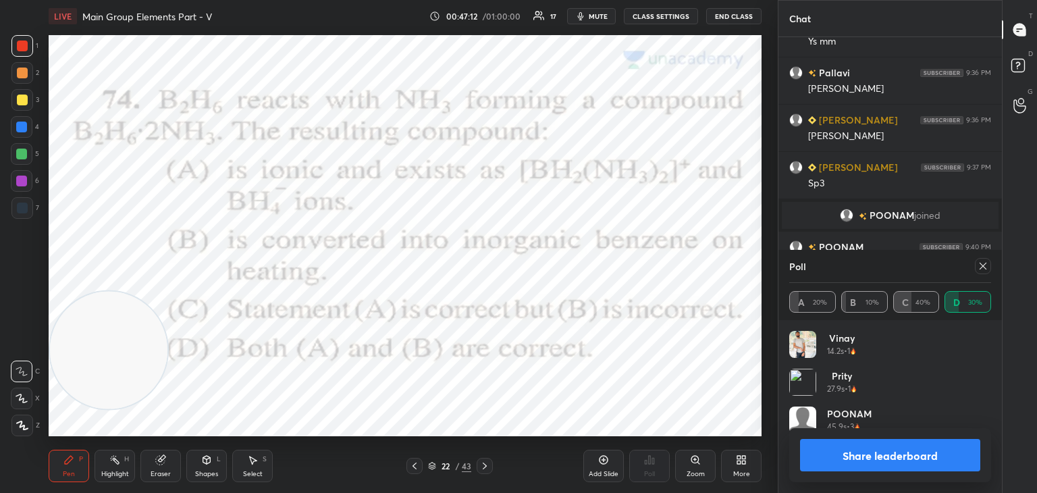
click at [985, 264] on icon at bounding box center [982, 266] width 11 height 11
type textarea "x"
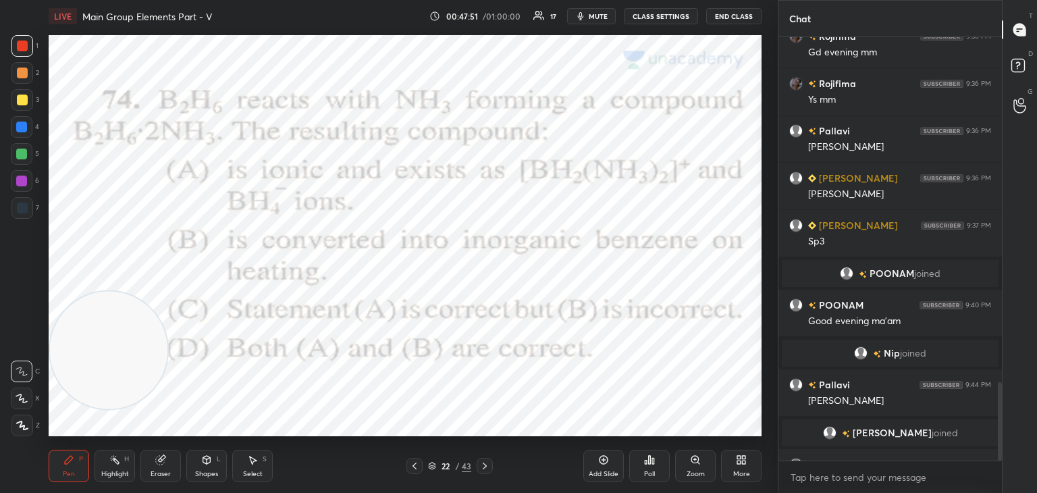
scroll to position [1871, 0]
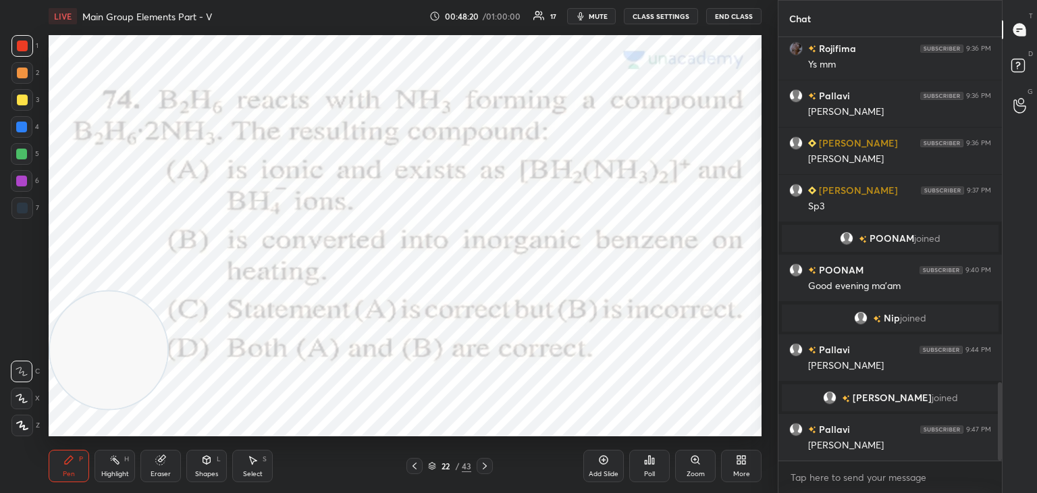
click at [483, 462] on icon at bounding box center [484, 465] width 11 height 11
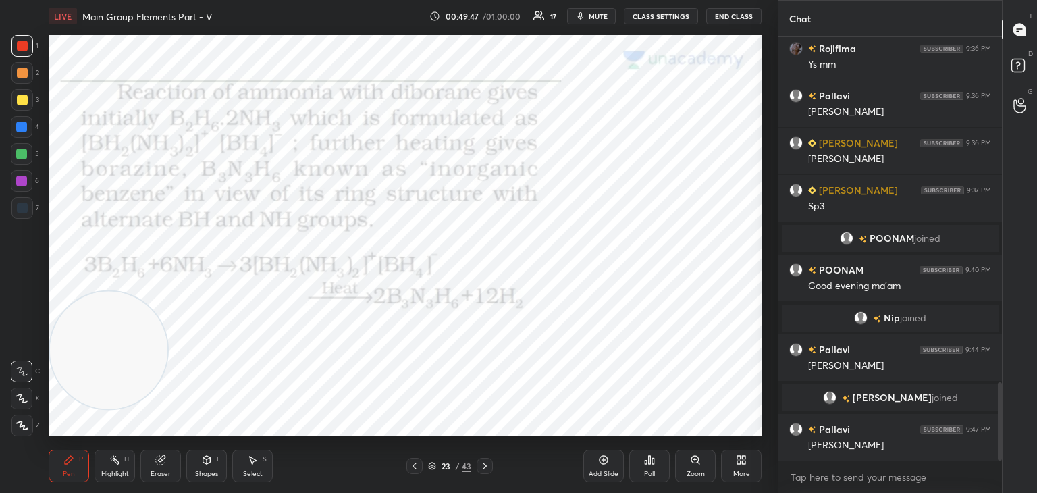
click at [416, 467] on icon at bounding box center [414, 465] width 11 height 11
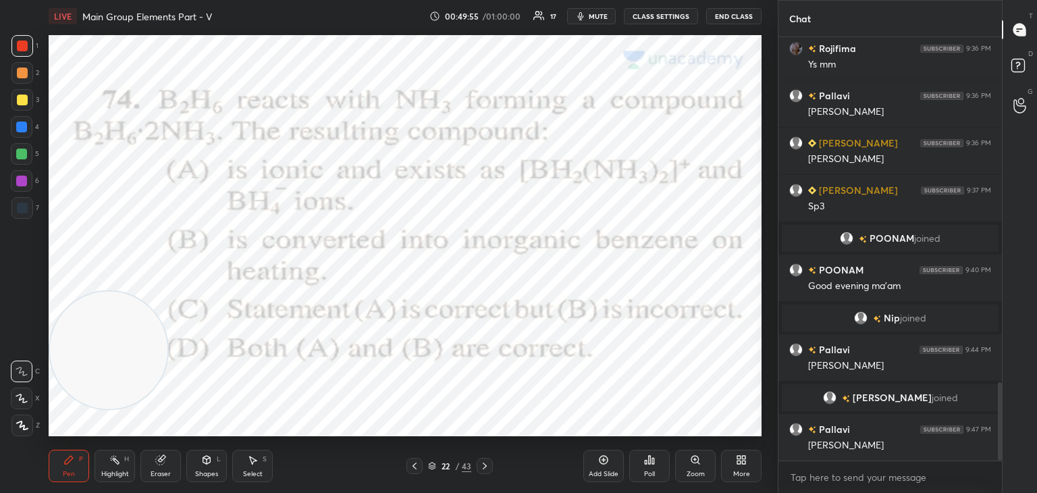
click at [481, 460] on div at bounding box center [485, 466] width 16 height 16
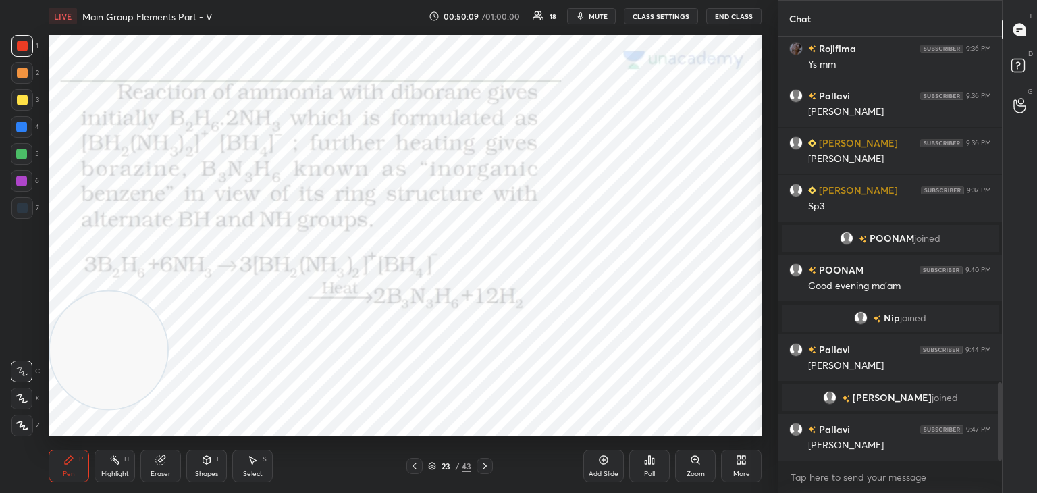
click at [440, 442] on div "Pen P Highlight H Eraser Shapes L Select S 23 / 43 Add Slide Poll Zoom More" at bounding box center [405, 466] width 713 height 54
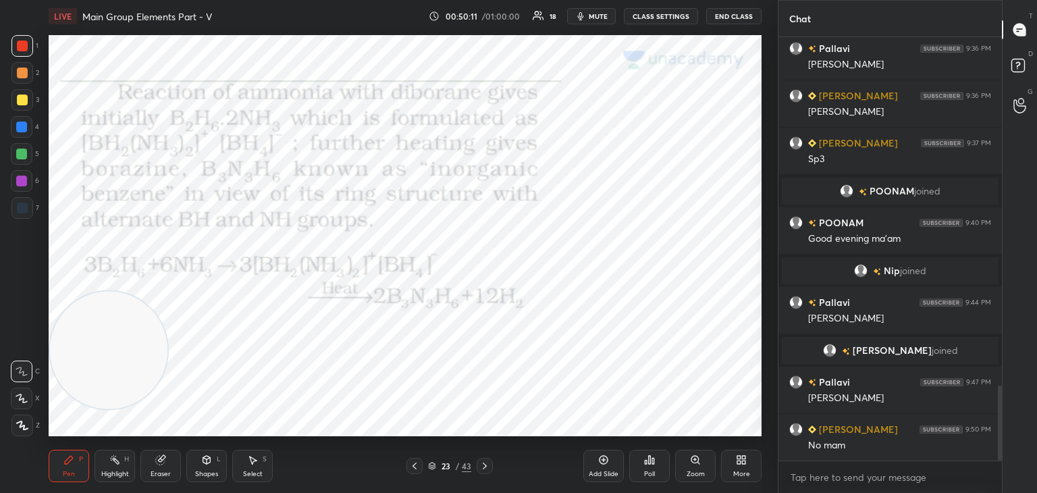
scroll to position [1966, 0]
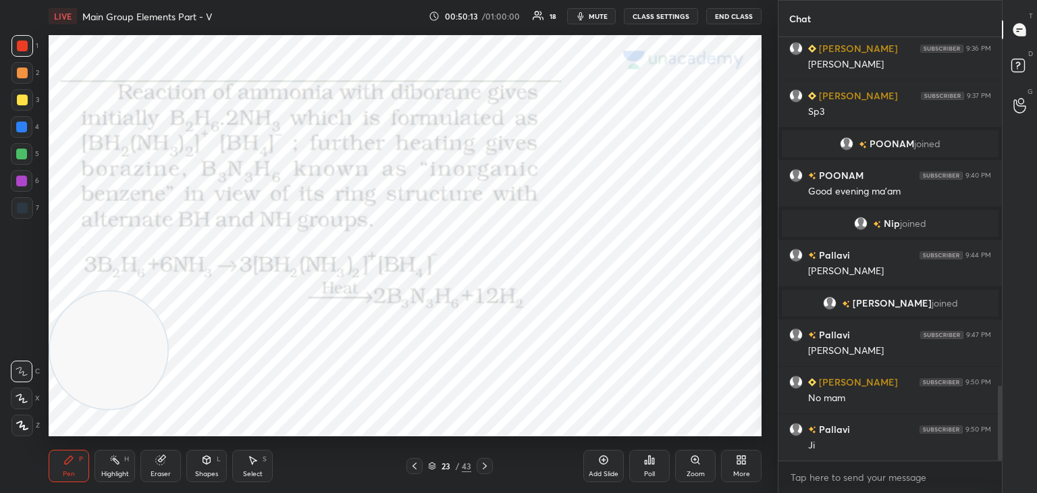
click at [481, 467] on icon at bounding box center [484, 465] width 11 height 11
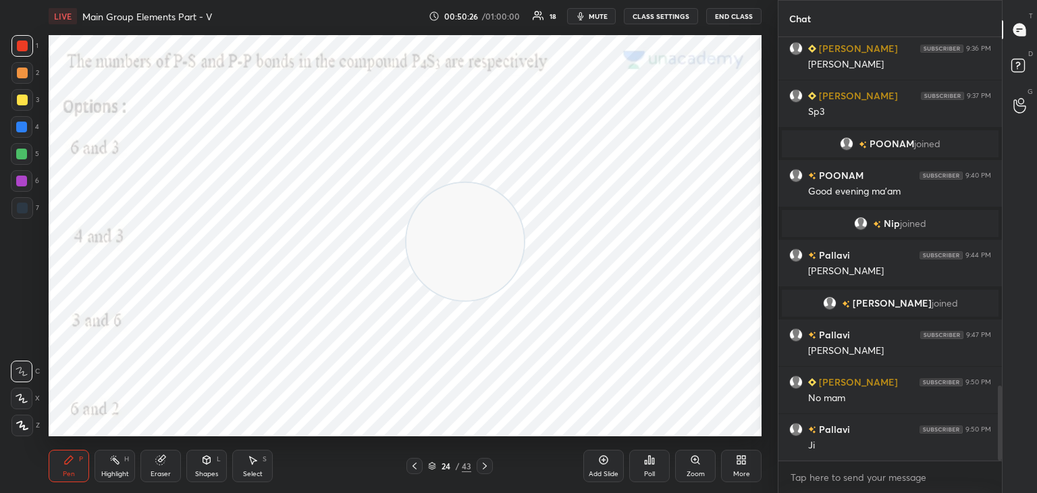
click at [652, 459] on icon at bounding box center [653, 461] width 2 height 6
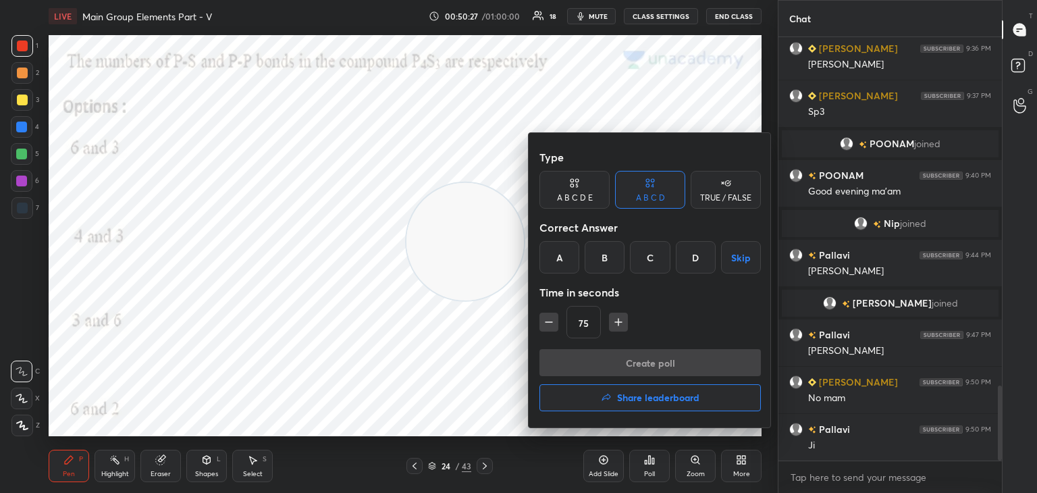
click at [549, 319] on icon "button" at bounding box center [548, 321] width 13 height 13
type input "60"
click at [560, 255] on div "A" at bounding box center [559, 257] width 40 height 32
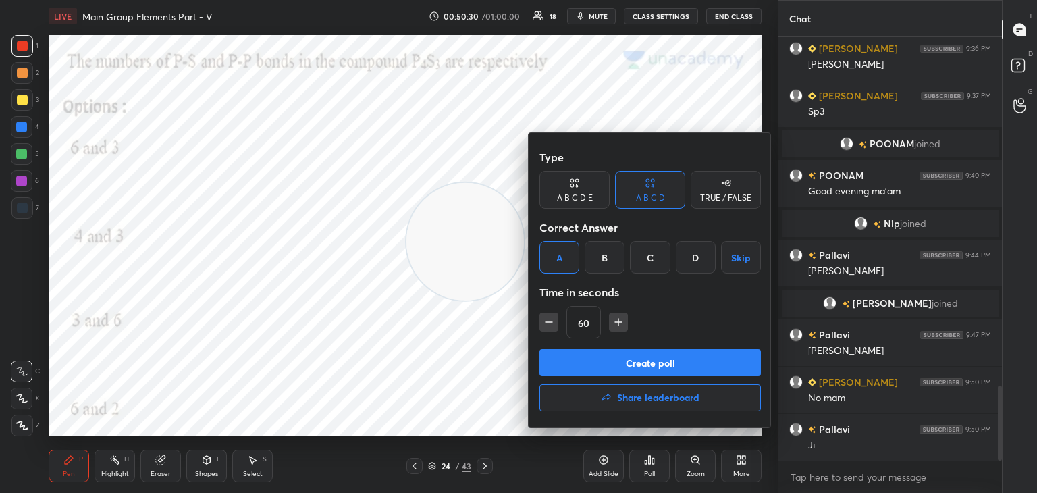
click at [621, 360] on button "Create poll" at bounding box center [649, 362] width 221 height 27
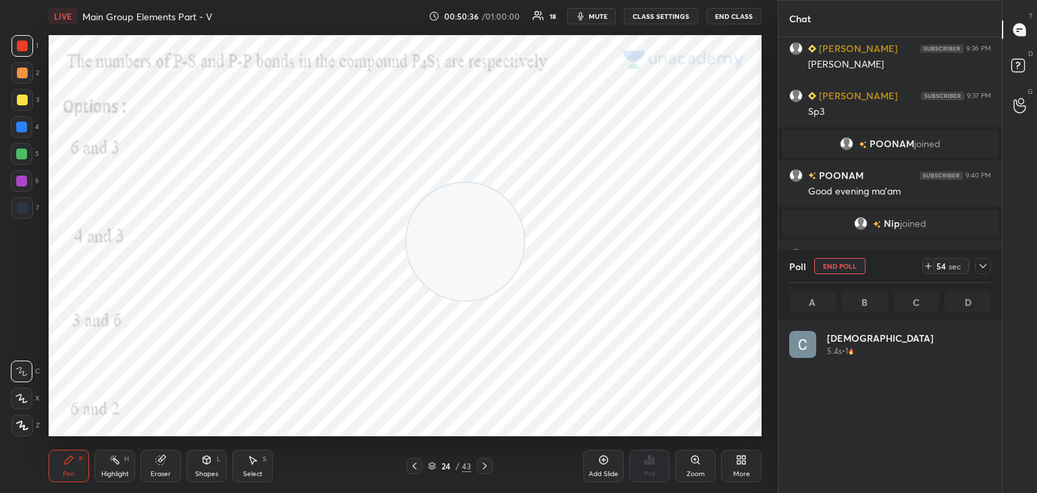
scroll to position [158, 198]
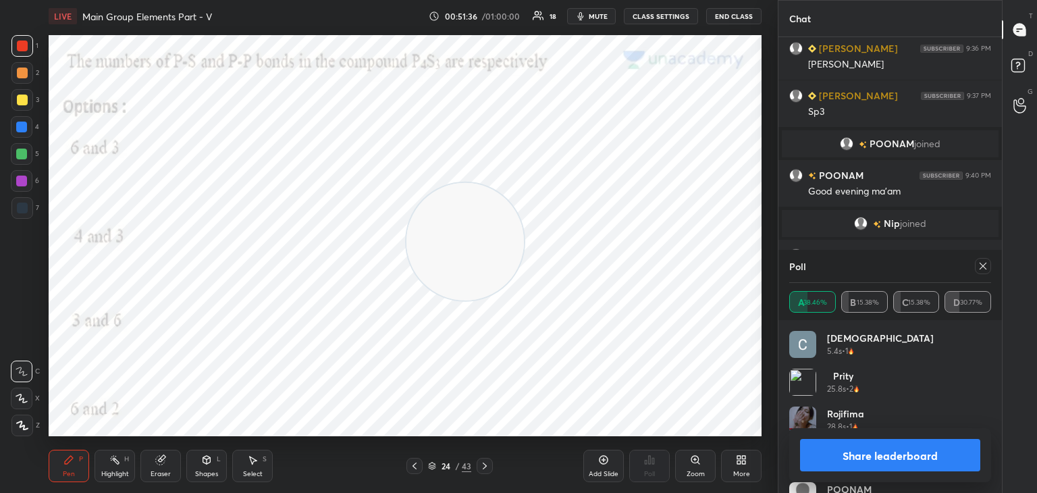
click at [986, 263] on icon at bounding box center [982, 266] width 11 height 11
type textarea "x"
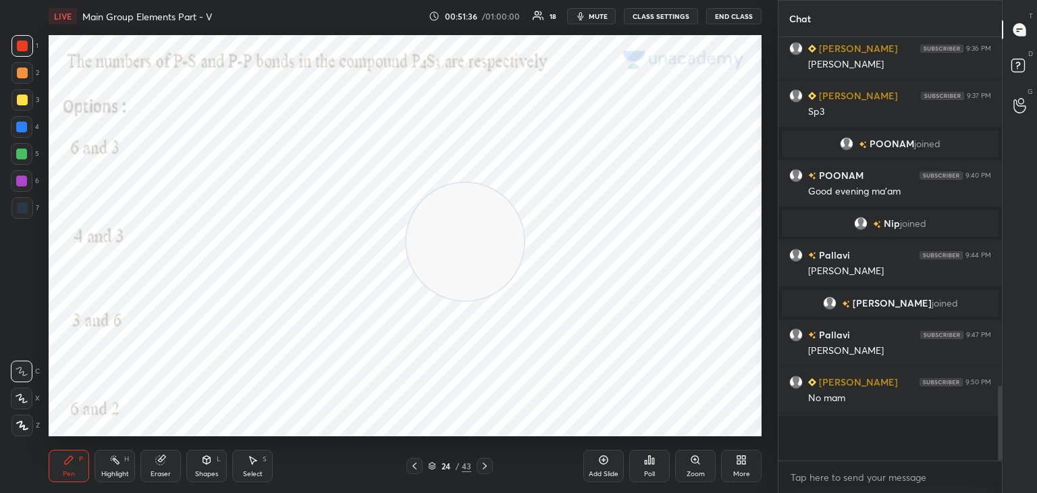
scroll to position [397, 219]
click at [488, 466] on icon at bounding box center [484, 465] width 11 height 11
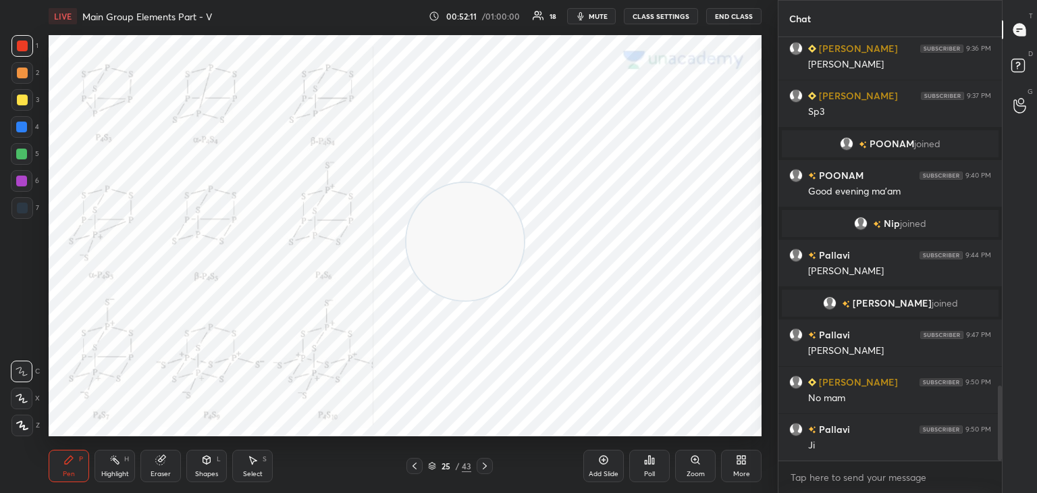
click at [483, 460] on div at bounding box center [485, 466] width 16 height 16
click at [652, 462] on icon at bounding box center [653, 461] width 2 height 6
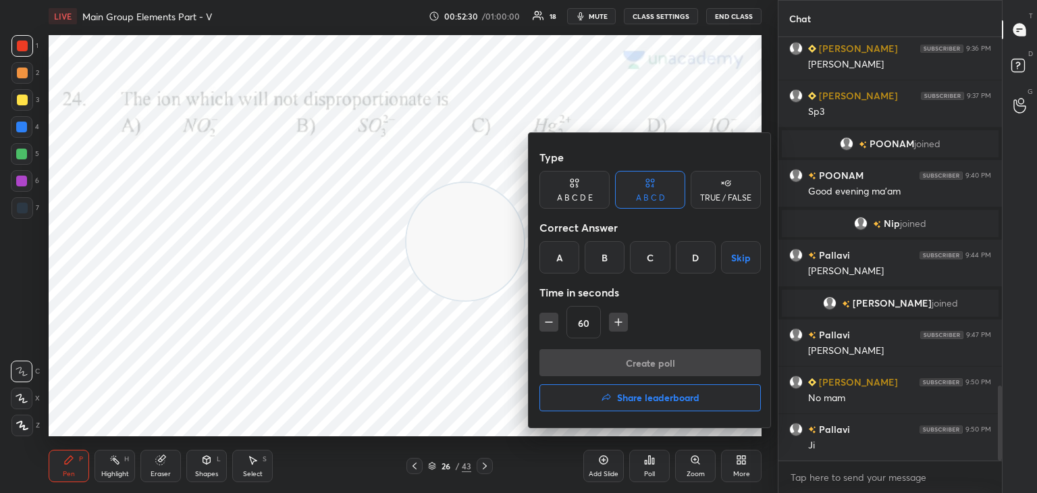
click at [616, 326] on icon "button" at bounding box center [618, 321] width 13 height 13
click at [618, 323] on icon "button" at bounding box center [618, 322] width 0 height 7
click at [618, 322] on icon "button" at bounding box center [618, 322] width 7 height 0
click at [618, 320] on icon "button" at bounding box center [624, 321] width 13 height 13
click at [618, 322] on icon "button" at bounding box center [624, 321] width 13 height 13
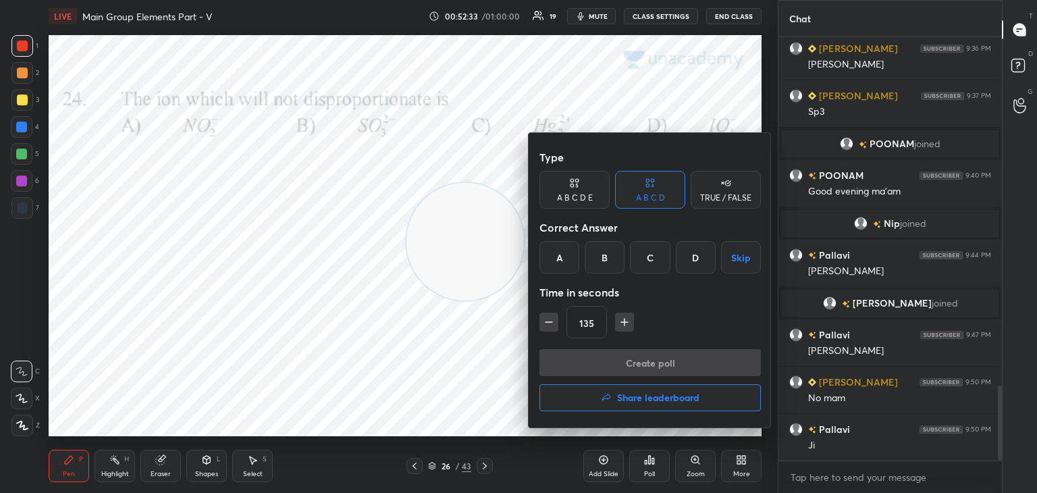
click at [545, 319] on icon "button" at bounding box center [548, 321] width 13 height 13
type input "120"
click at [698, 254] on div "D" at bounding box center [696, 257] width 40 height 32
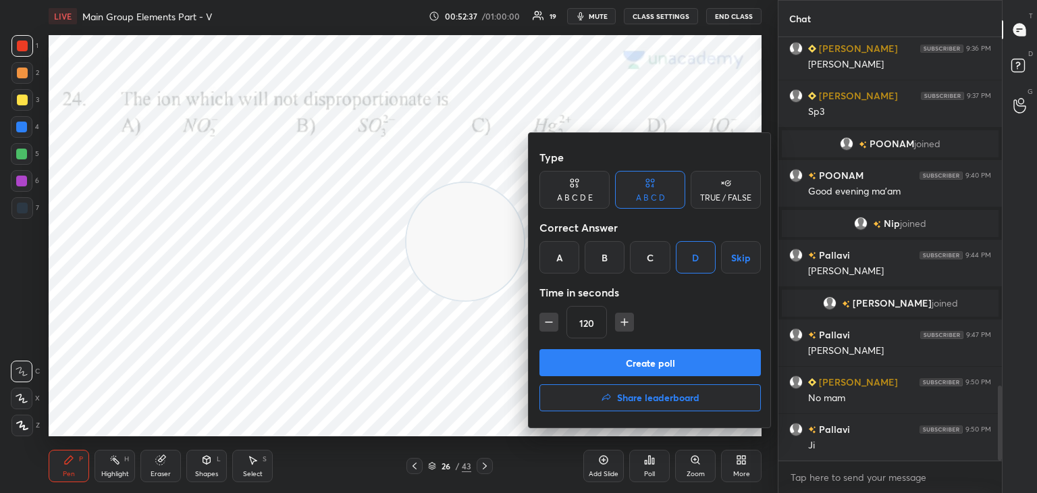
click at [602, 362] on button "Create poll" at bounding box center [649, 362] width 221 height 27
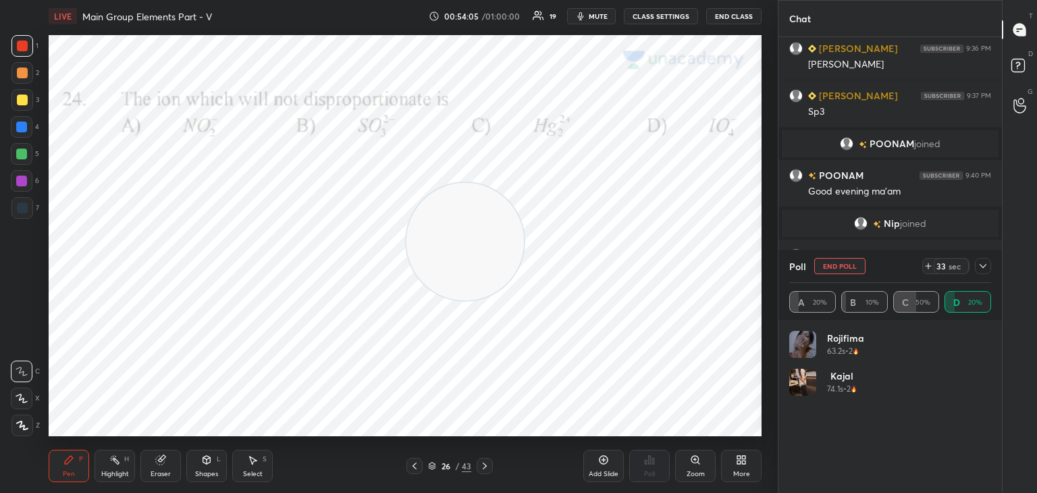
scroll to position [2036, 0]
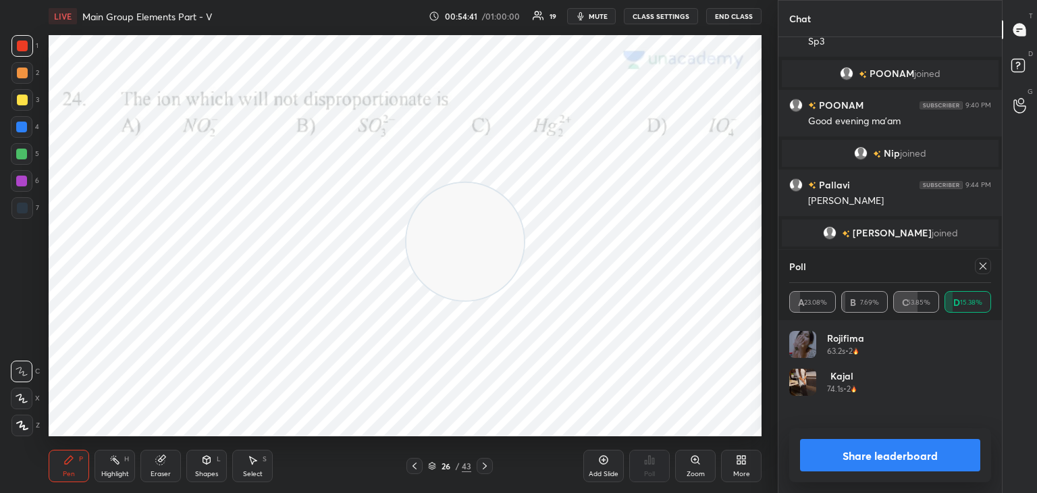
click at [863, 457] on button "Share leaderboard" at bounding box center [890, 455] width 180 height 32
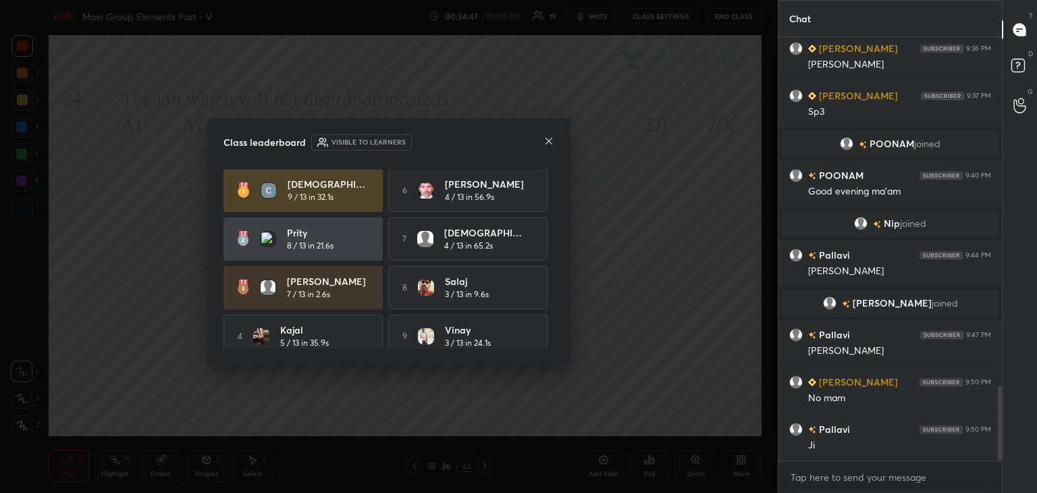
scroll to position [0, 0]
click at [548, 142] on icon at bounding box center [548, 141] width 11 height 11
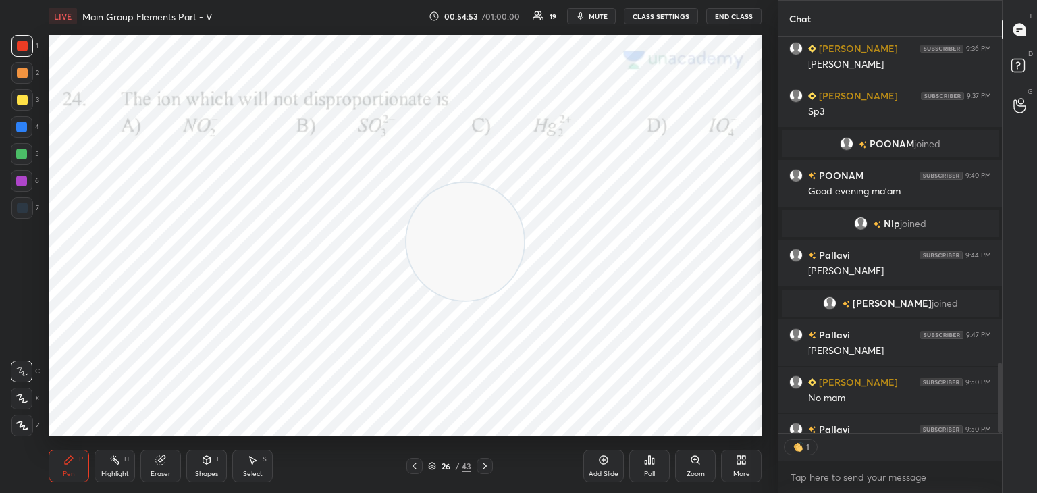
scroll to position [5, 4]
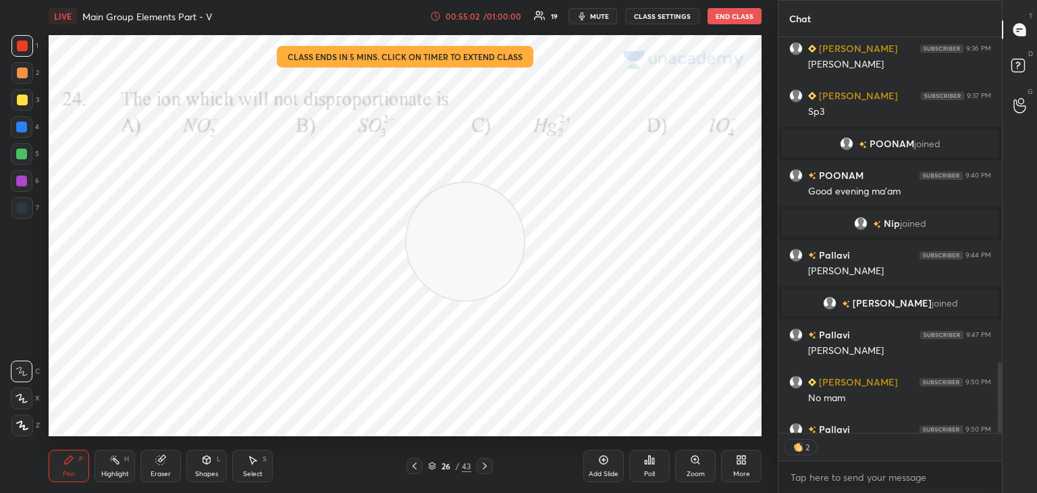
click at [439, 11] on icon at bounding box center [435, 16] width 11 height 11
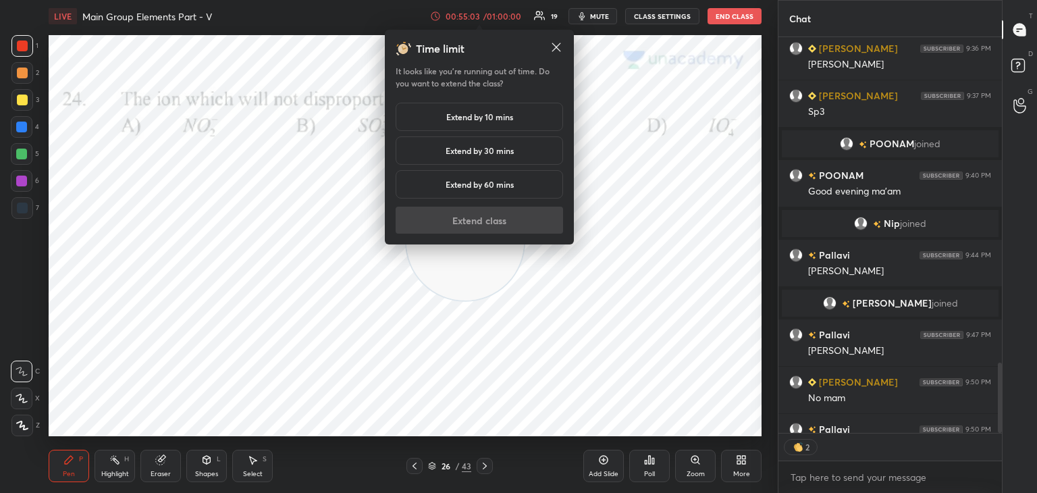
click at [443, 109] on div "Extend by 10 mins" at bounding box center [479, 117] width 167 height 28
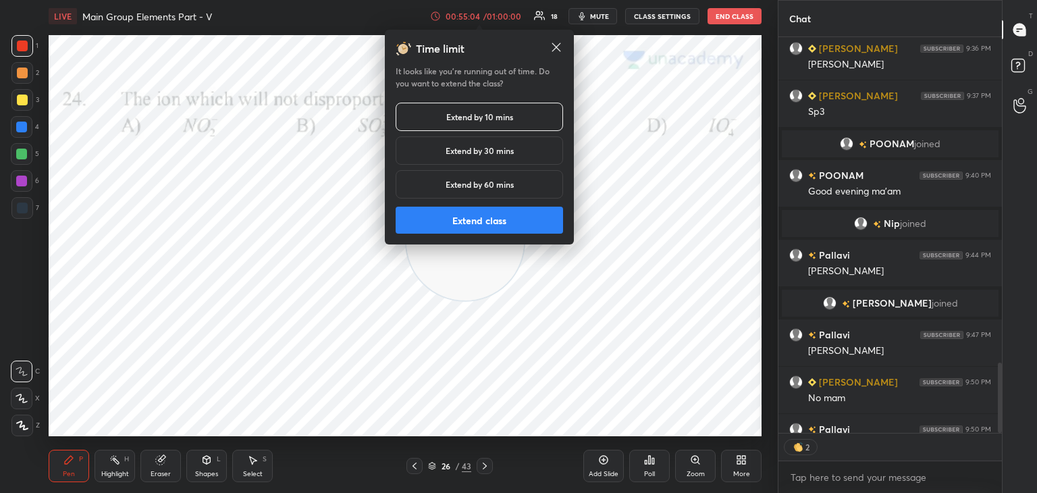
click at [452, 222] on button "Extend class" at bounding box center [479, 220] width 167 height 27
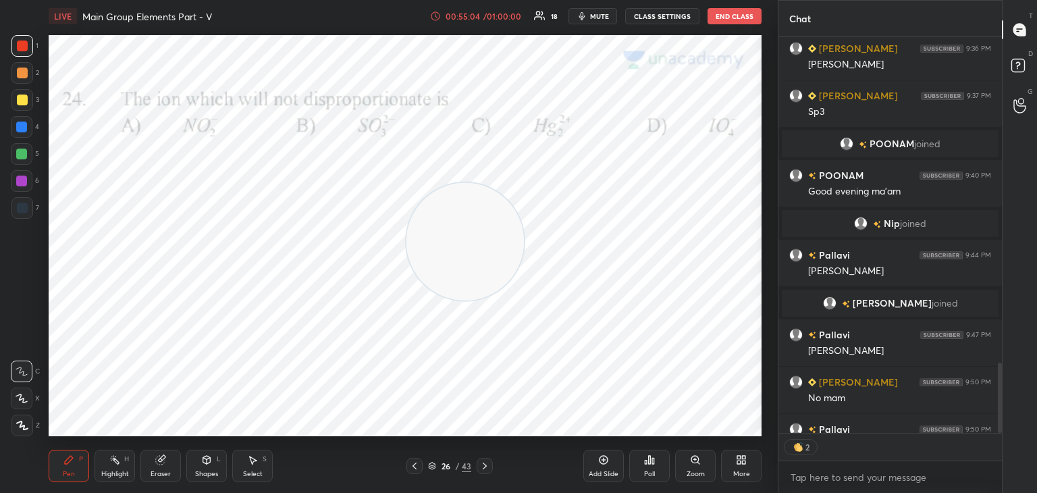
type textarea "x"
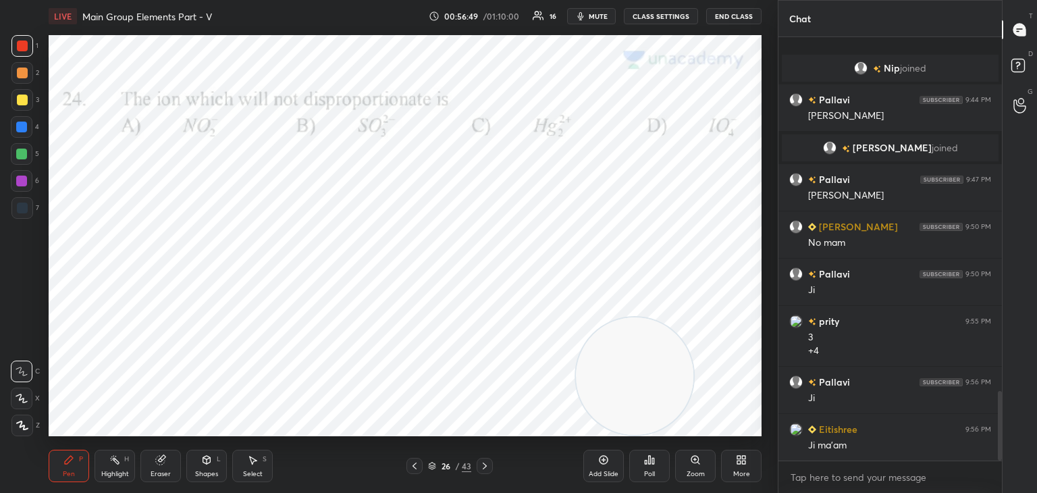
scroll to position [2168, 0]
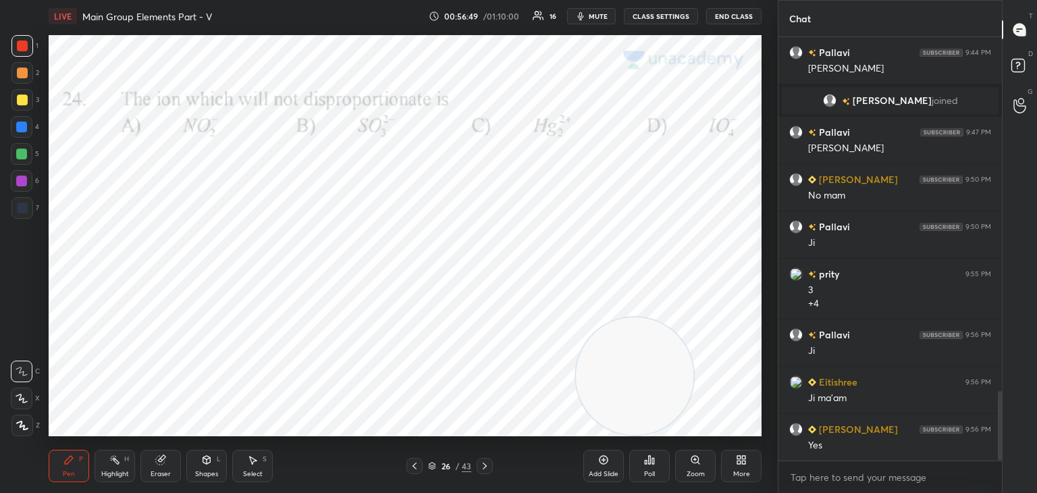
click at [483, 466] on icon at bounding box center [484, 465] width 11 height 11
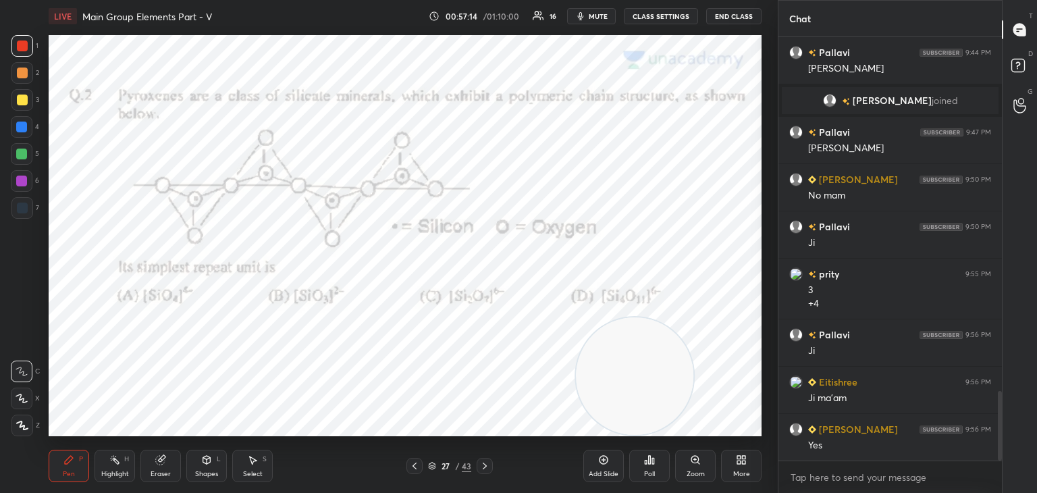
click at [651, 462] on icon at bounding box center [649, 459] width 11 height 11
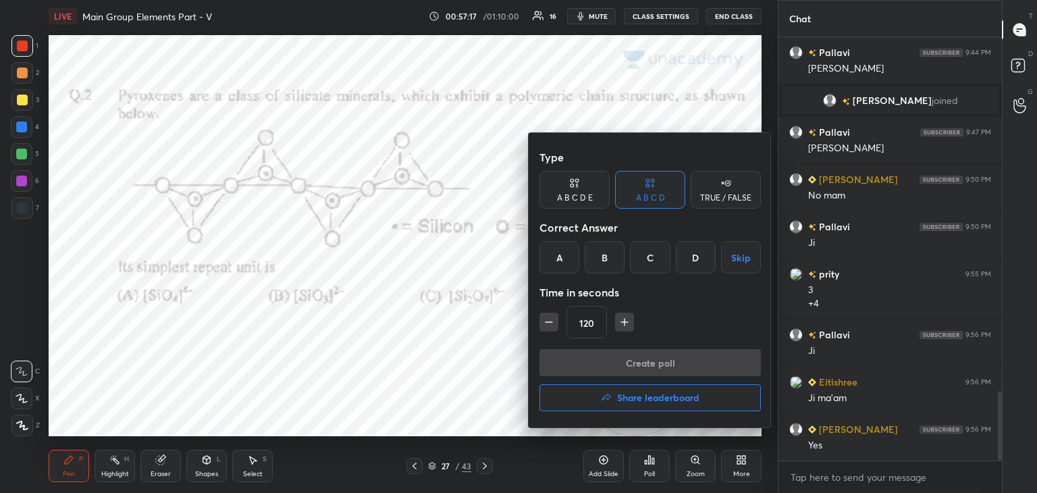
click at [551, 321] on icon "button" at bounding box center [548, 321] width 13 height 13
type input "105"
click at [607, 254] on div "B" at bounding box center [605, 257] width 40 height 32
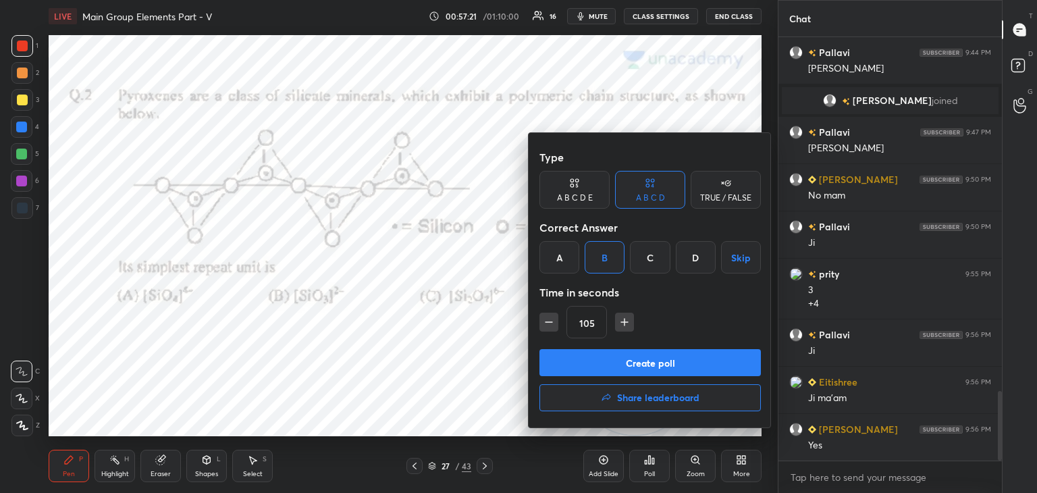
click at [590, 364] on button "Create poll" at bounding box center [649, 362] width 221 height 27
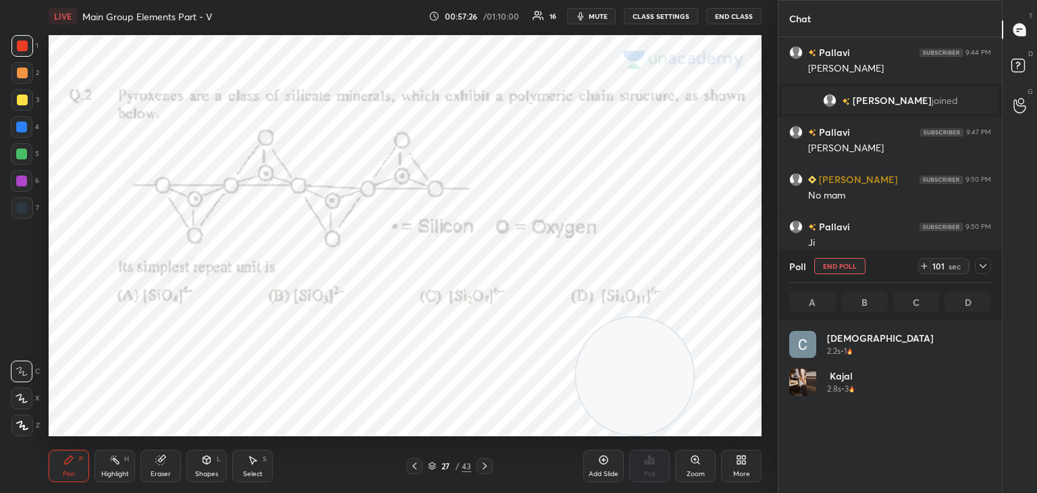
scroll to position [158, 198]
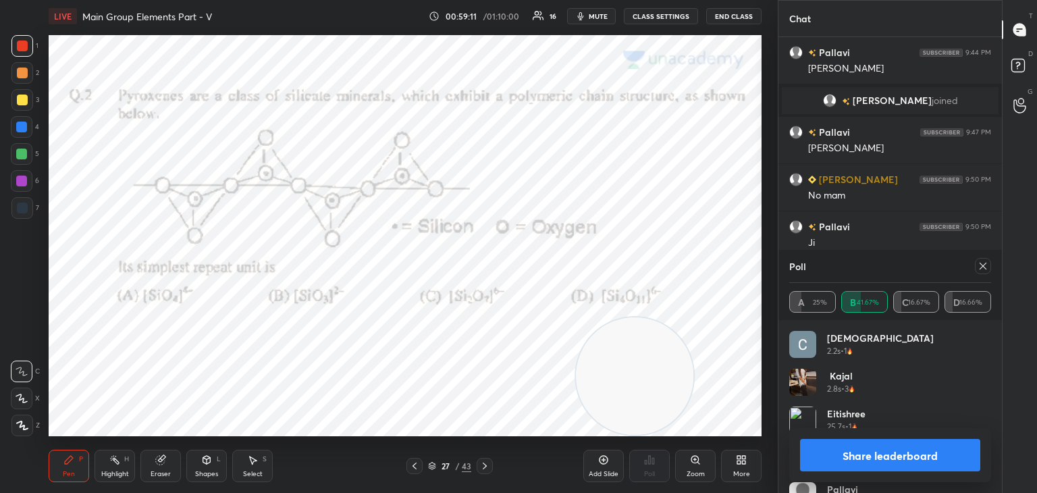
click at [984, 263] on icon at bounding box center [982, 266] width 11 height 11
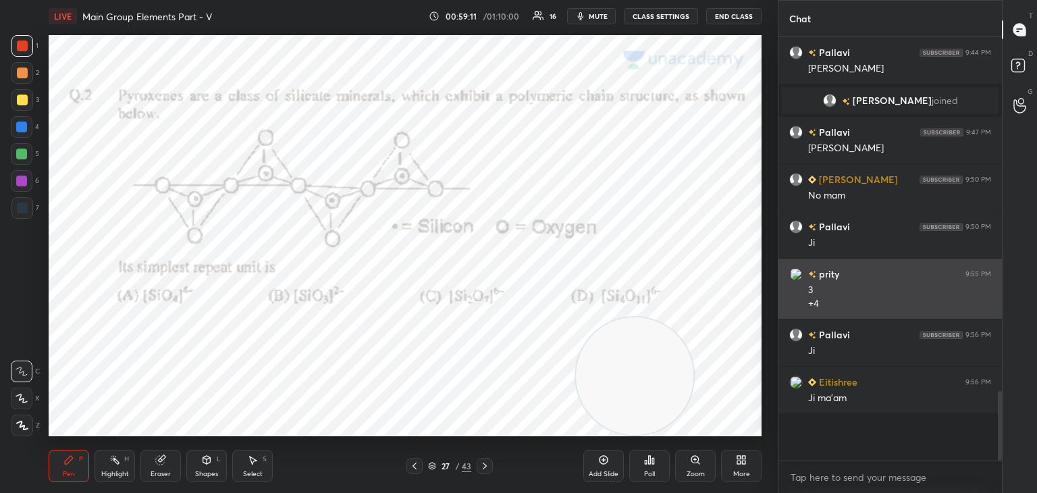
scroll to position [286, 219]
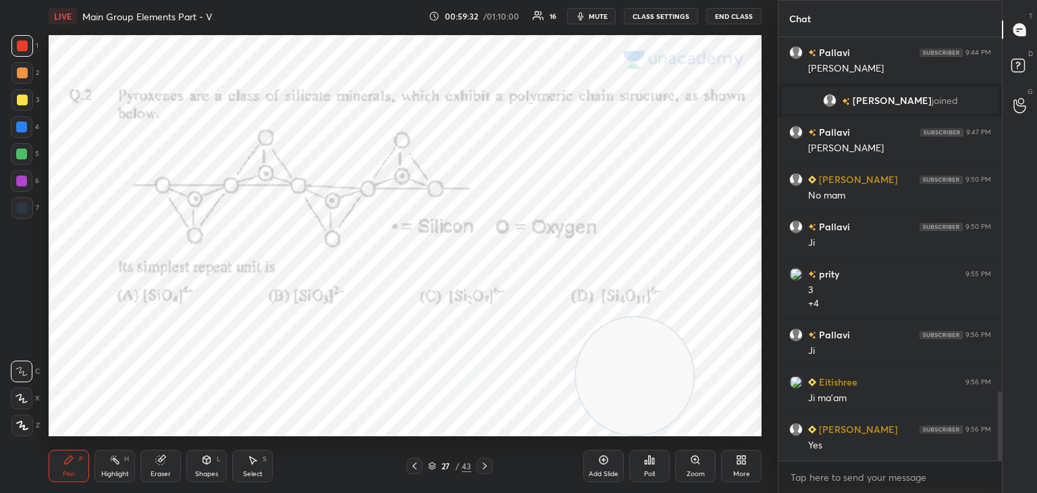
click at [23, 44] on div at bounding box center [22, 45] width 11 height 11
click at [115, 465] on icon at bounding box center [114, 459] width 11 height 11
click at [24, 423] on icon at bounding box center [21, 425] width 11 height 11
click at [17, 124] on div at bounding box center [21, 126] width 11 height 11
click at [22, 150] on div at bounding box center [21, 153] width 11 height 11
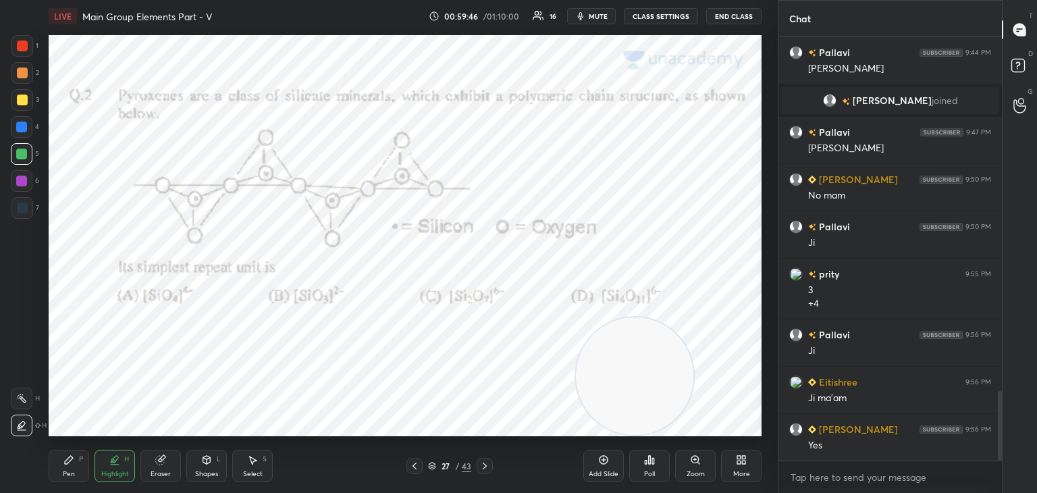
click at [73, 456] on icon at bounding box center [68, 459] width 11 height 11
click at [17, 43] on div at bounding box center [22, 45] width 11 height 11
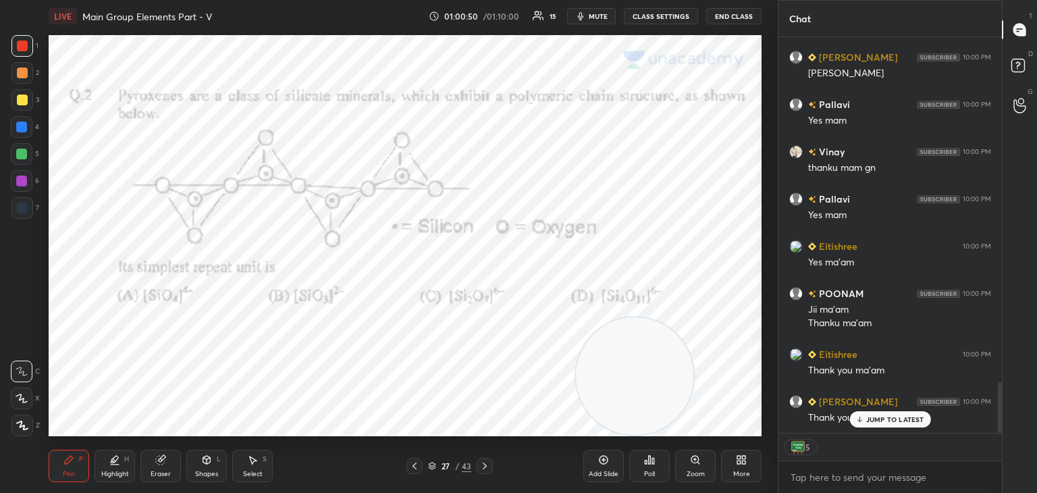
scroll to position [2681, 0]
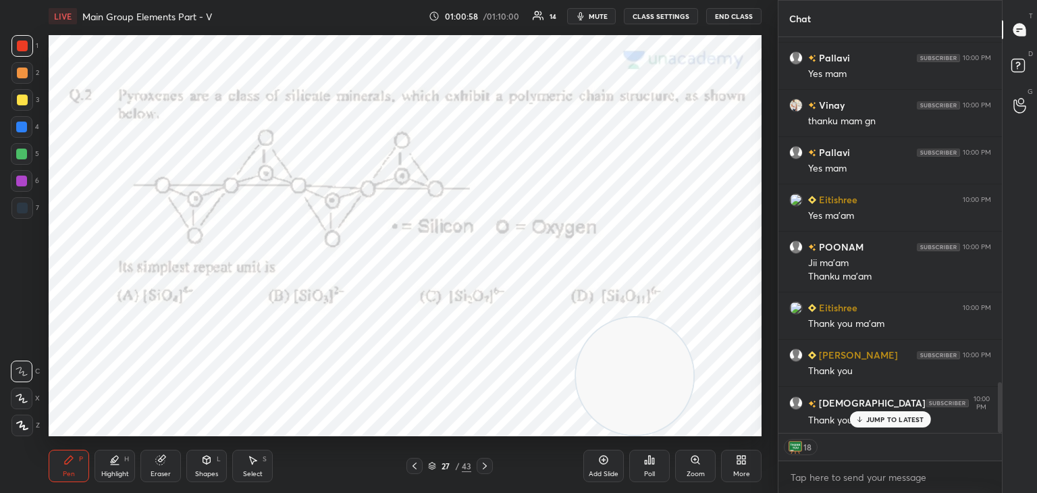
click at [740, 14] on button "End Class" at bounding box center [733, 16] width 55 height 16
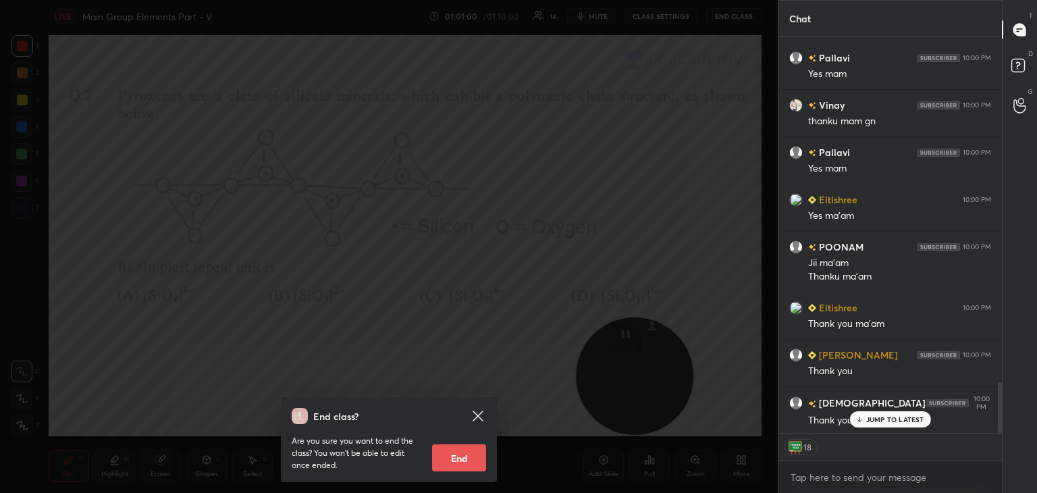
click at [450, 456] on button "End" at bounding box center [459, 457] width 54 height 27
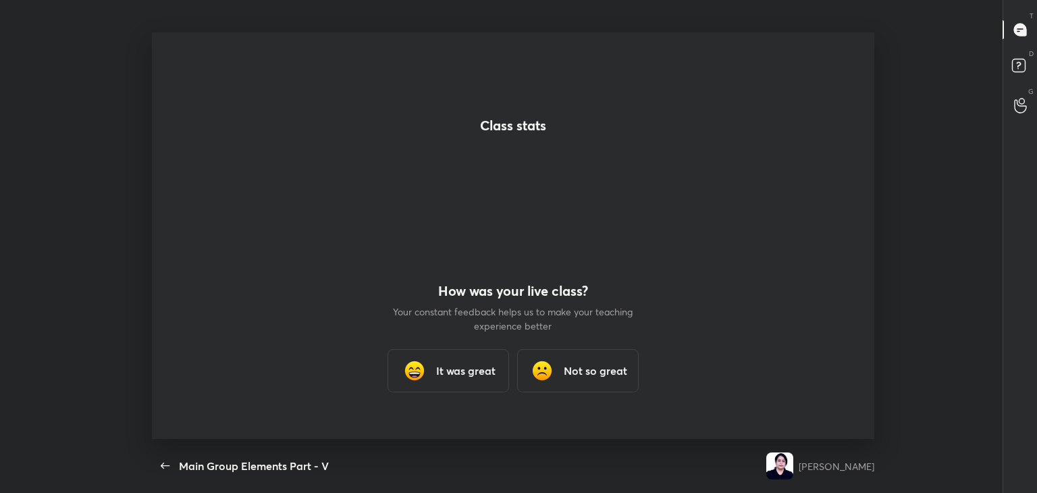
scroll to position [0, 0]
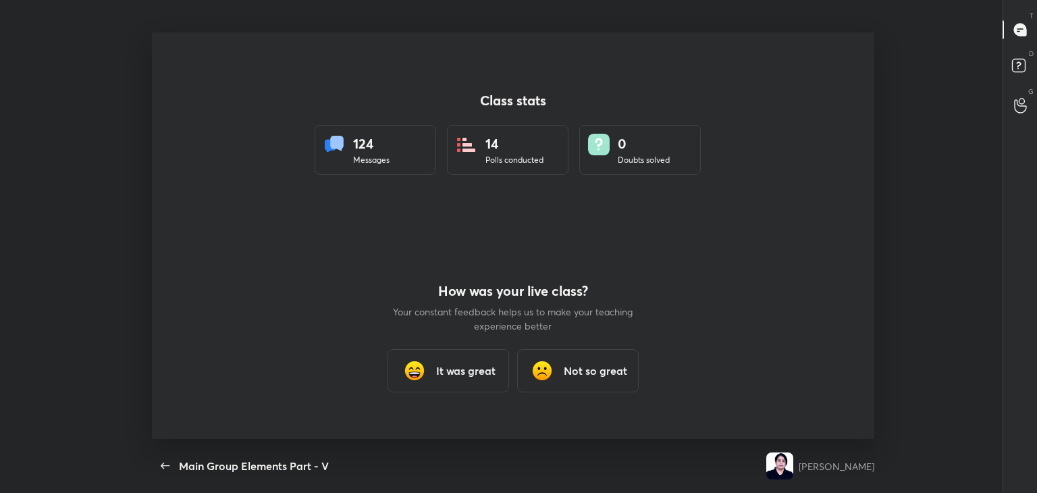
click at [478, 367] on h3 "It was great" at bounding box center [465, 370] width 59 height 16
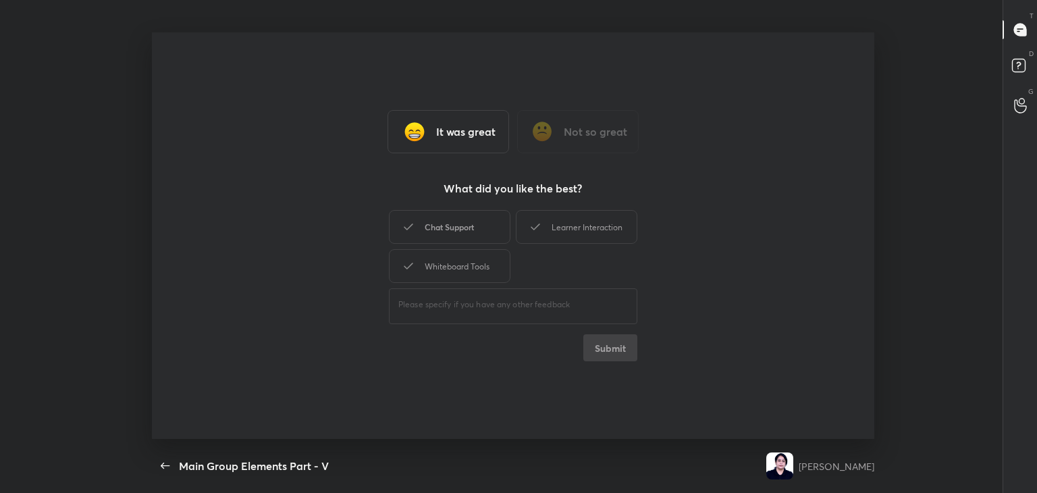
click at [468, 224] on div "Chat Support" at bounding box center [449, 227] width 121 height 34
click at [466, 273] on div "Whiteboard Tools" at bounding box center [449, 266] width 121 height 34
click at [551, 226] on div "Learner Interaction" at bounding box center [576, 227] width 121 height 34
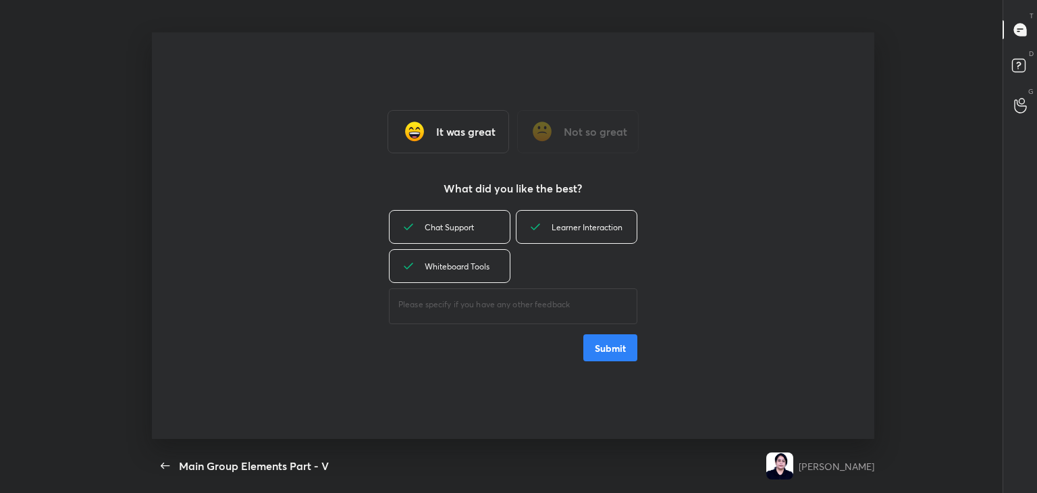
click at [626, 346] on button "Submit" at bounding box center [610, 347] width 54 height 27
type textarea "x"
